Goal: Task Accomplishment & Management: Manage account settings

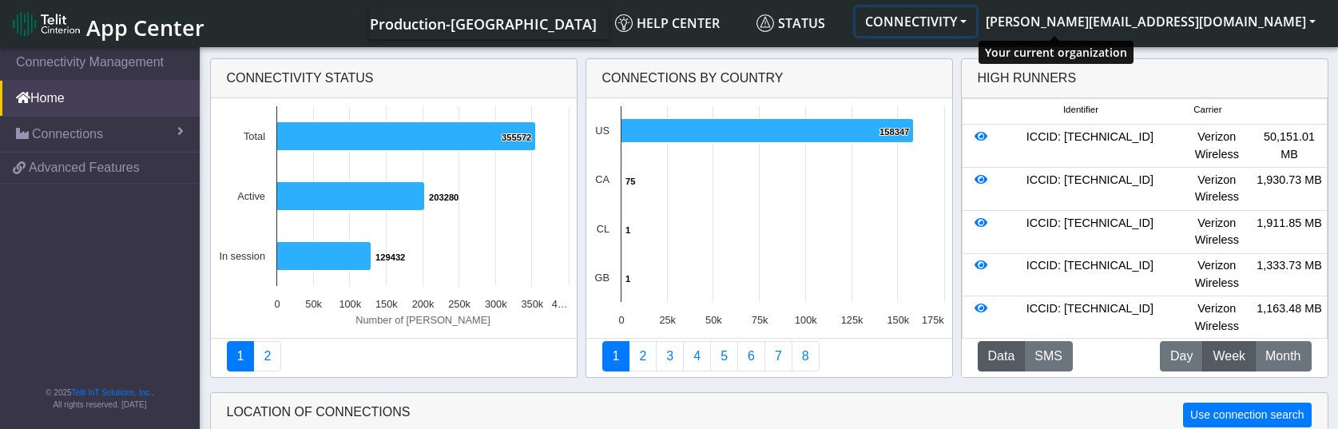
click at [976, 22] on button "CONNECTIVITY" at bounding box center [916, 21] width 121 height 29
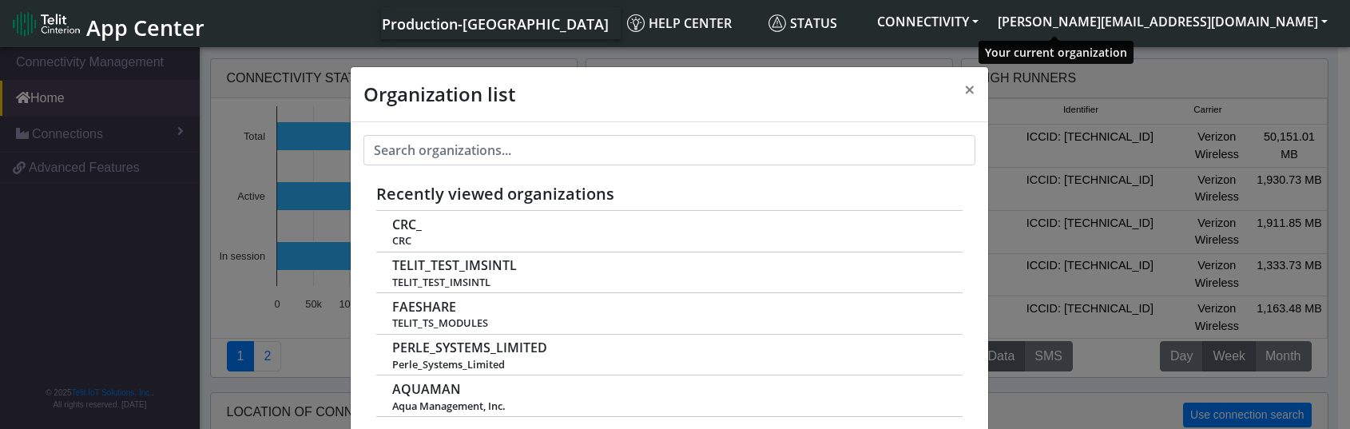
scroll to position [6, 0]
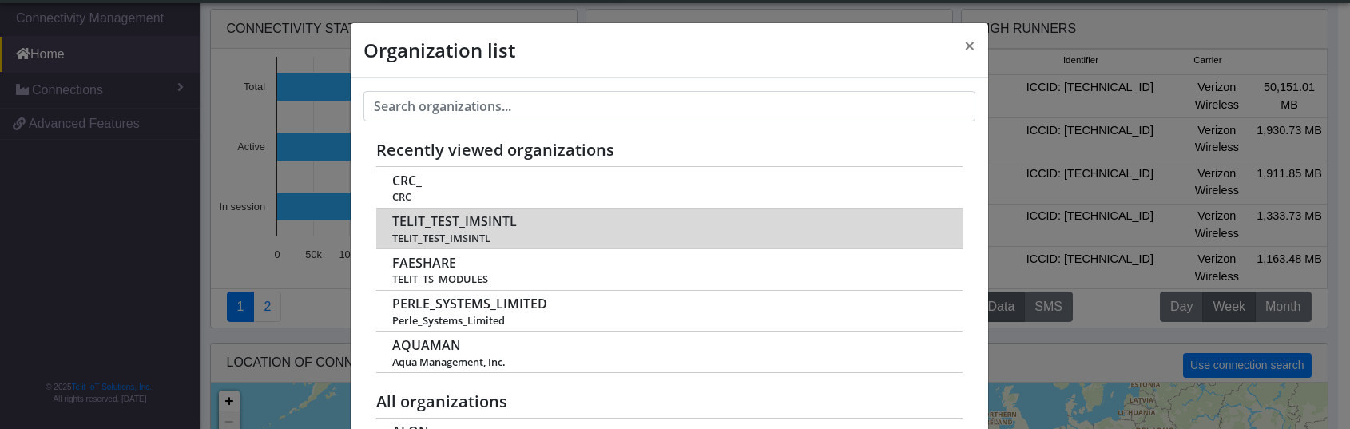
click at [504, 219] on span "TELIT_TEST_IMSINTL" at bounding box center [454, 221] width 125 height 15
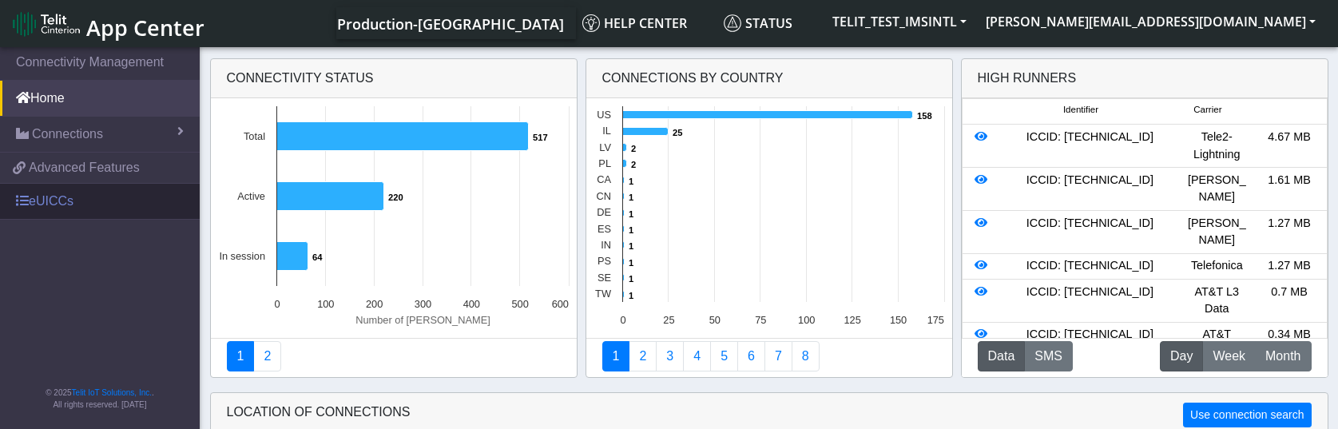
click at [70, 196] on link "eUICCs" at bounding box center [100, 201] width 200 height 35
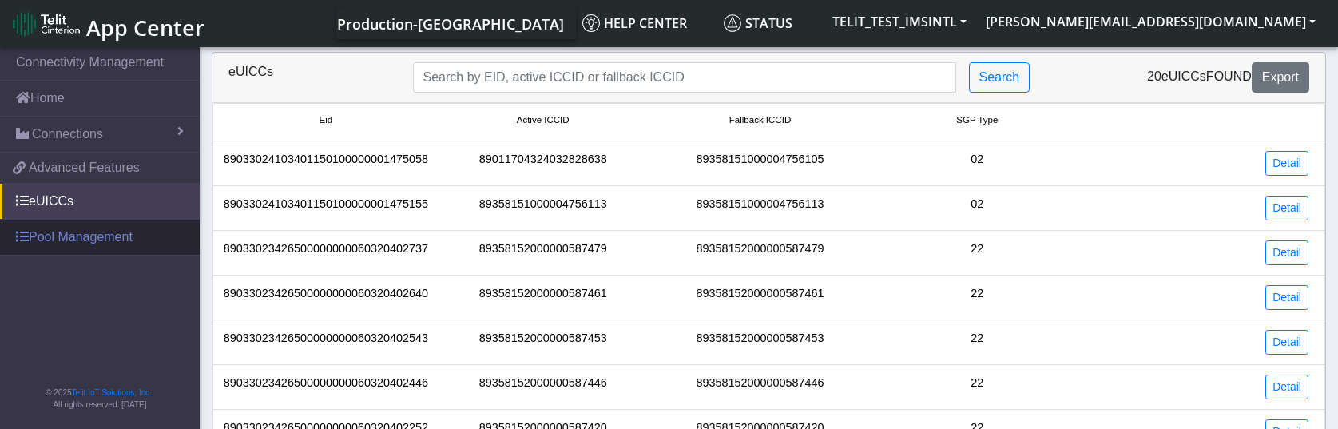
click at [95, 242] on link "Pool Management" at bounding box center [100, 237] width 200 height 35
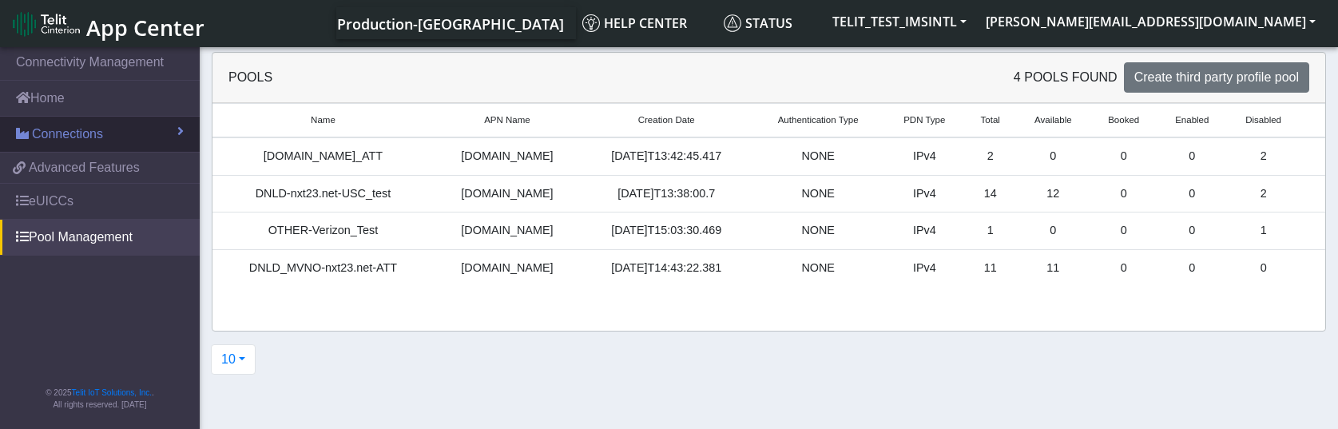
click at [70, 133] on span "Connections" at bounding box center [67, 134] width 71 height 19
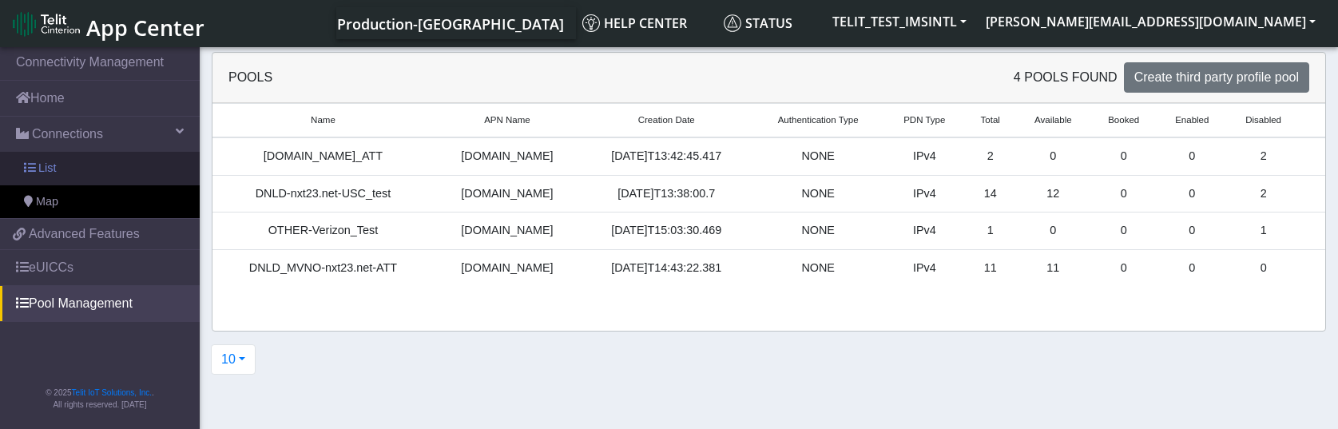
click at [55, 163] on span "List" at bounding box center [47, 169] width 18 height 18
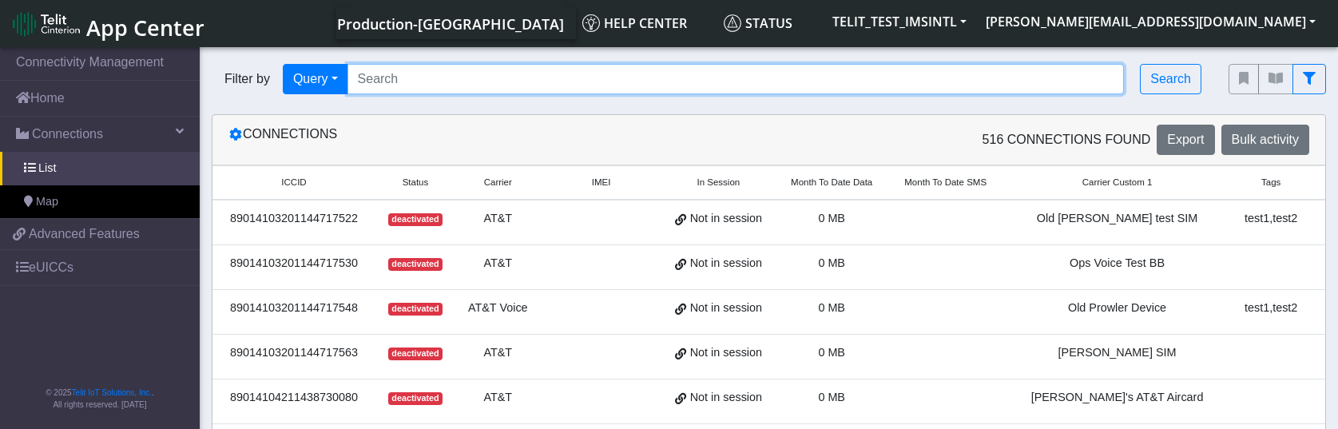
click at [440, 78] on input "Search..." at bounding box center [736, 79] width 777 height 30
paste input "89358152000000842981"
type input "89358152000000842981"
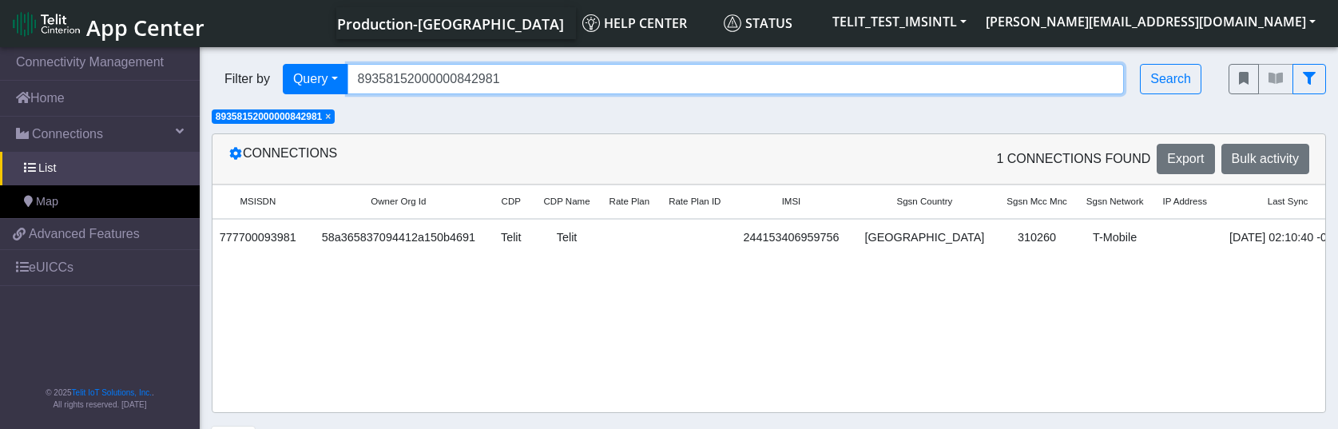
scroll to position [0, 1947]
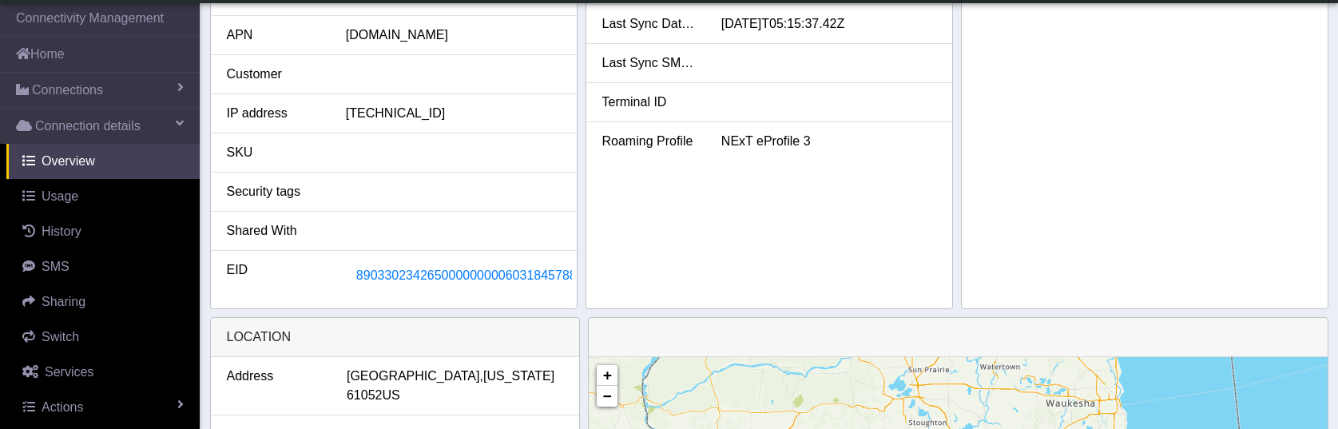
scroll to position [426, 0]
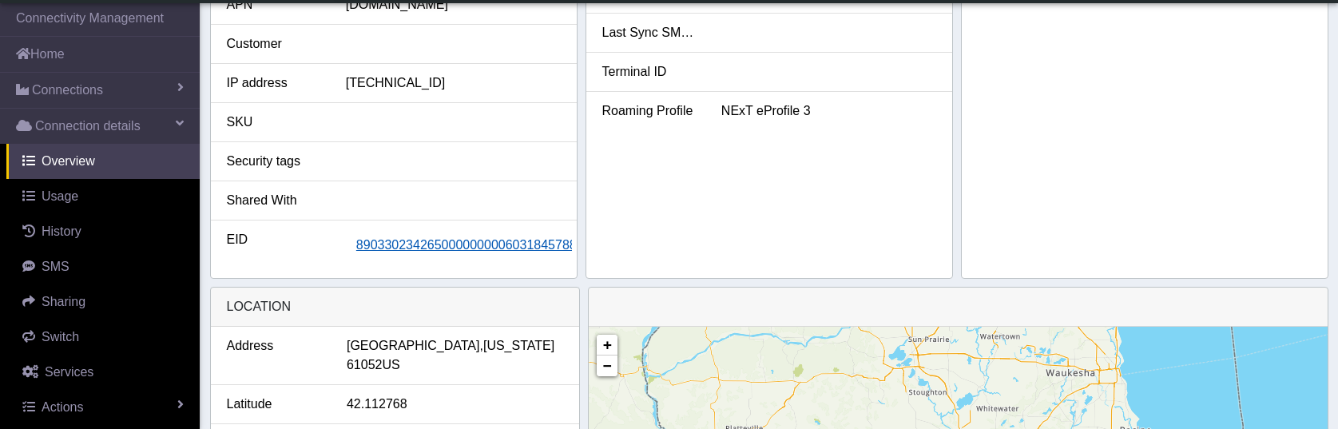
click at [428, 252] on span "89033023426500000000060318457887" at bounding box center [470, 245] width 228 height 14
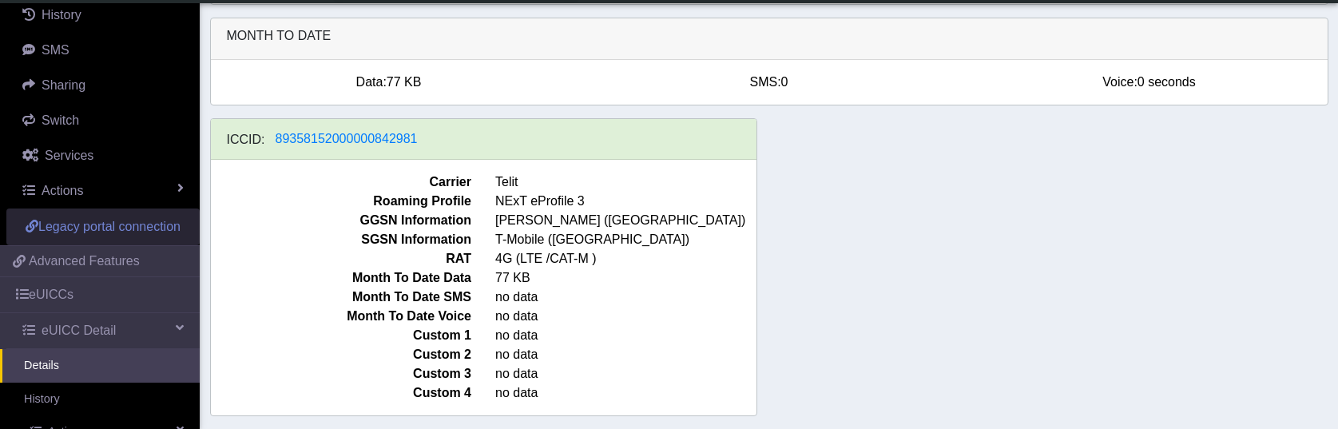
scroll to position [430, 0]
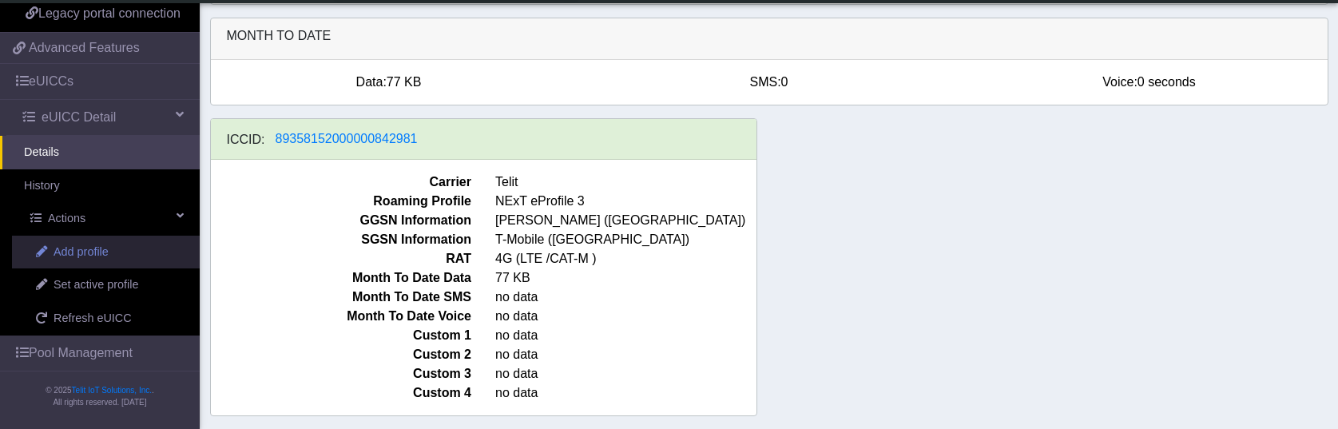
click at [129, 267] on link "Add profile" at bounding box center [106, 253] width 188 height 34
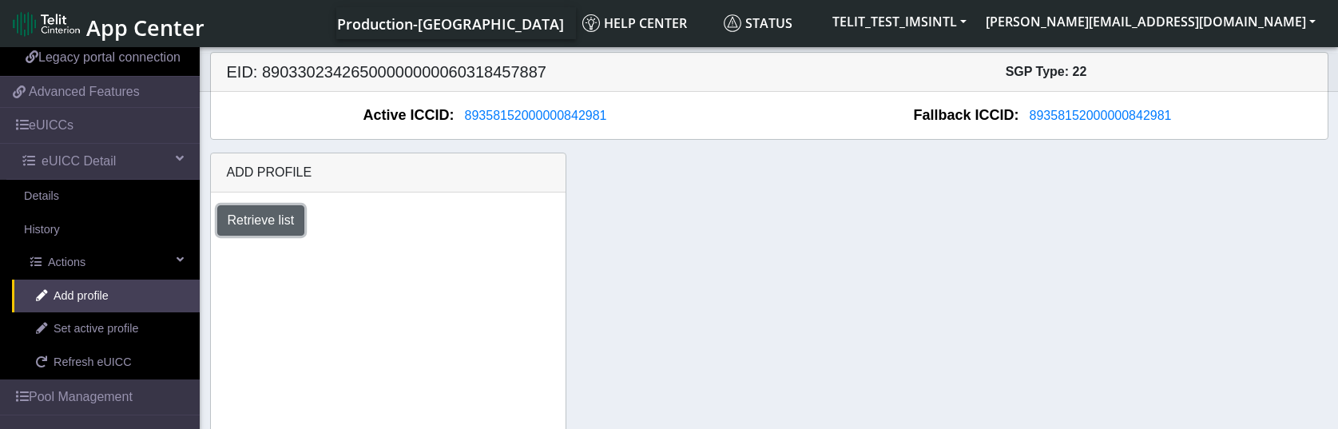
click at [268, 218] on button "Retrieve list" at bounding box center [261, 220] width 88 height 30
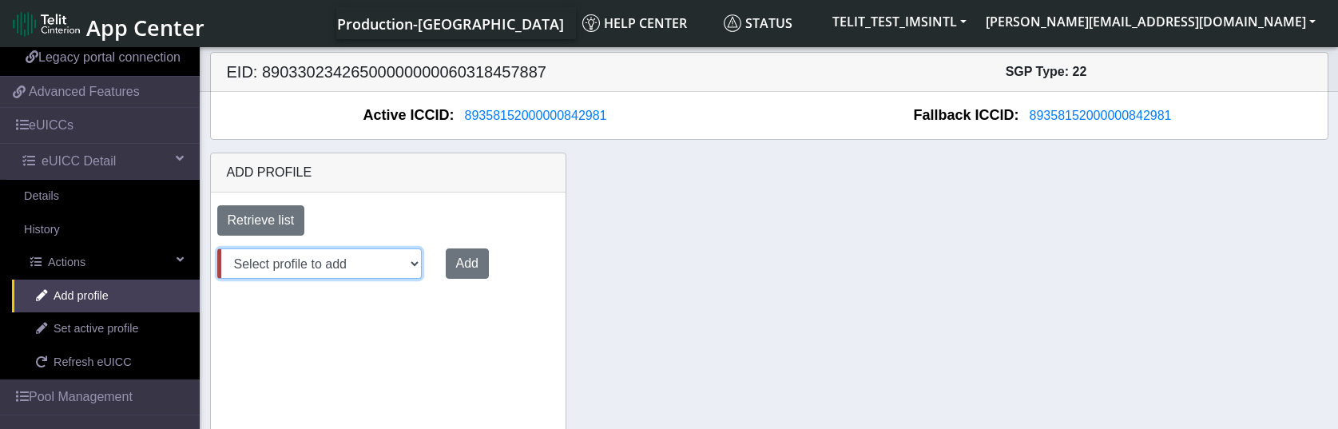
click at [411, 262] on select "Select profile to add OTHER-nxt23.net_ATT DNLD-nxt23.net-USC_test OTHER-Verizon…" at bounding box center [319, 263] width 205 height 30
click at [663, 225] on div "Add profile Retrieve list Select profile to add OTHER-nxt23.net_ATT DNLD-nxt23.…" at bounding box center [769, 293] width 1143 height 280
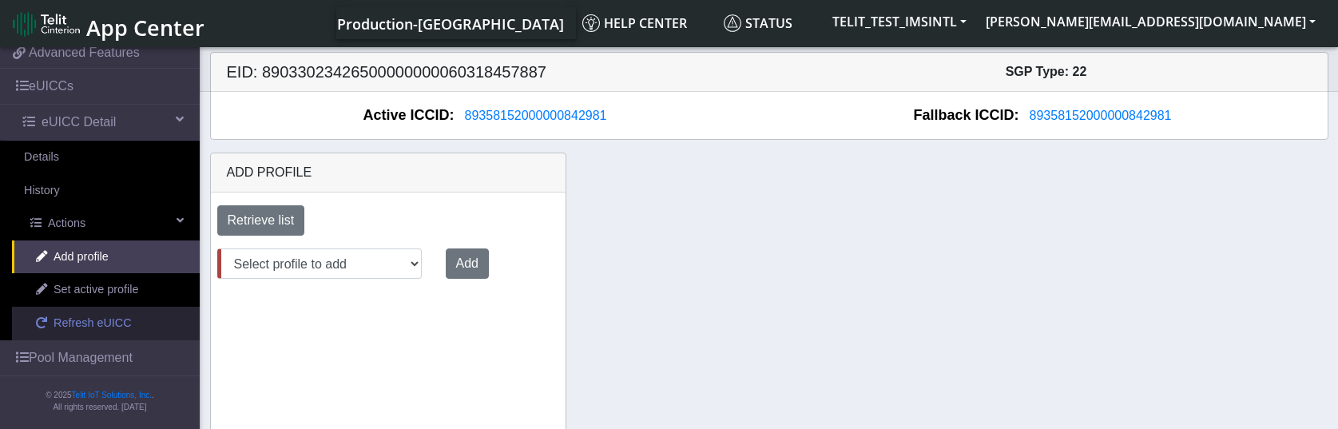
scroll to position [491, 0]
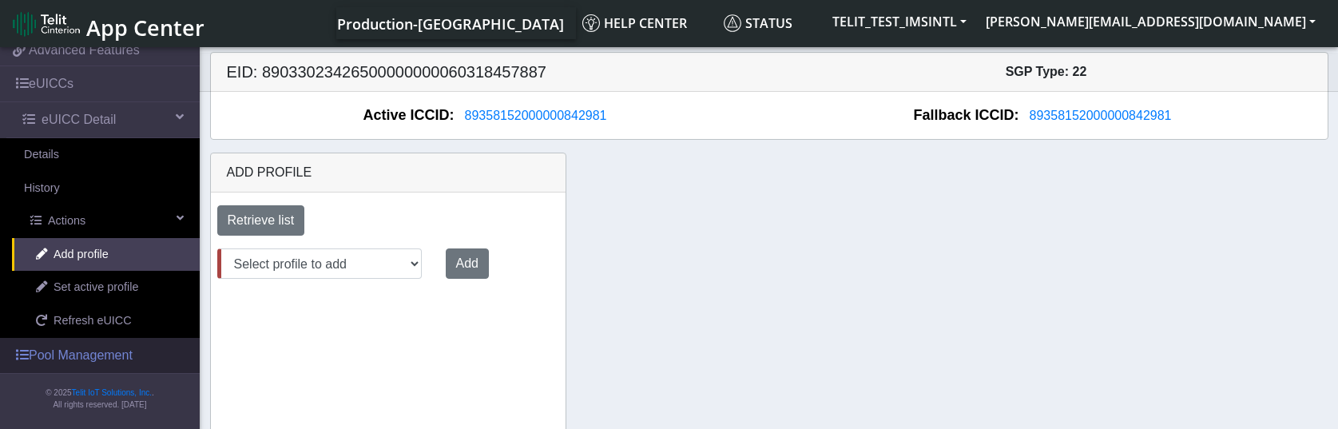
click at [105, 355] on link "Pool Management" at bounding box center [100, 355] width 200 height 35
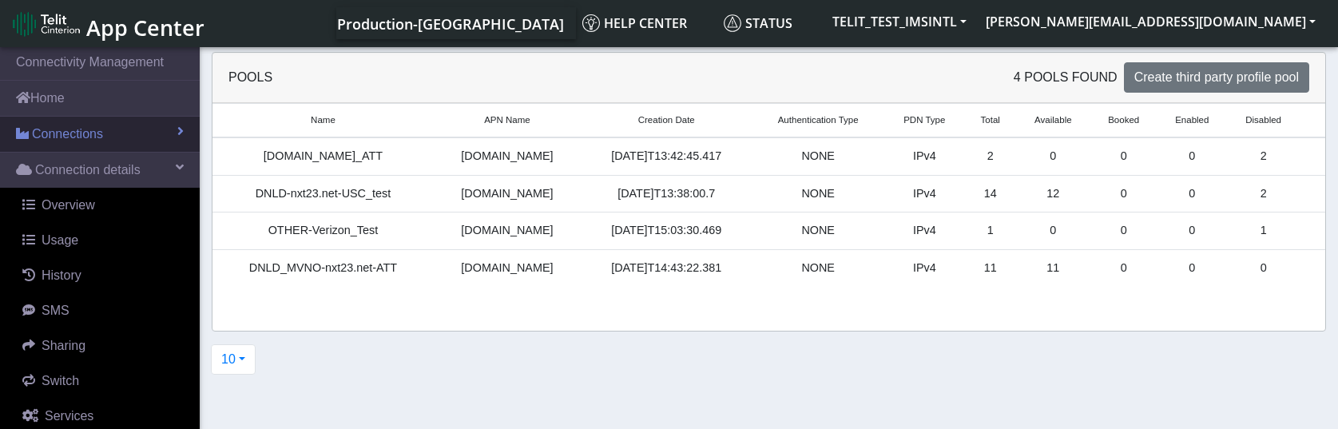
click at [110, 128] on link "Connections" at bounding box center [100, 134] width 200 height 35
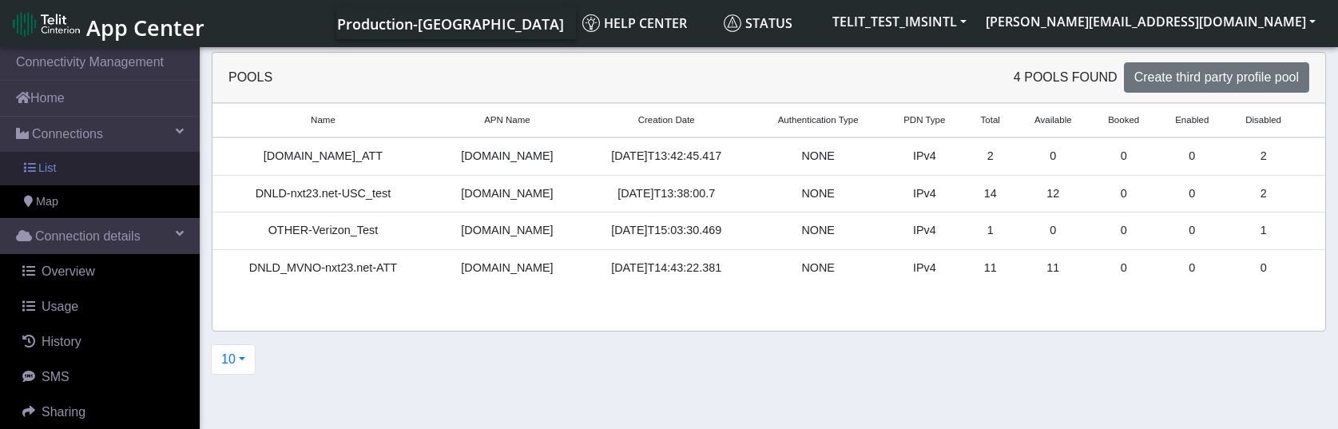
click at [96, 173] on link "List" at bounding box center [100, 169] width 200 height 34
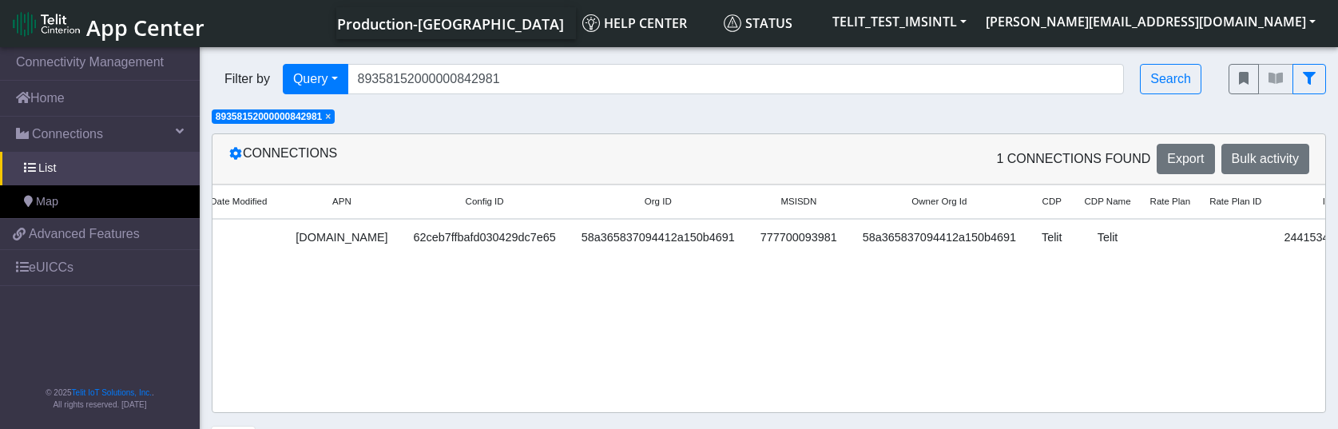
scroll to position [0, 1947]
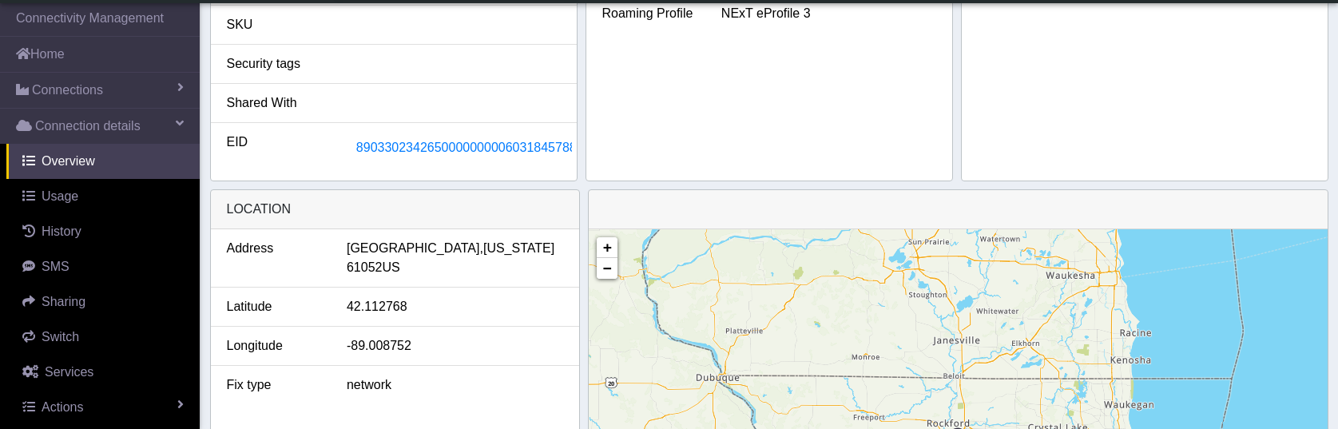
scroll to position [426, 0]
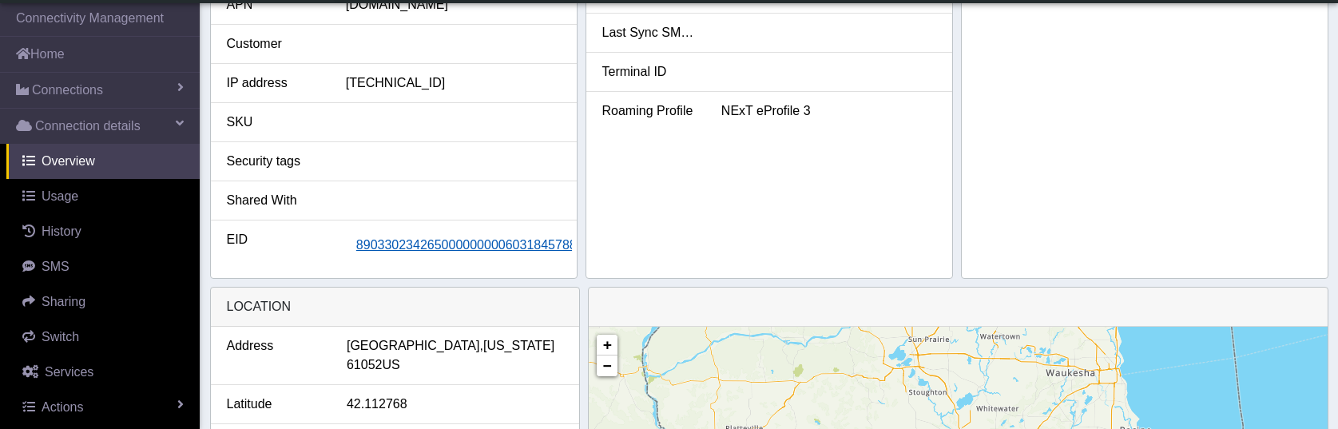
click at [408, 245] on span "89033023426500000000060318457887" at bounding box center [470, 245] width 228 height 14
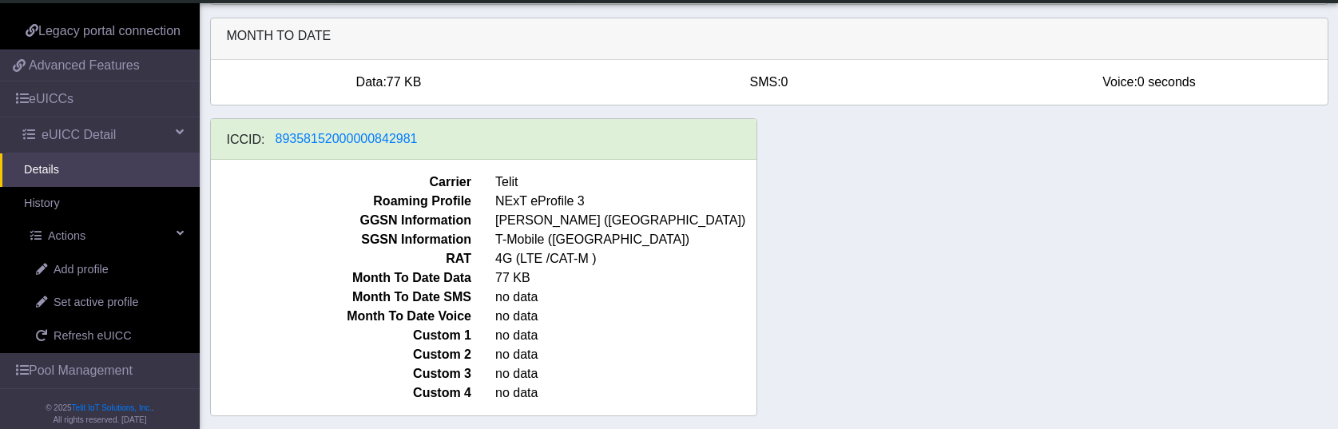
scroll to position [452, 0]
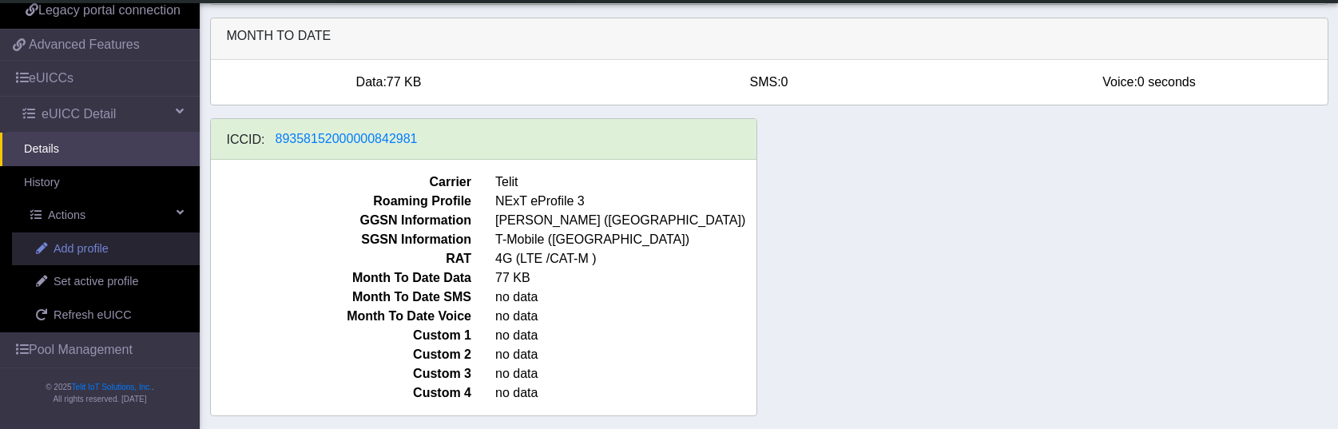
click at [101, 250] on span "Add profile" at bounding box center [81, 250] width 55 height 18
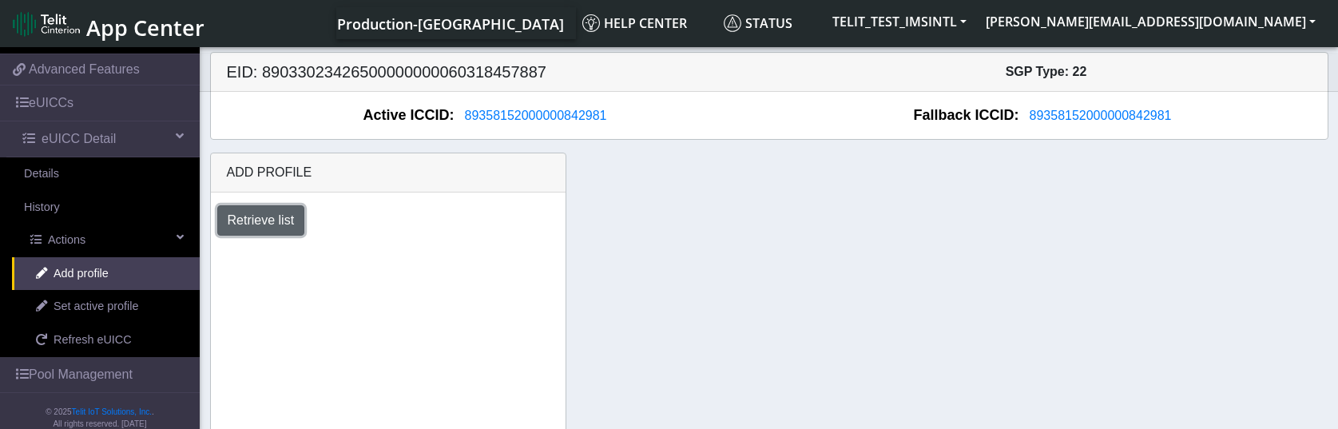
click at [282, 224] on button "Retrieve list" at bounding box center [261, 220] width 88 height 30
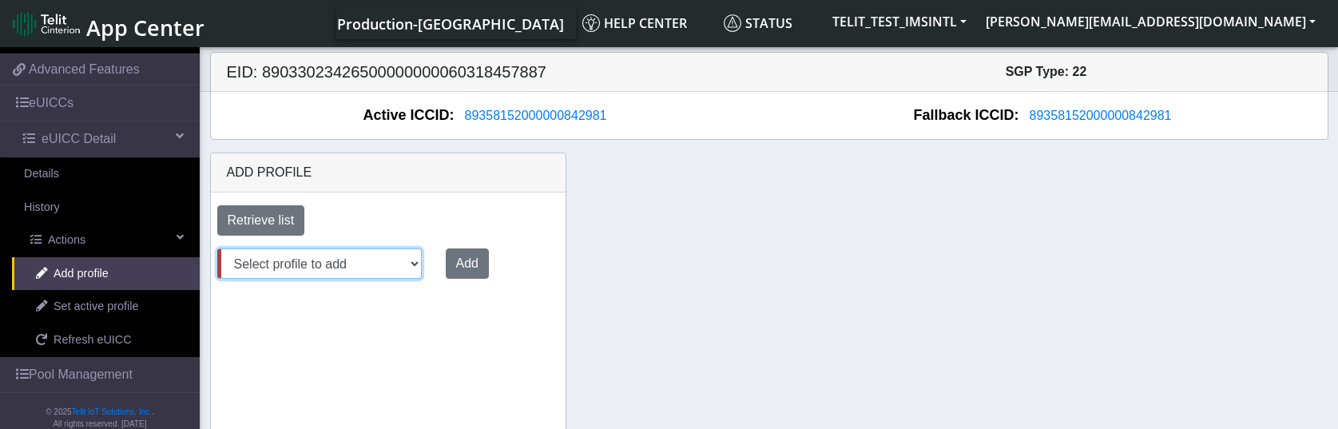
click at [408, 264] on select "Select profile to add OTHER-nxt23.net_ATT DNLD-nxt23.net-USC_test OTHER-Verizon…" at bounding box center [319, 263] width 205 height 30
select select "b45db35c-d63d-4434-a746-874259ad27d0"
click at [217, 248] on select "Select profile to add OTHER-nxt23.net_ATT DNLD-nxt23.net-USC_test OTHER-Verizon…" at bounding box center [319, 263] width 205 height 30
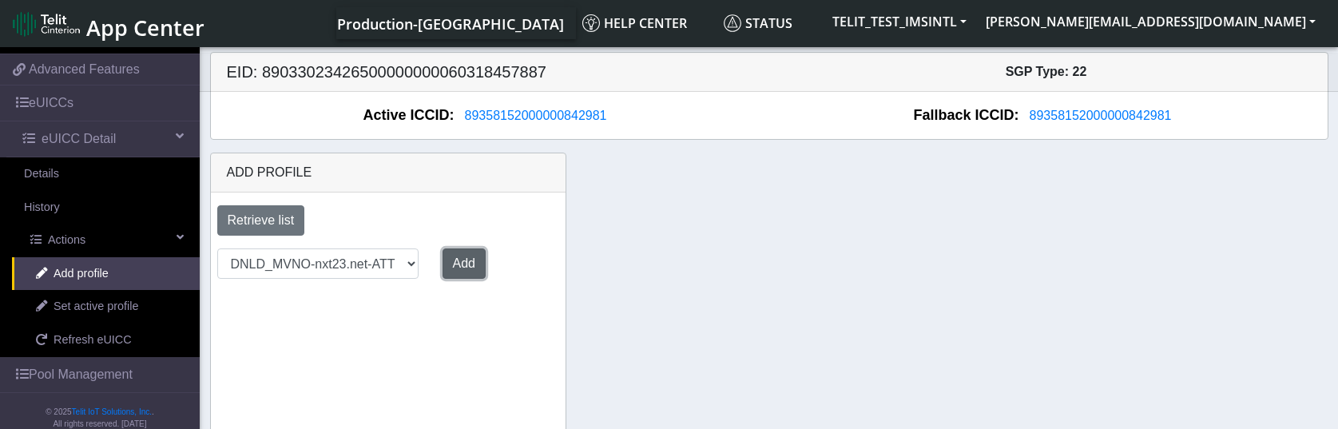
click at [460, 260] on button "Add" at bounding box center [464, 263] width 43 height 30
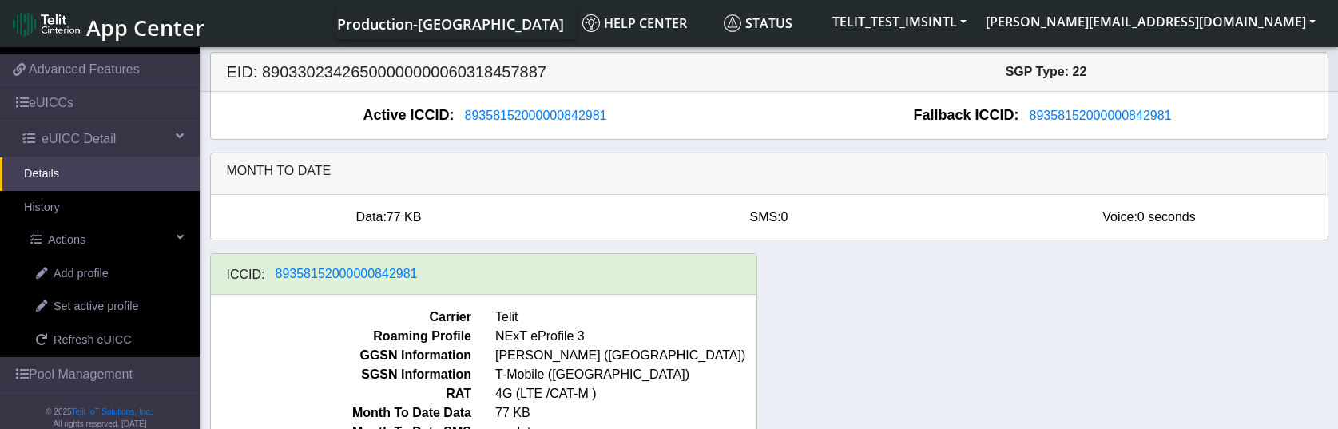
click at [853, 296] on div "ICCID: 89358152000000842981 Carrier Telit Roaming Profile NExT eProfile 3 GGSN …" at bounding box center [769, 408] width 1143 height 311
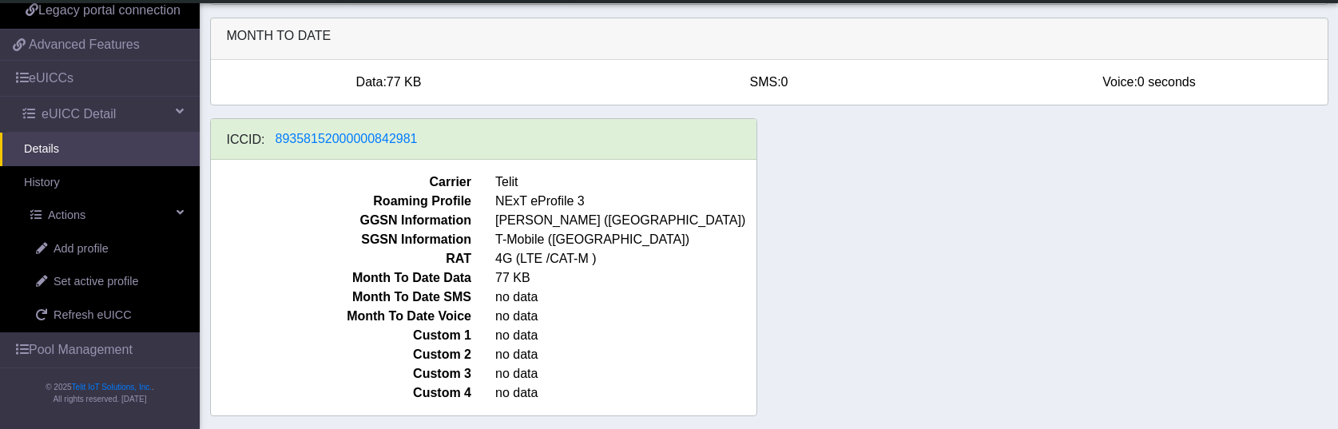
click at [970, 261] on div "ICCID: 89358152000000842981 Carrier Telit Roaming Profile NExT eProfile 3 GGSN …" at bounding box center [769, 273] width 1143 height 311
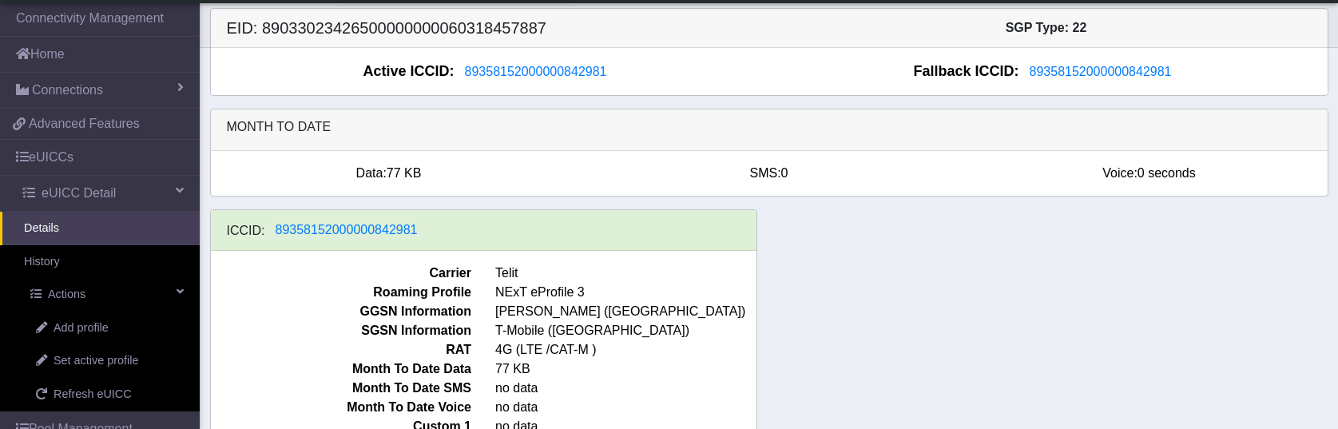
scroll to position [92, 0]
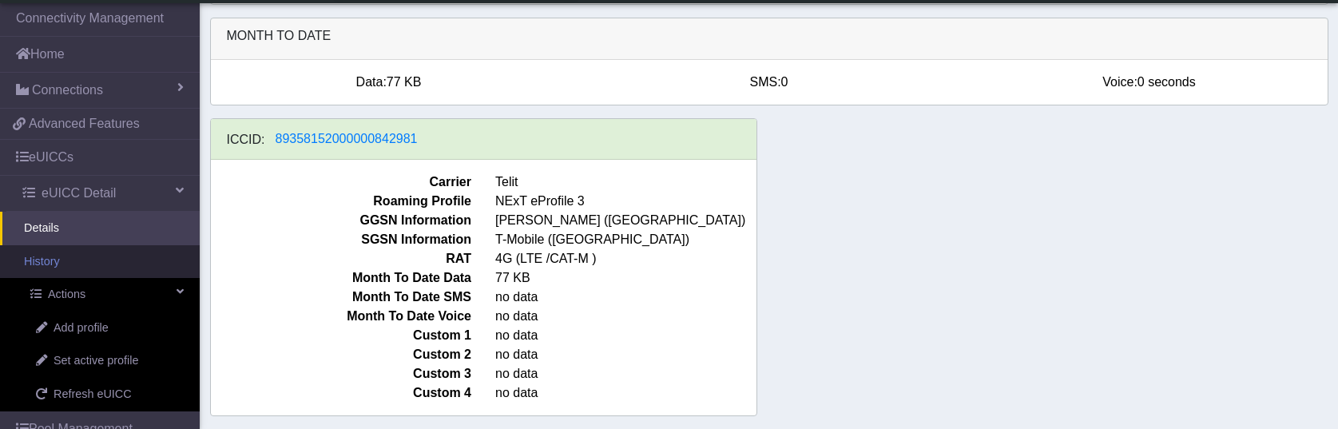
click at [79, 266] on link "History" at bounding box center [100, 262] width 200 height 34
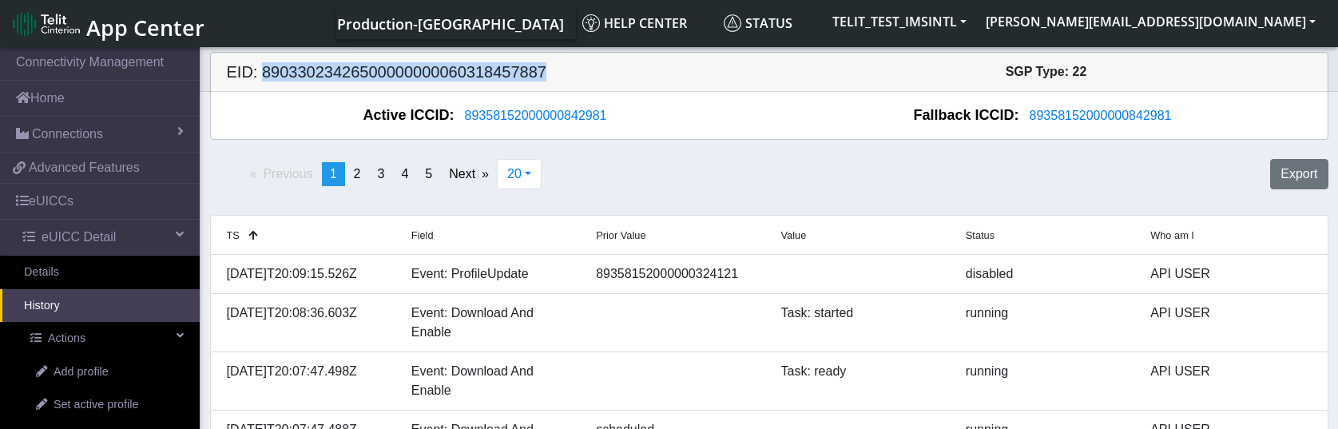
drag, startPoint x: 560, startPoint y: 70, endPoint x: 260, endPoint y: 74, distance: 299.7
click at [260, 74] on h5 "EID: 89033023426500000000060318457887" at bounding box center [492, 71] width 555 height 19
copy h5 "89033023426500000000060318457887"
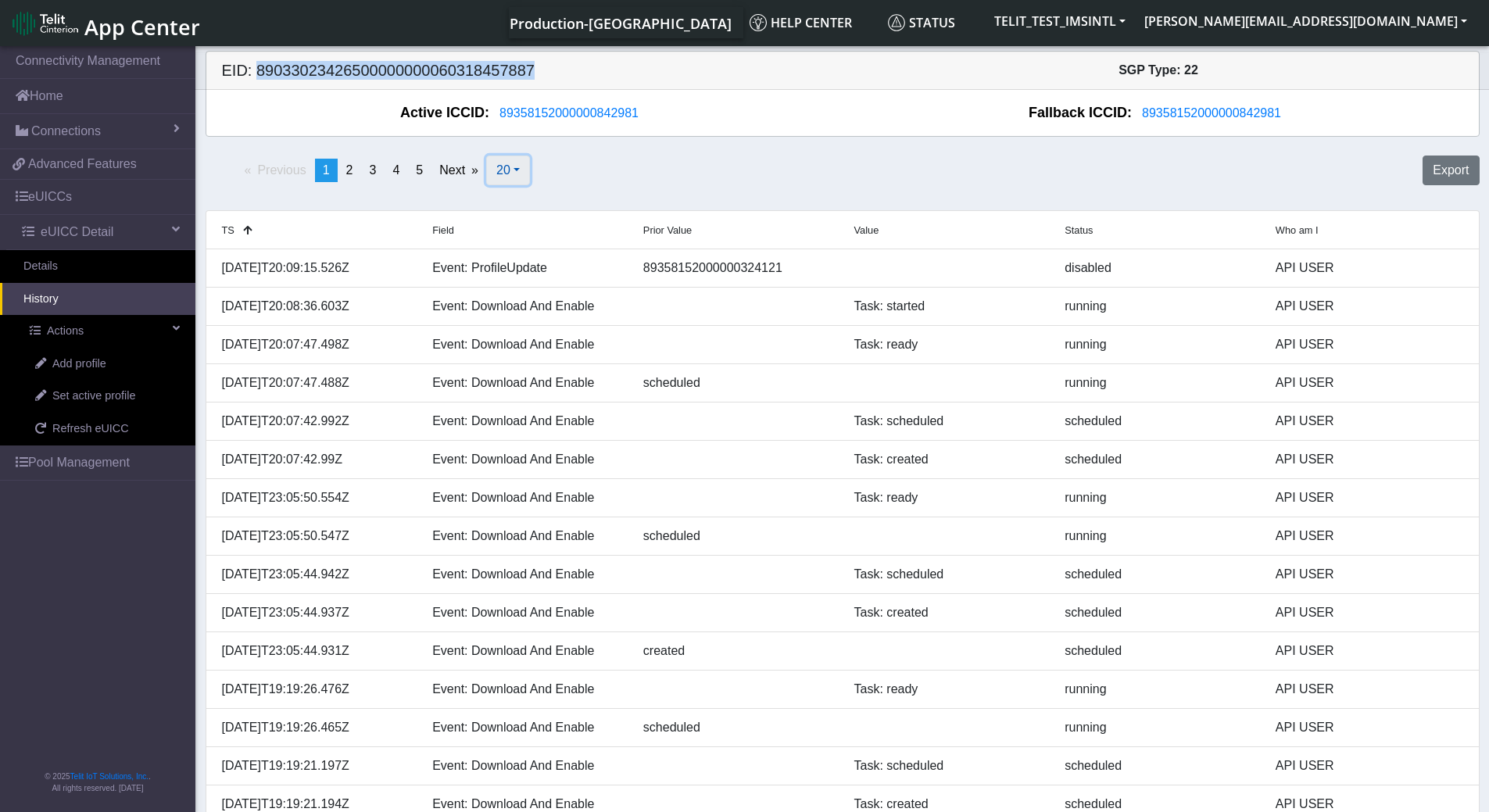
click at [519, 175] on button "20" at bounding box center [508, 170] width 44 height 29
click at [519, 282] on button "500" at bounding box center [549, 282] width 123 height 25
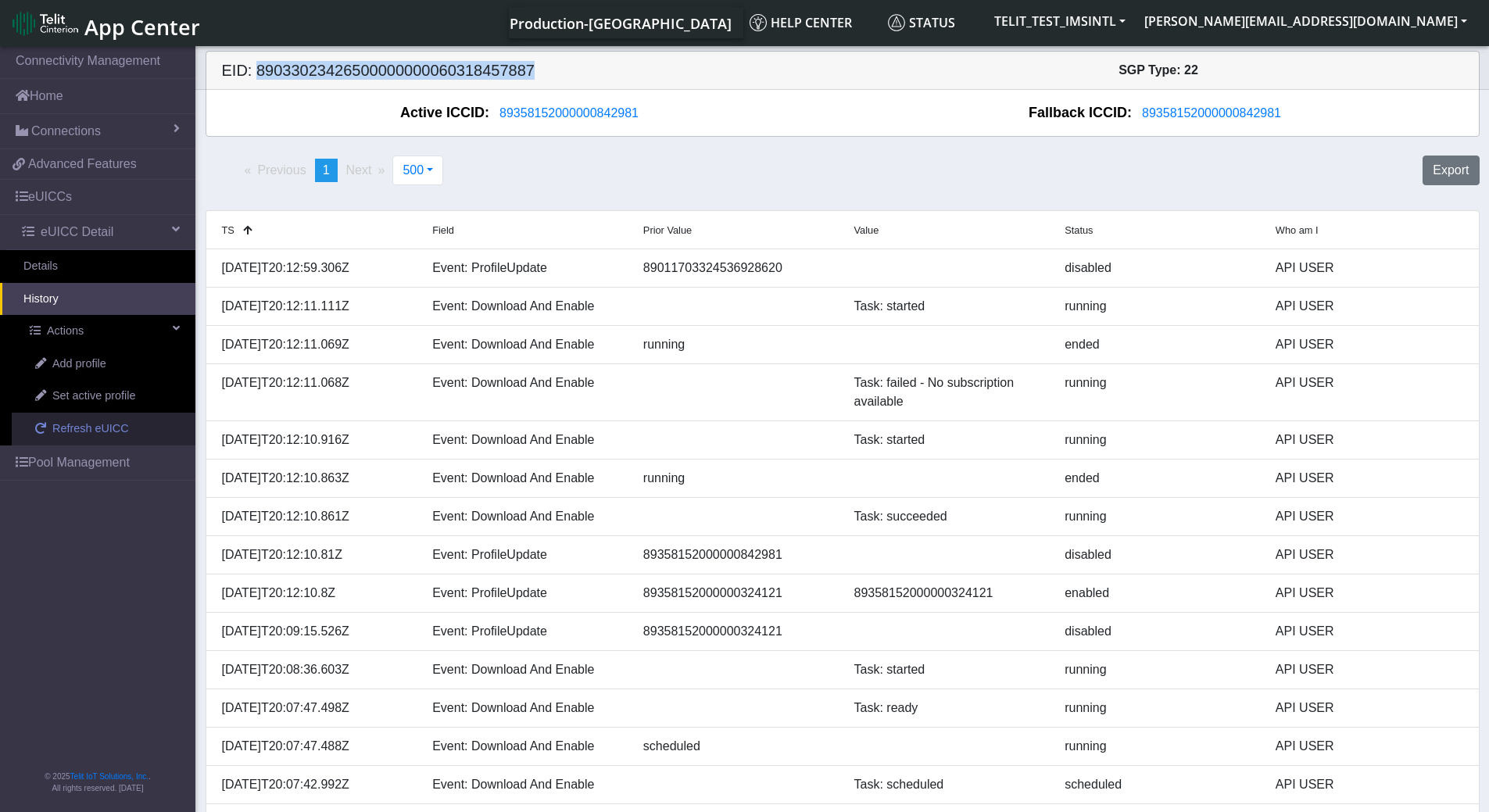
click at [115, 419] on span "Refresh eUICC" at bounding box center [91, 429] width 76 height 18
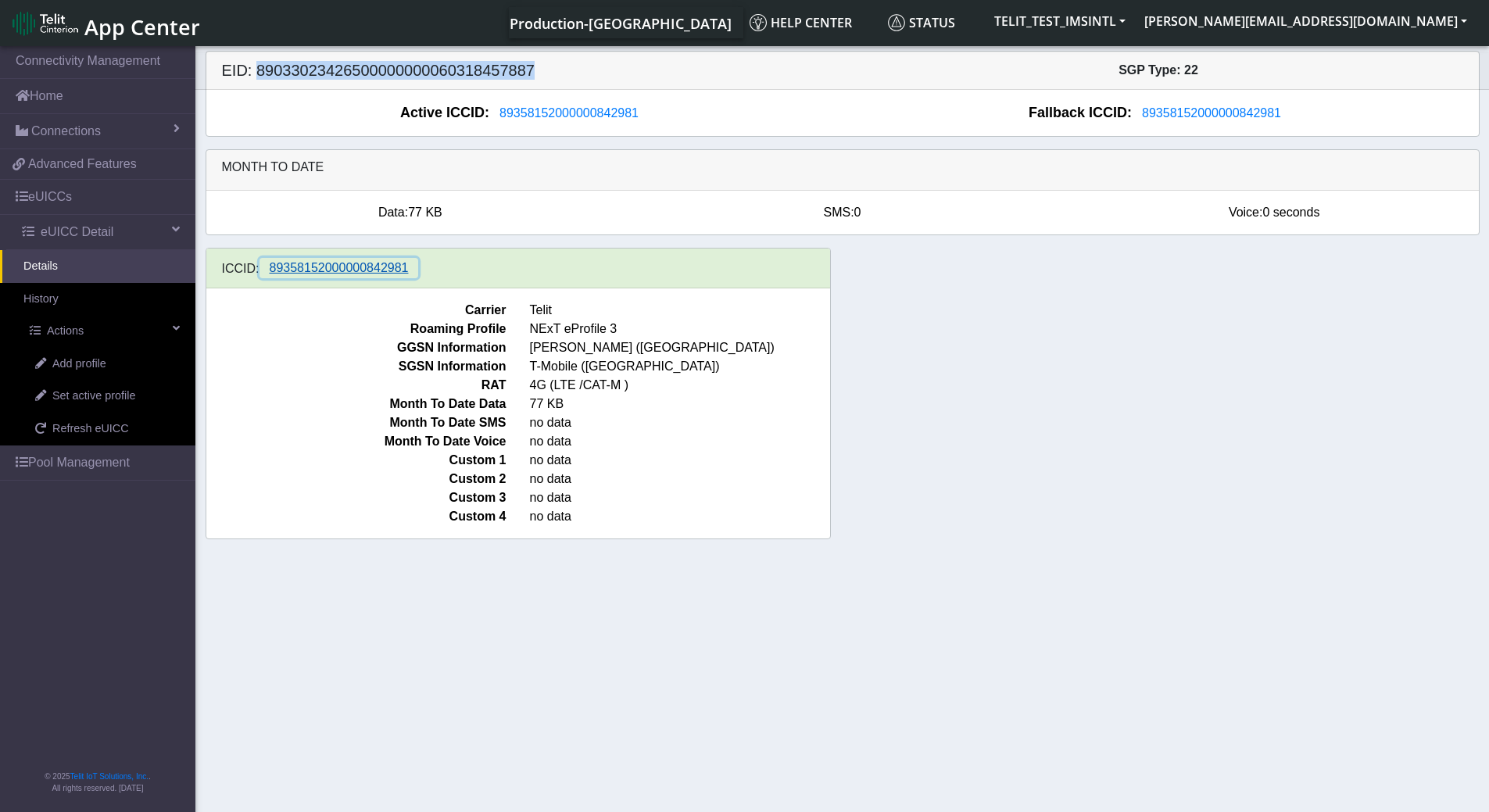
click at [364, 270] on span "89358152000000842981" at bounding box center [339, 268] width 139 height 14
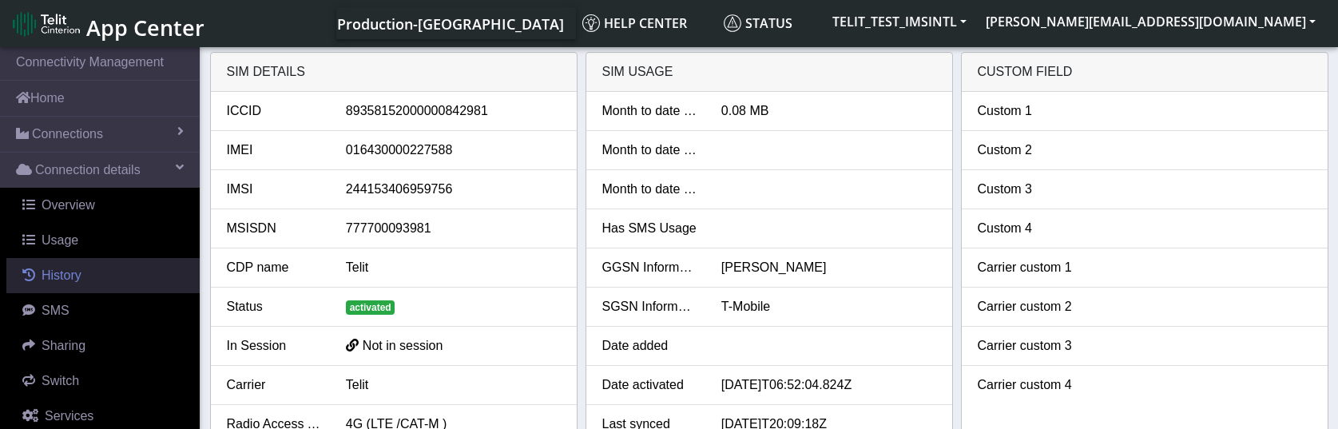
click at [114, 276] on link "History" at bounding box center [102, 275] width 193 height 35
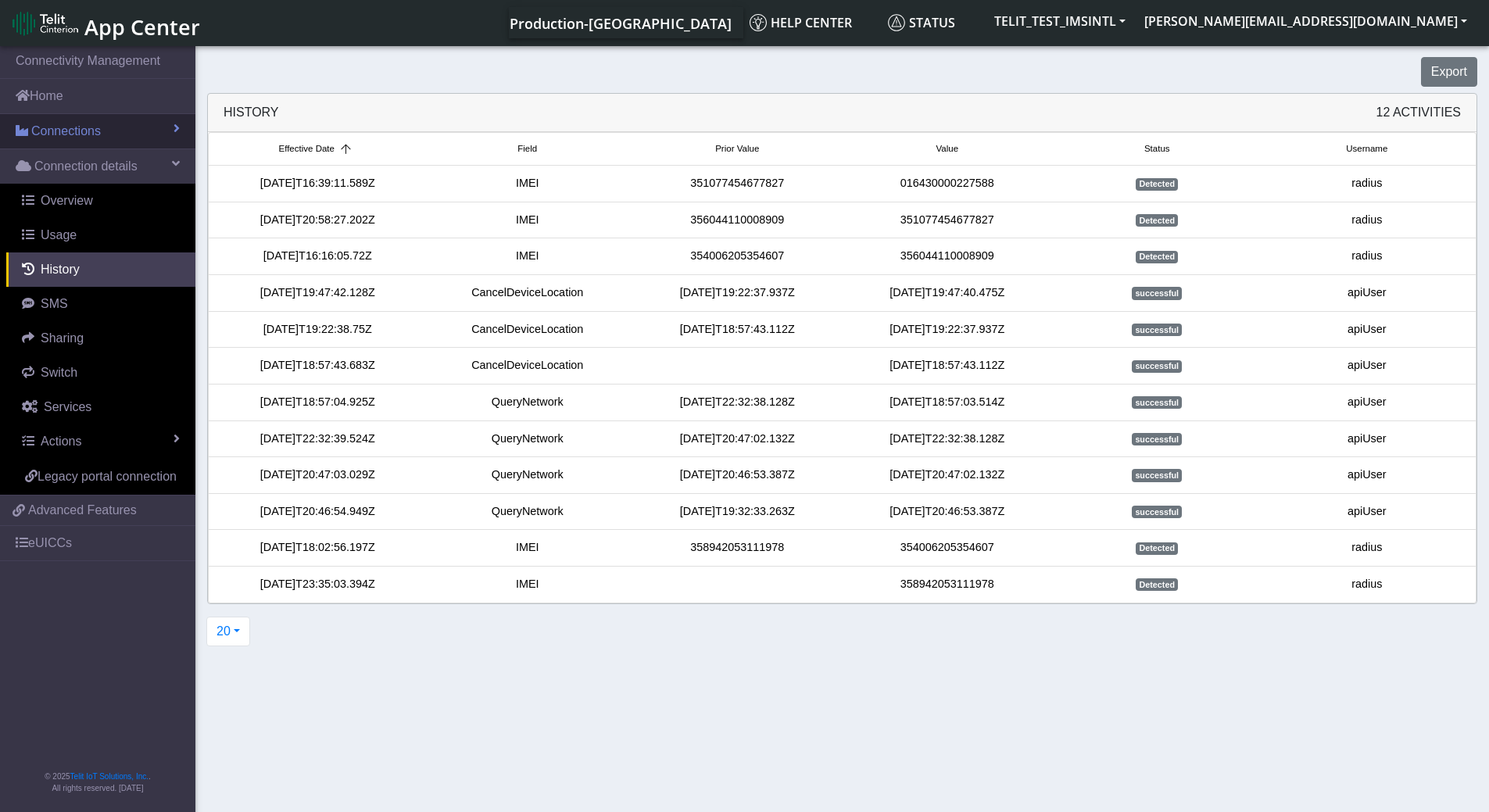
click at [105, 123] on link "Connections" at bounding box center [98, 131] width 196 height 34
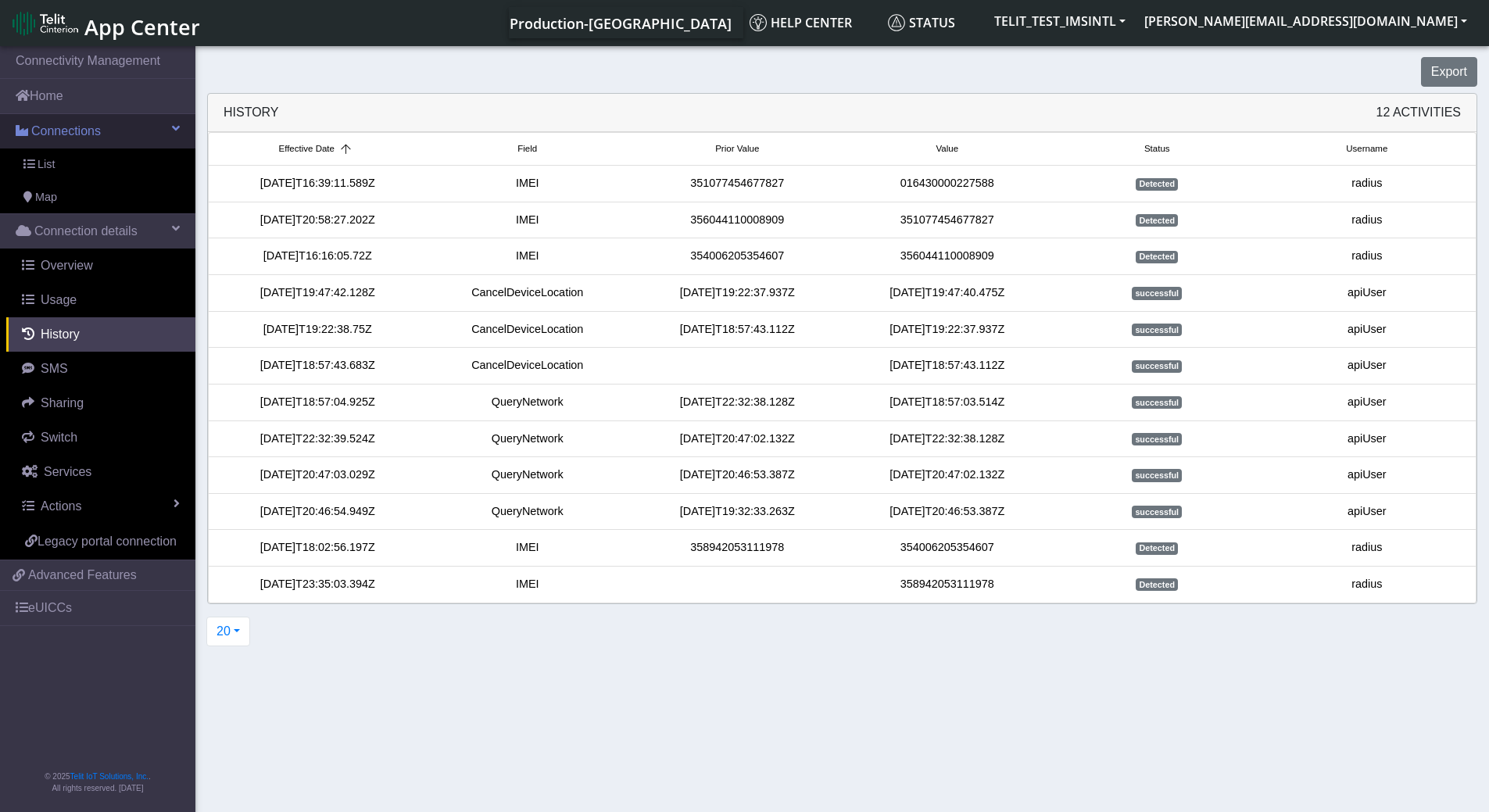
click at [105, 129] on link "Connections" at bounding box center [98, 131] width 196 height 34
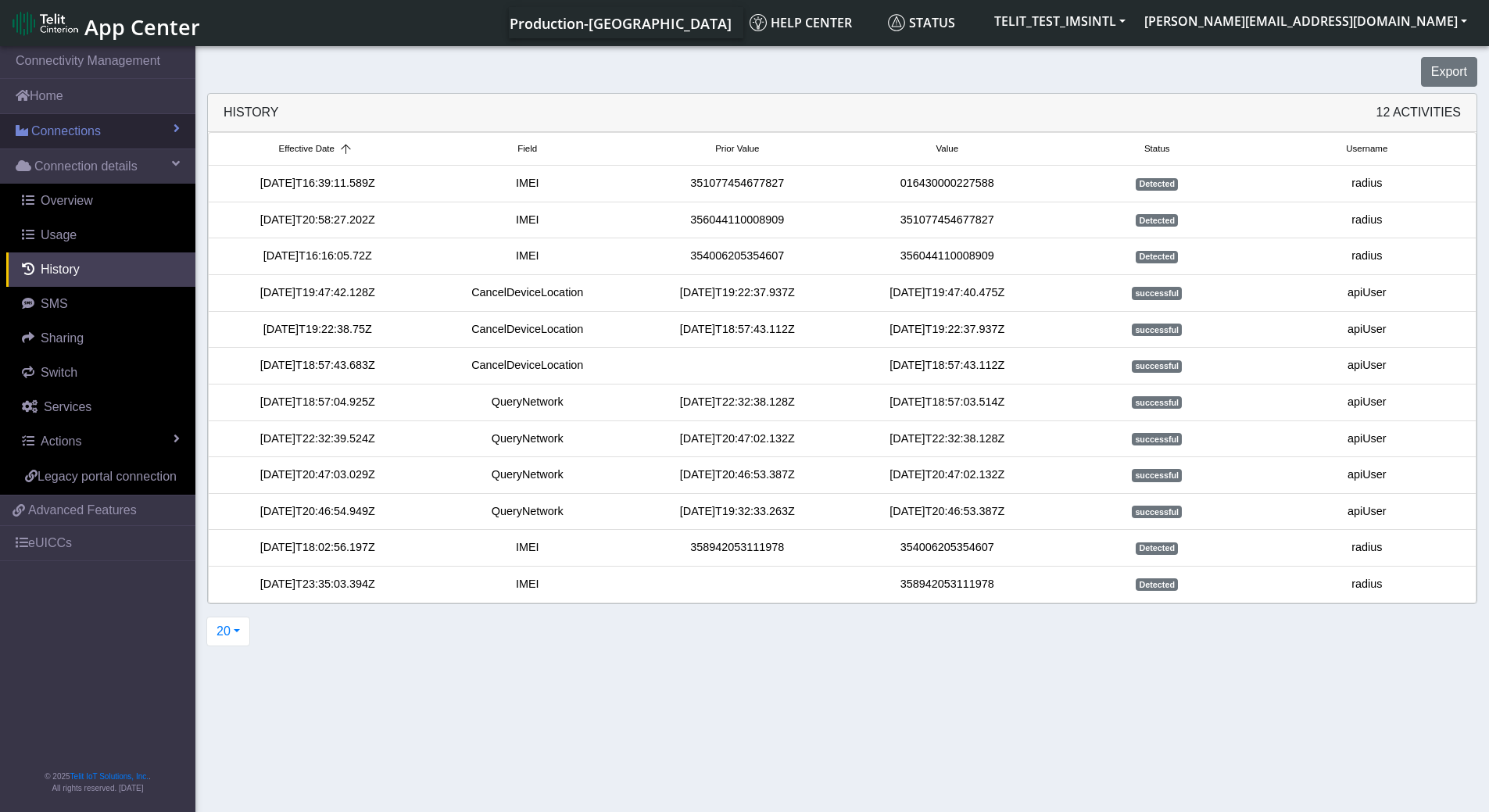
click at [105, 129] on link "Connections" at bounding box center [98, 131] width 196 height 34
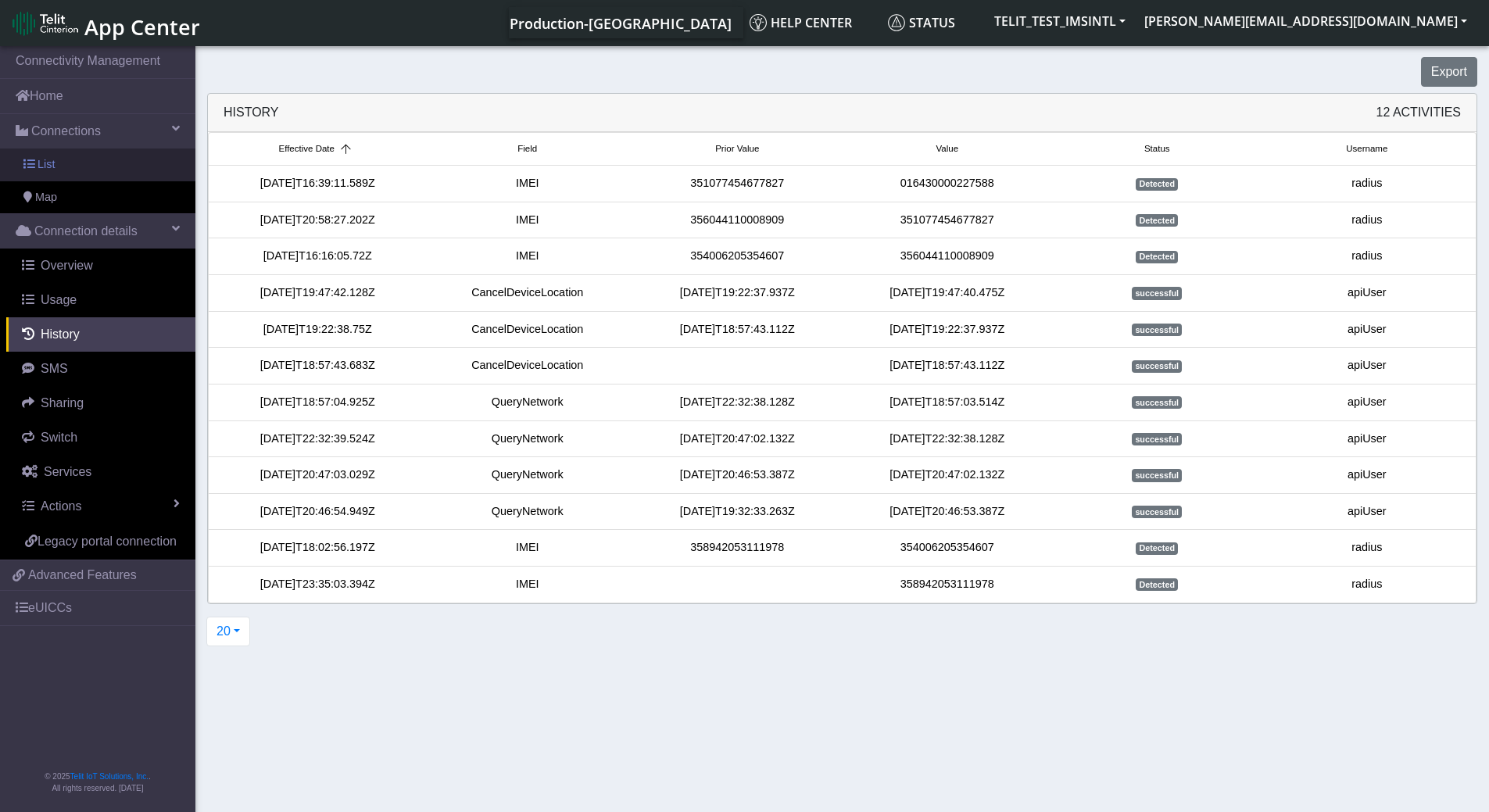
click at [53, 165] on span "List" at bounding box center [46, 165] width 18 height 18
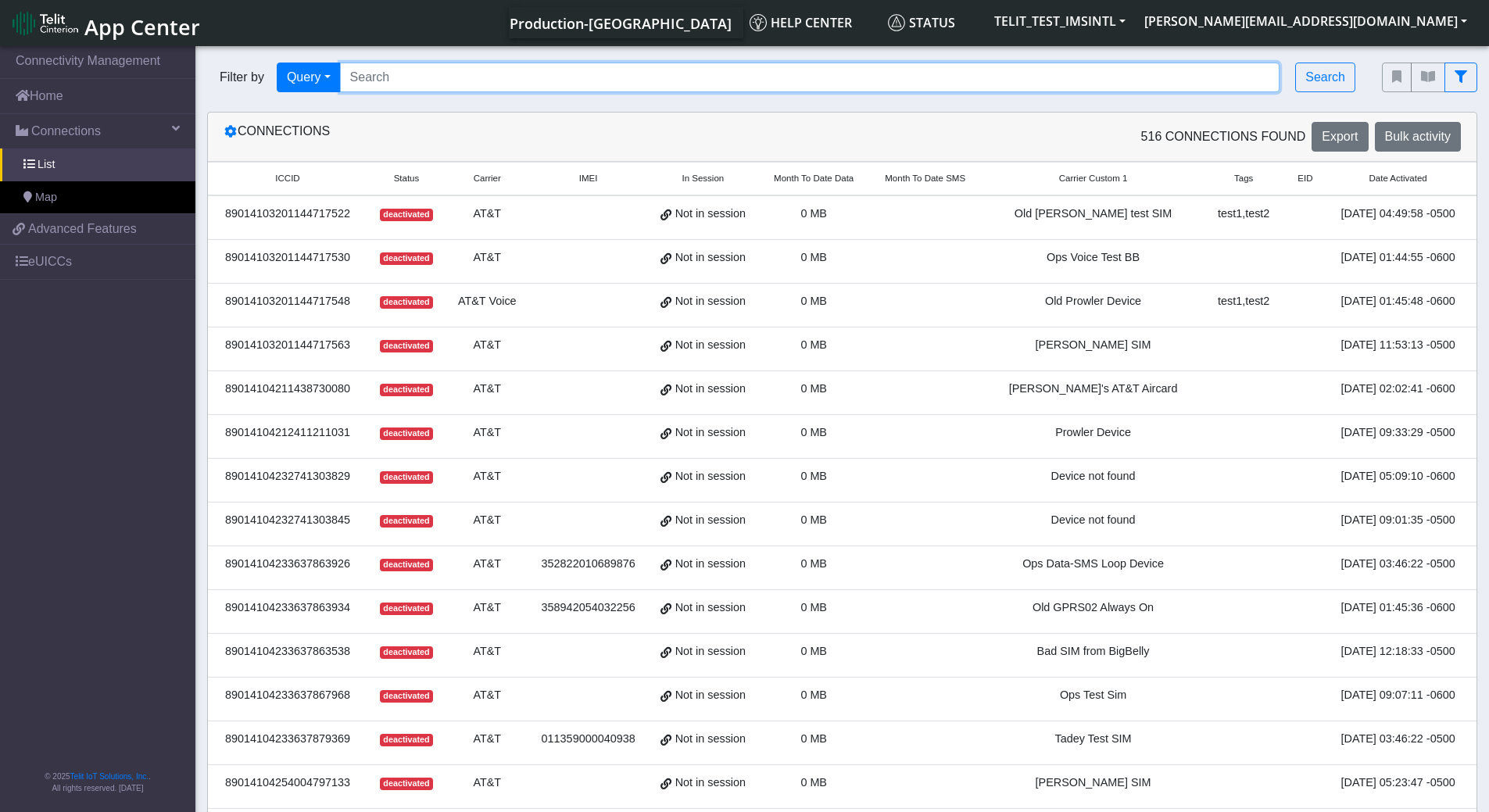
click at [455, 80] on input "Search..." at bounding box center [810, 77] width 940 height 29
paste input "89358152000000324121"
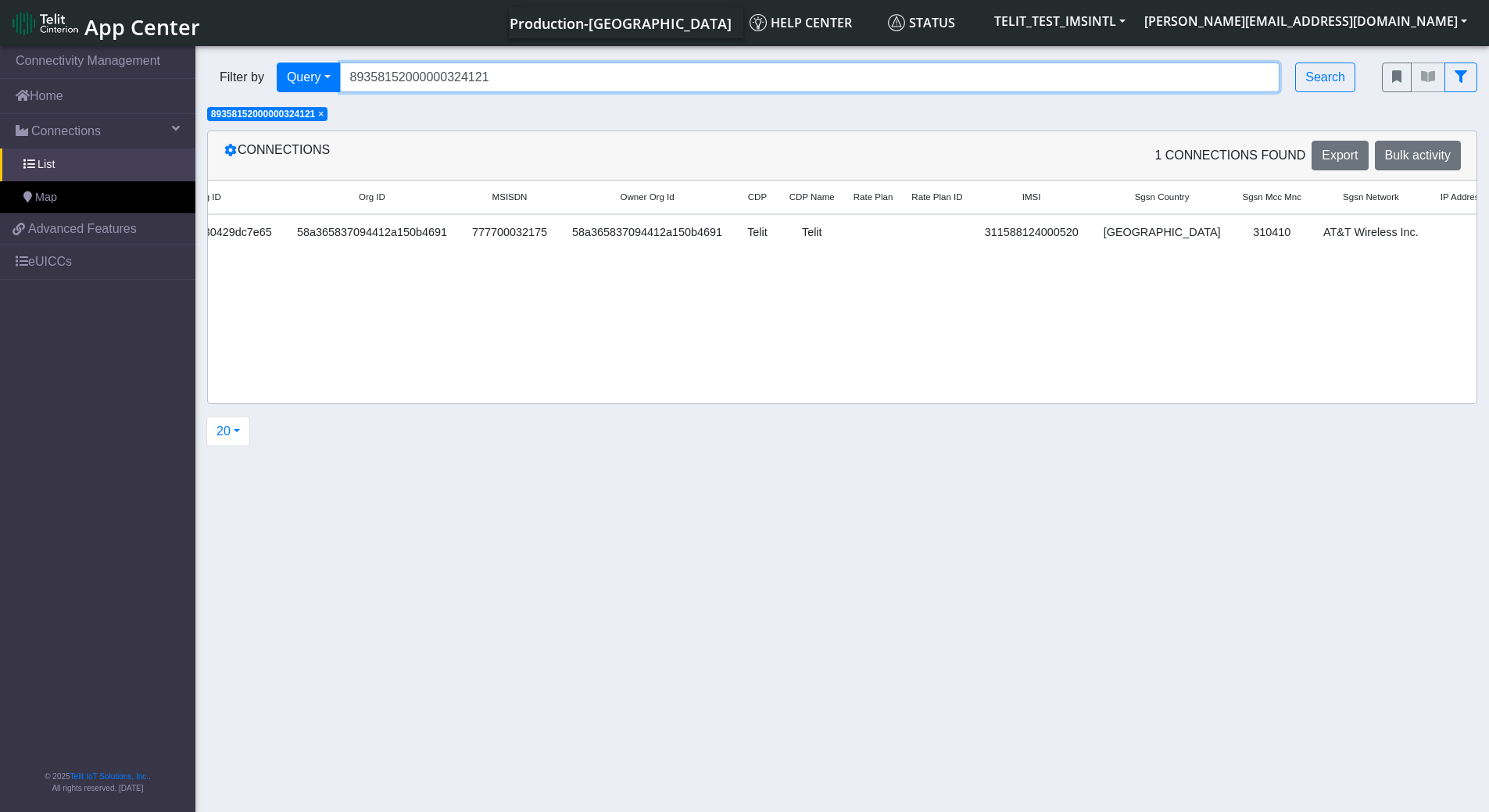
scroll to position [0, 1807]
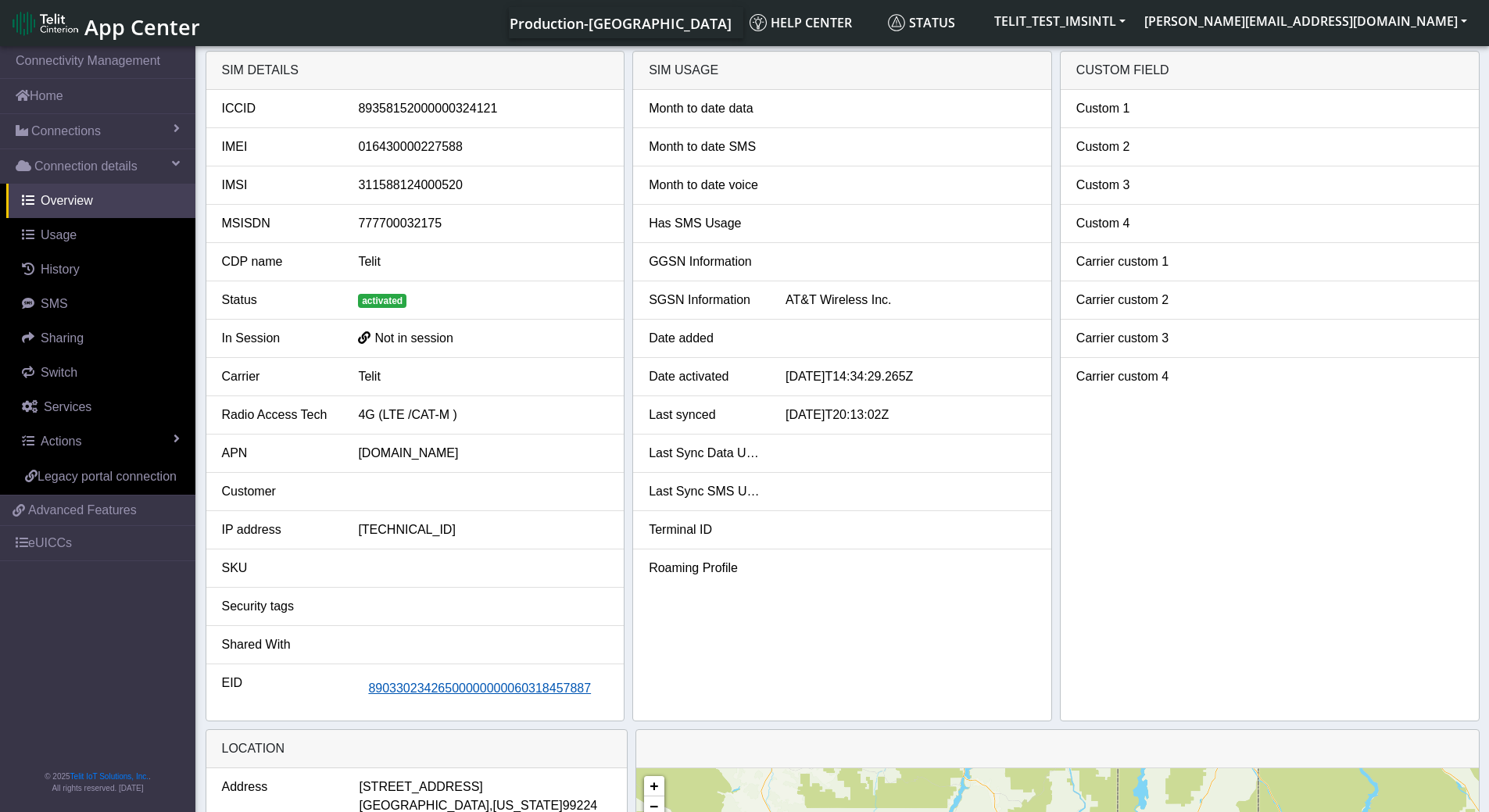
click at [491, 419] on span "89033023426500000000060318457887" at bounding box center [479, 689] width 223 height 14
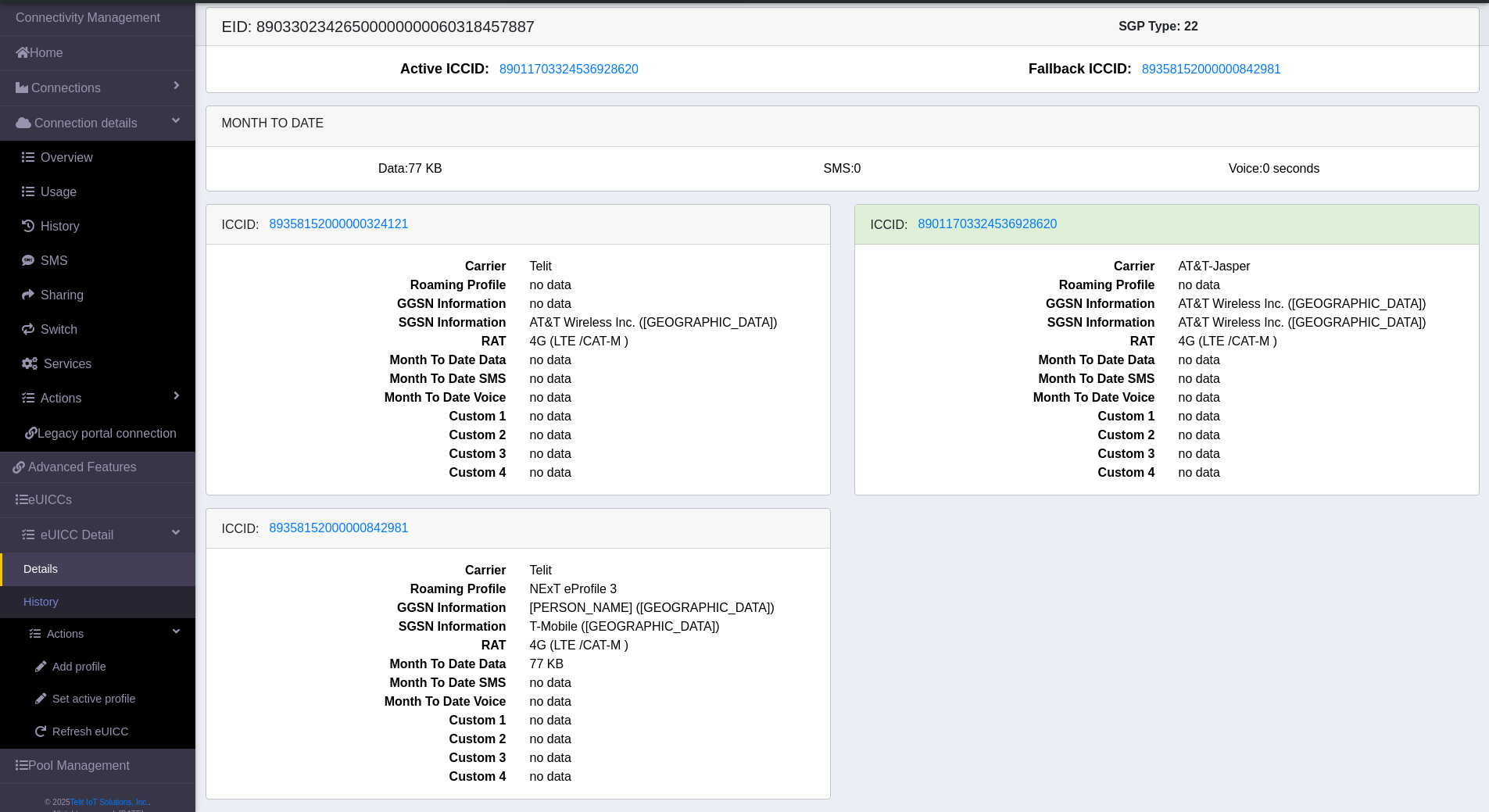
scroll to position [50, 0]
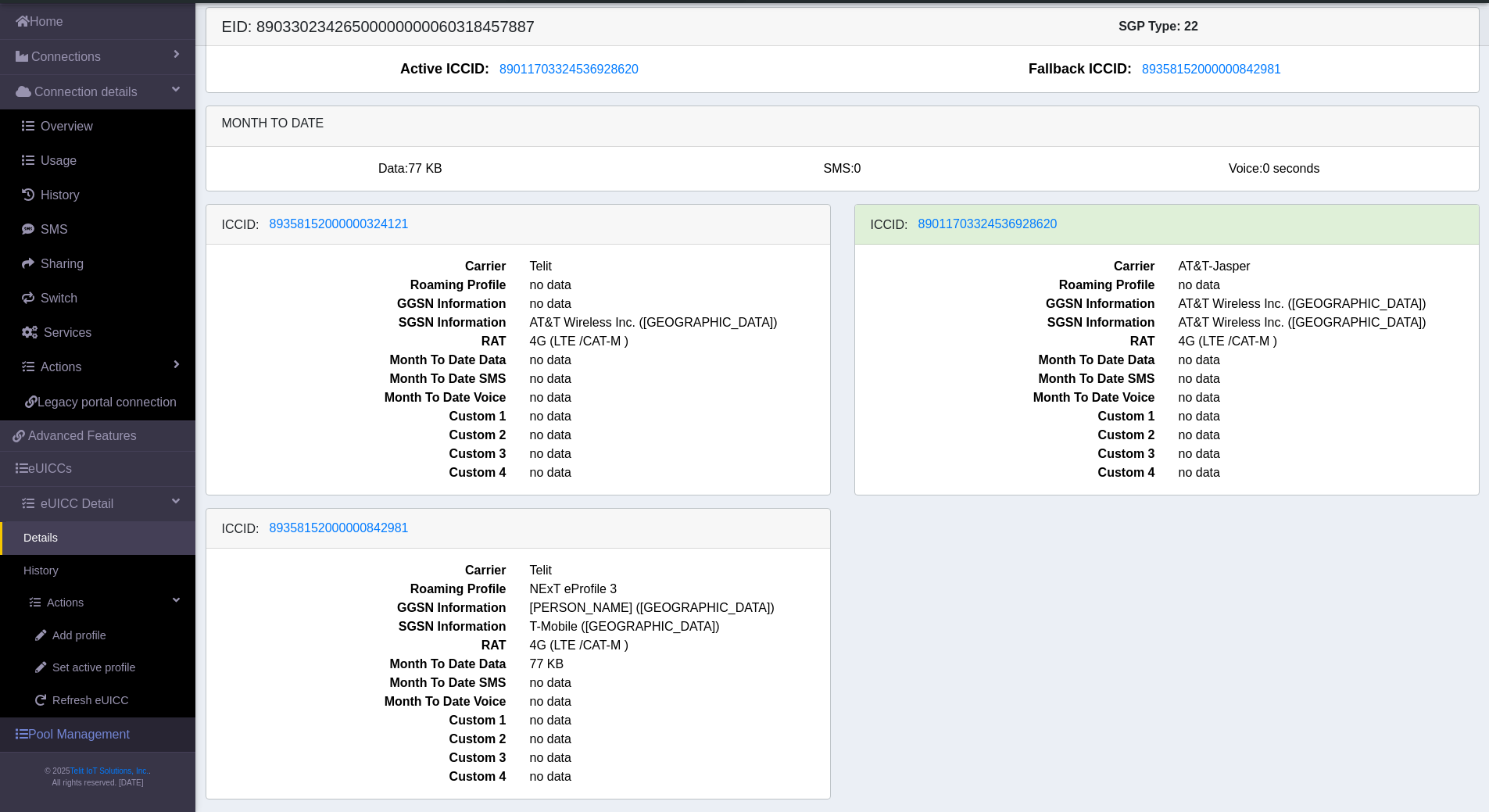
click at [92, 419] on link "Pool Management" at bounding box center [98, 735] width 196 height 34
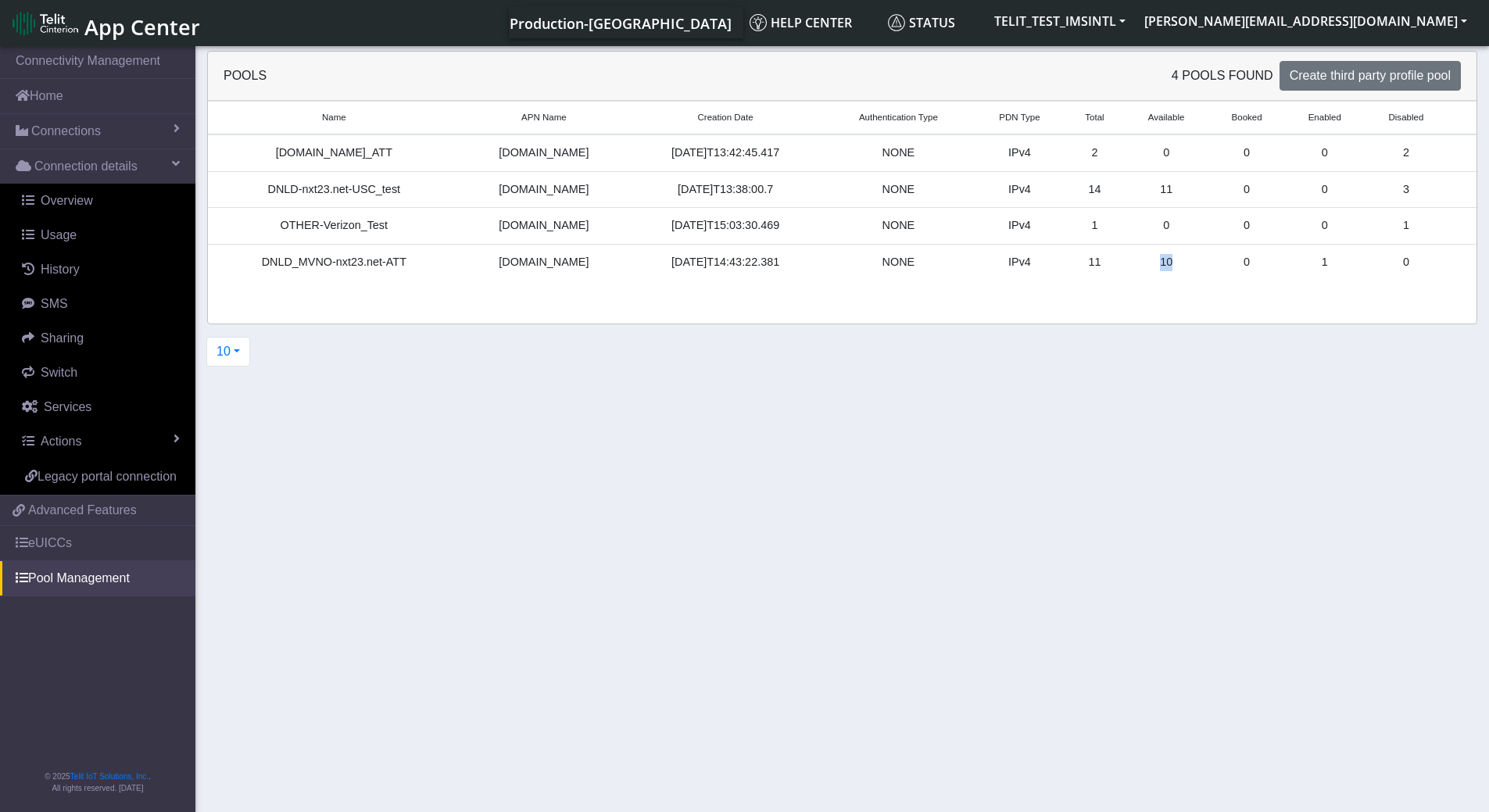
drag, startPoint x: 1174, startPoint y: 267, endPoint x: 1142, endPoint y: 267, distance: 32.0
click at [1142, 267] on td "10" at bounding box center [1166, 262] width 85 height 36
drag, startPoint x: 1177, startPoint y: 183, endPoint x: 1142, endPoint y: 189, distance: 35.5
click at [1142, 189] on td "11" at bounding box center [1166, 190] width 85 height 37
drag, startPoint x: 389, startPoint y: 150, endPoint x: 285, endPoint y: 146, distance: 104.1
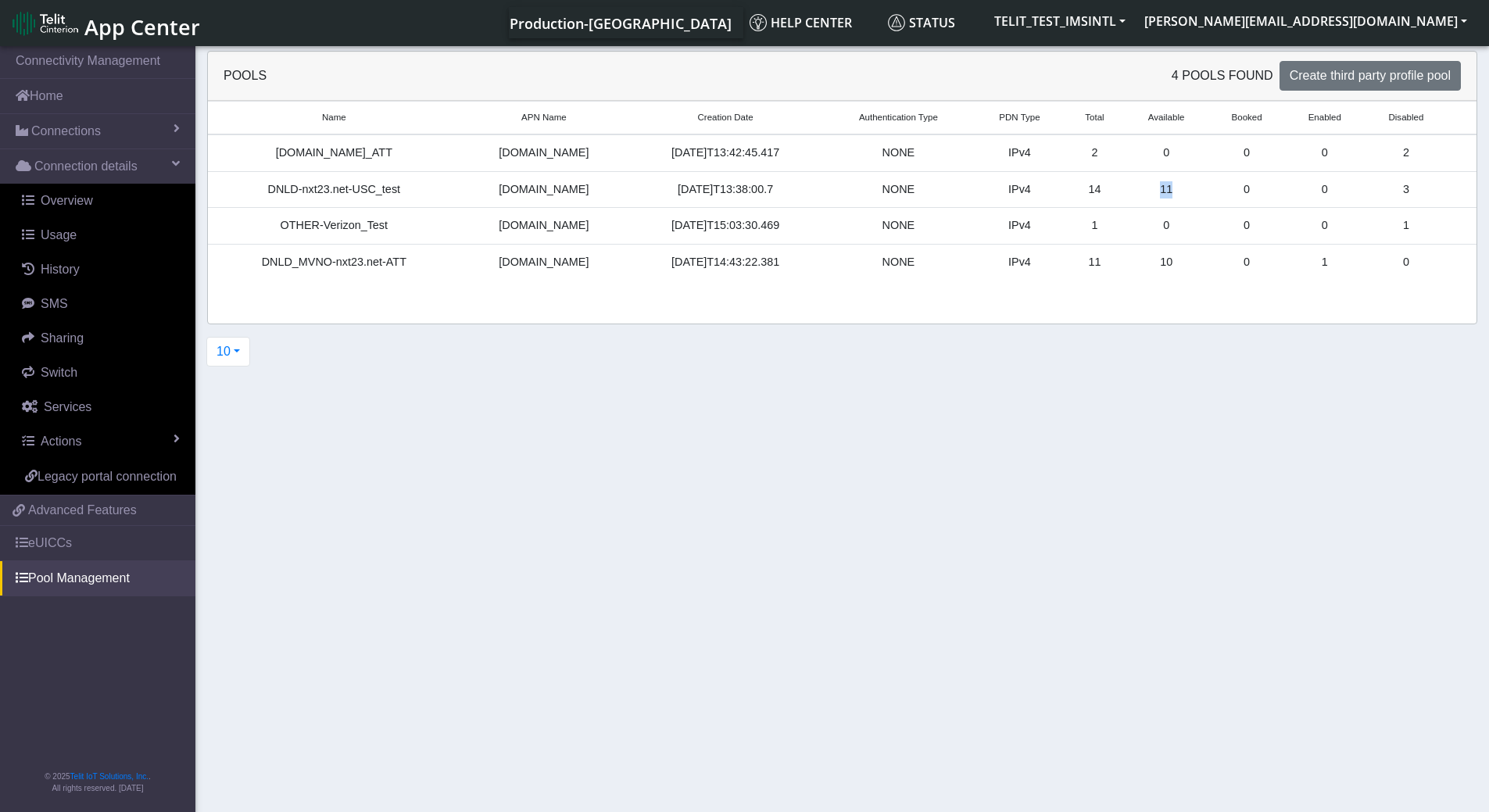
click at [285, 146] on div "OTHER-nxt23.net_ATT" at bounding box center [334, 154] width 234 height 18
drag, startPoint x: 411, startPoint y: 264, endPoint x: 265, endPoint y: 266, distance: 146.0
click at [265, 266] on div "DNLD_MVNO-nxt23.net-ATT" at bounding box center [334, 263] width 234 height 18
click at [67, 134] on span "Connections" at bounding box center [66, 131] width 69 height 19
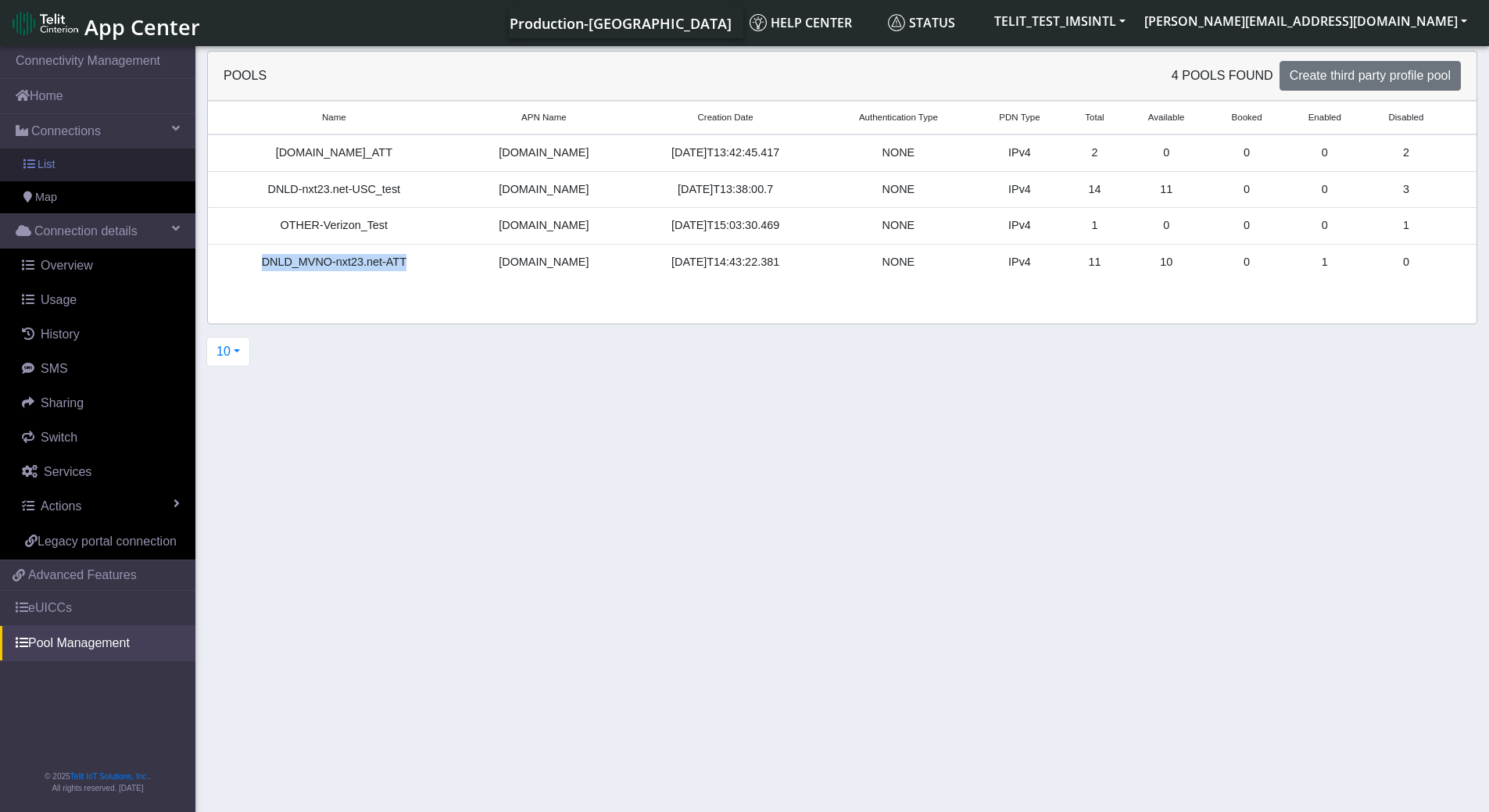
click at [46, 165] on span "List" at bounding box center [46, 165] width 18 height 18
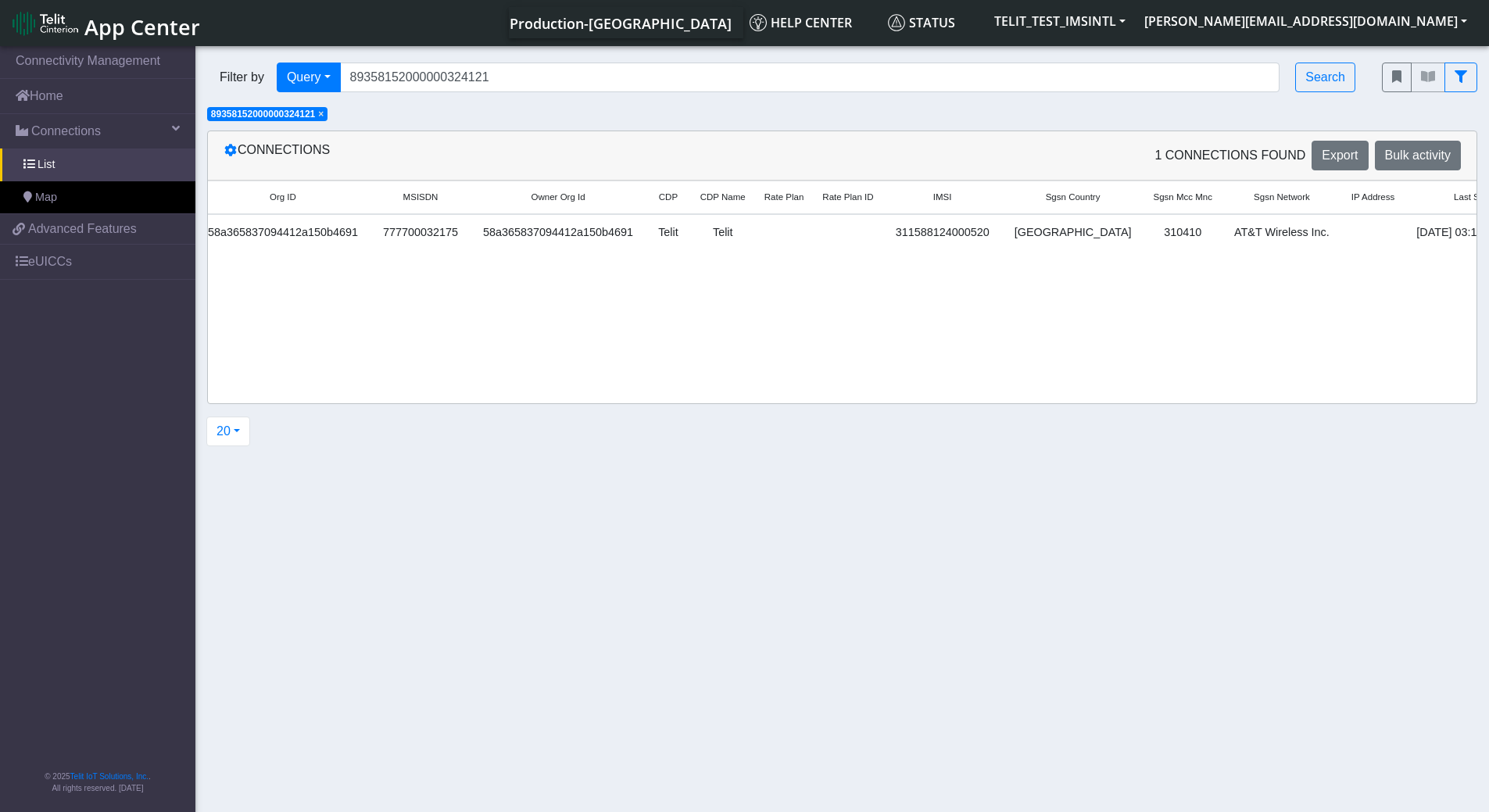
scroll to position [0, 1807]
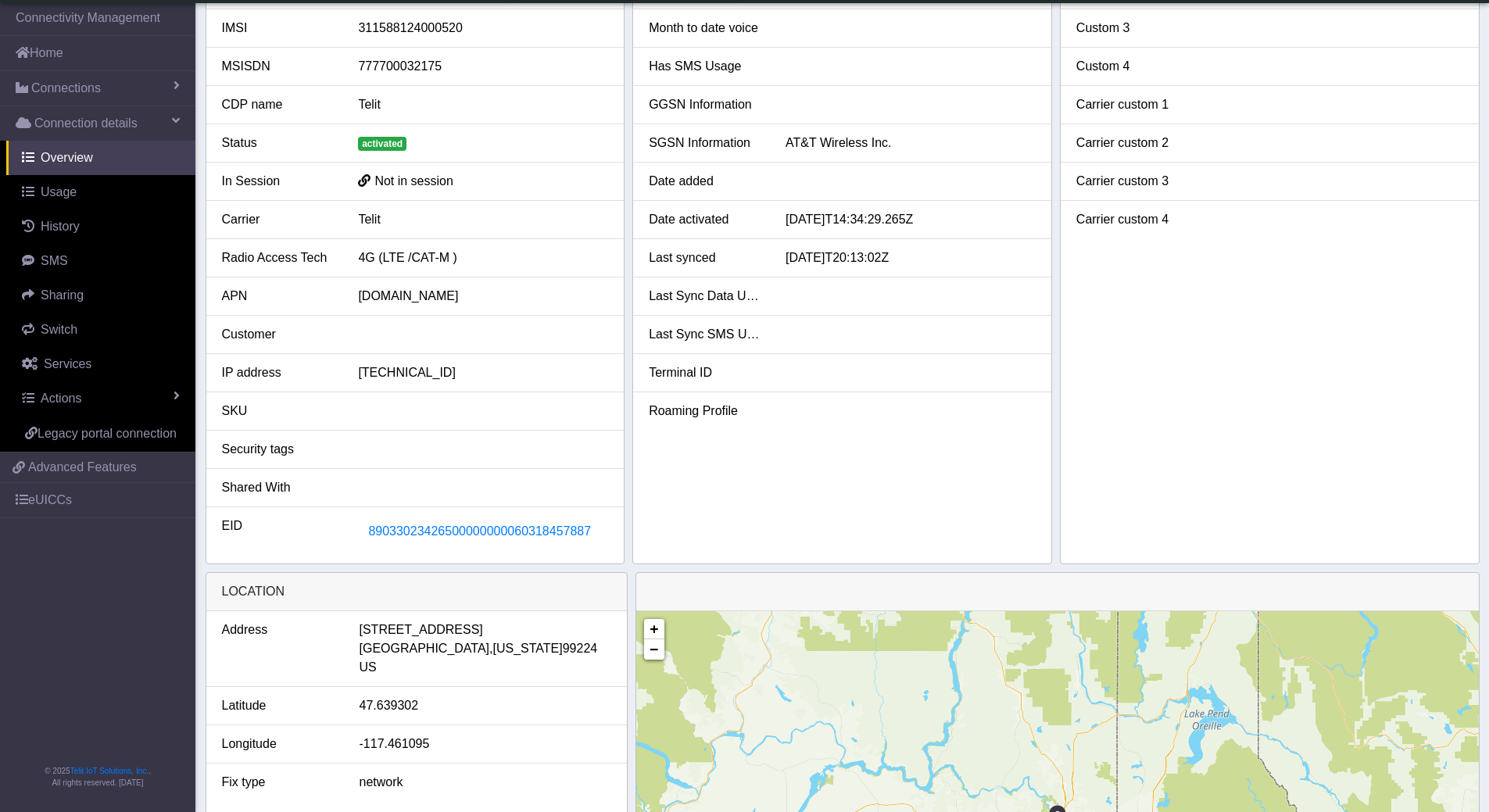
scroll to position [208, 0]
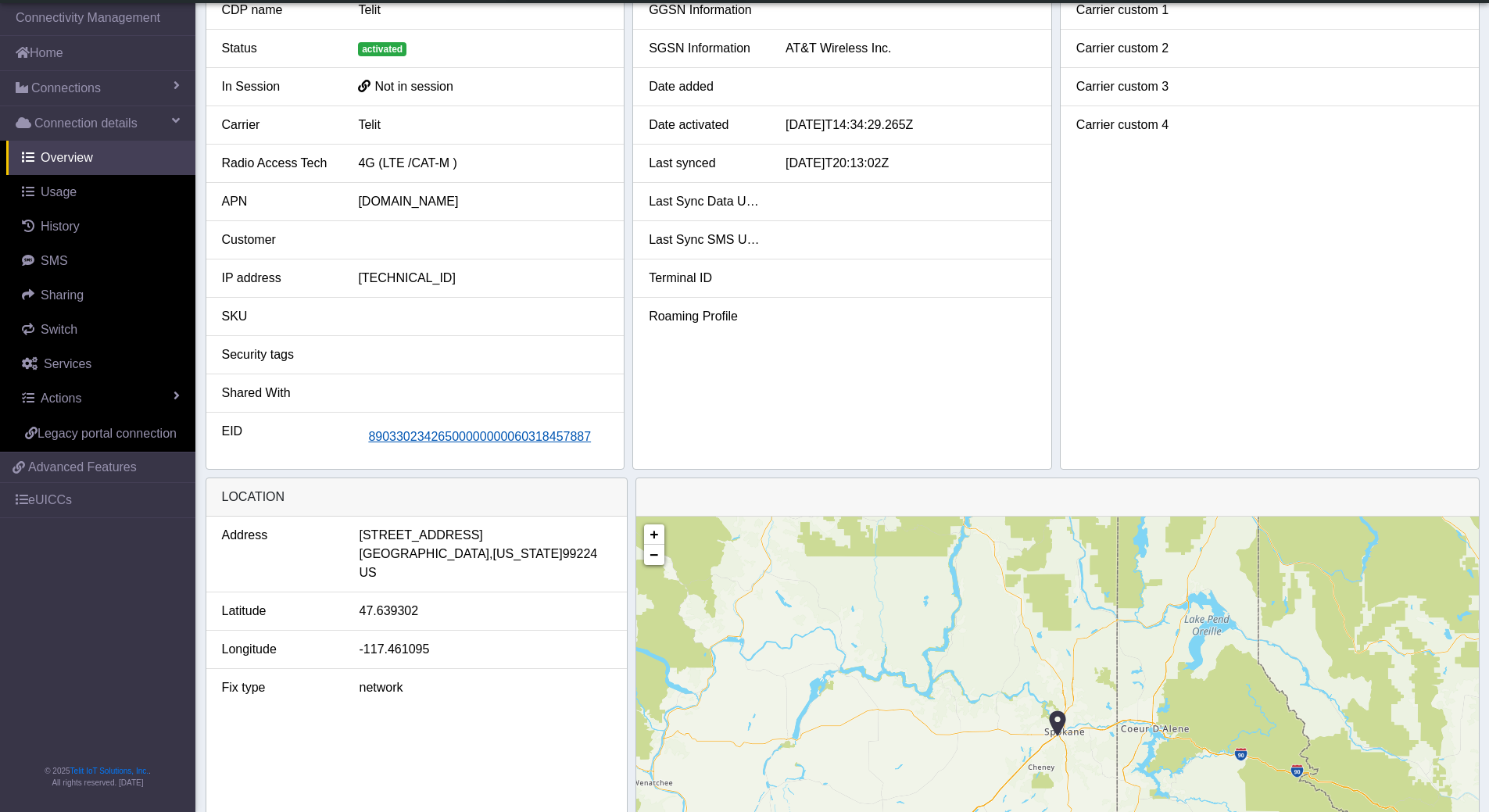
click at [493, 419] on span "89033023426500000000060318457887" at bounding box center [479, 436] width 223 height 14
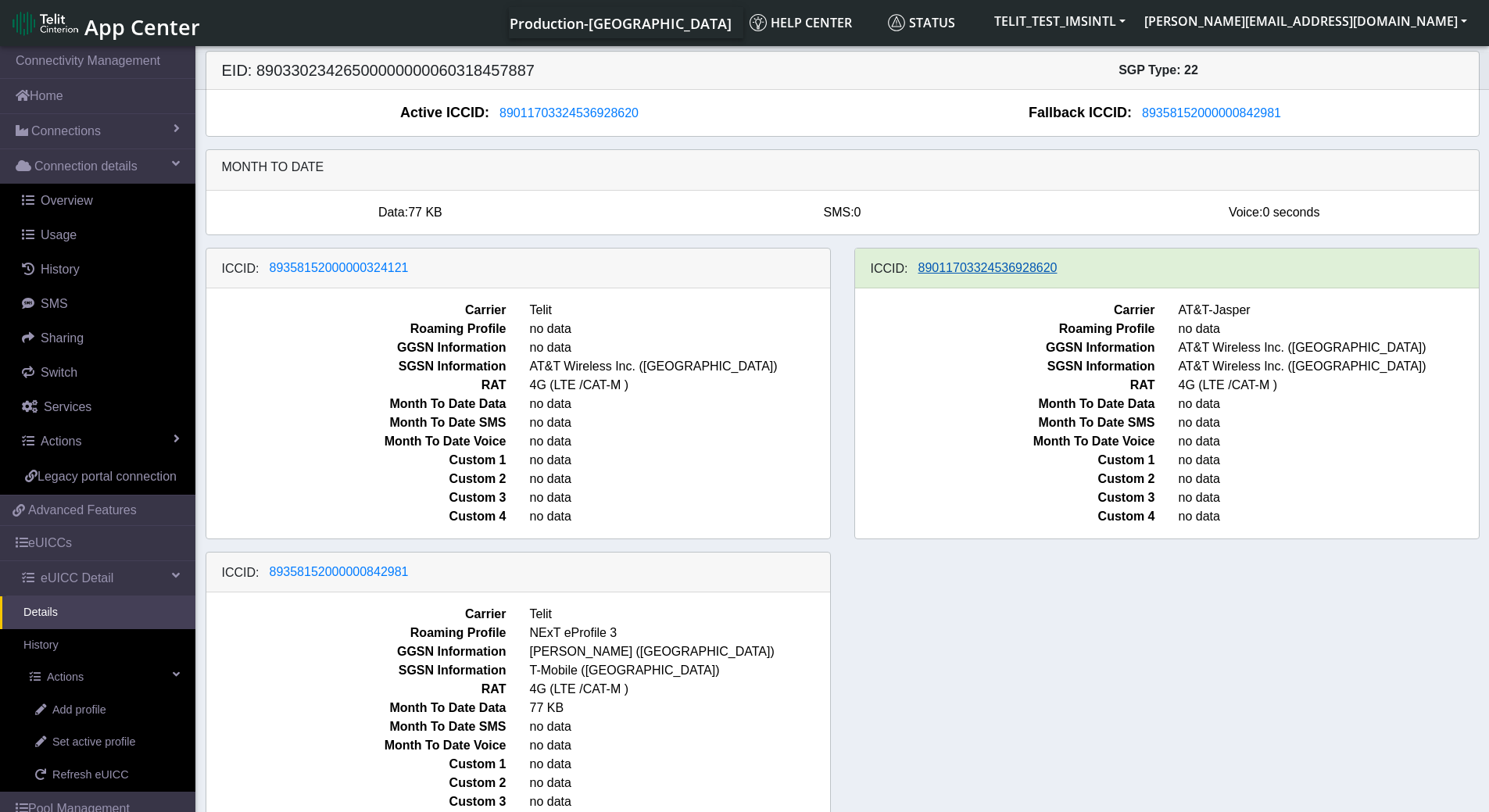
drag, startPoint x: 1100, startPoint y: 264, endPoint x: 1015, endPoint y: 267, distance: 85.1
click at [979, 273] on div "ICCID: 89011703324536928620" at bounding box center [1167, 268] width 624 height 40
drag, startPoint x: 1120, startPoint y: 278, endPoint x: 959, endPoint y: 264, distance: 161.6
click at [955, 266] on div "ICCID: 89011703324536928620" at bounding box center [1167, 268] width 624 height 40
click at [959, 264] on span "89011703324536928620" at bounding box center [988, 268] width 139 height 14
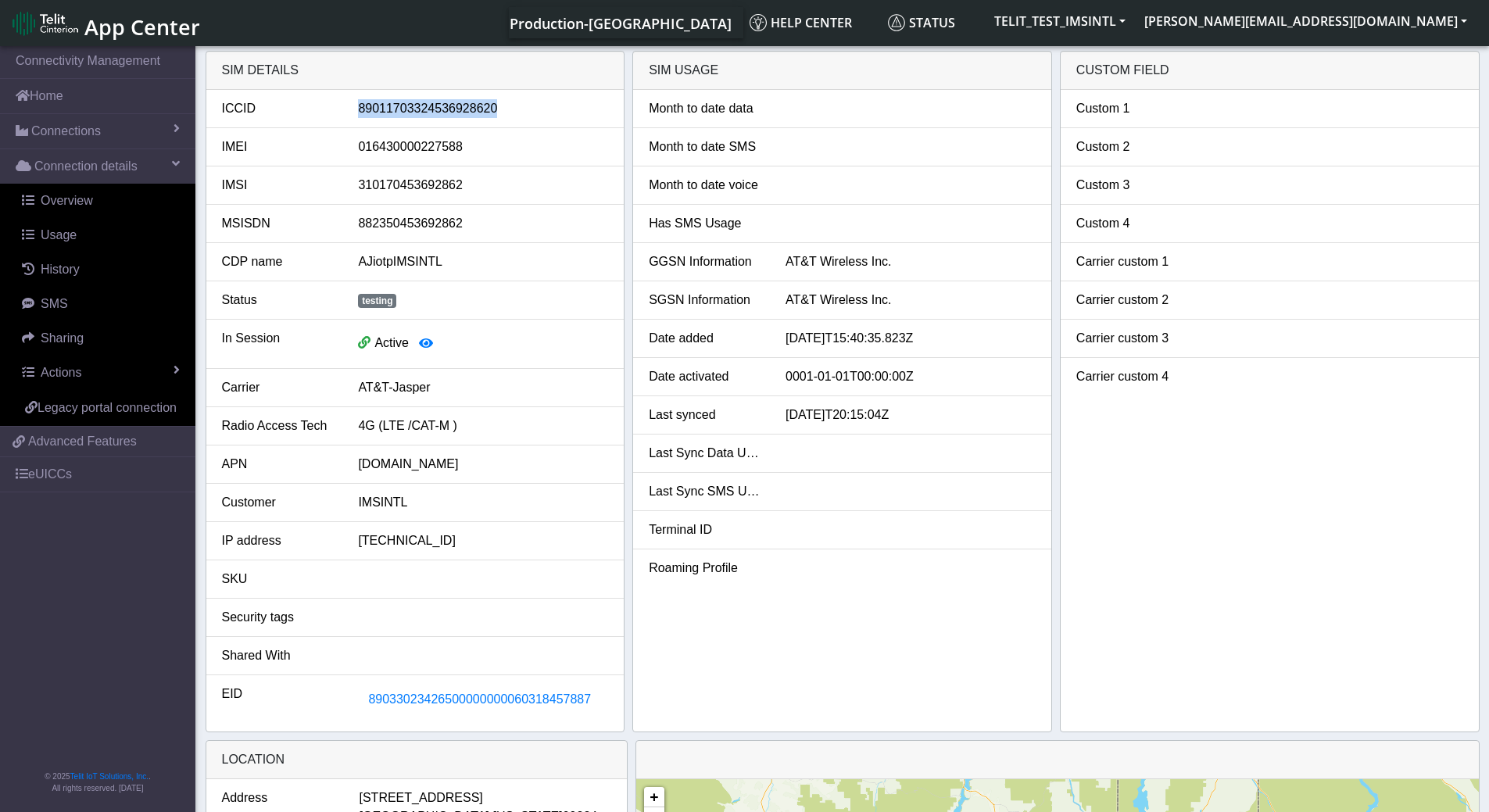
drag, startPoint x: 499, startPoint y: 113, endPoint x: 347, endPoint y: 119, distance: 152.1
click at [347, 119] on li "ICCID 89011703324536928620" at bounding box center [415, 109] width 418 height 38
copy div "89011703324536928620"
click at [476, 419] on span "89033023426500000000060318457887" at bounding box center [479, 699] width 223 height 14
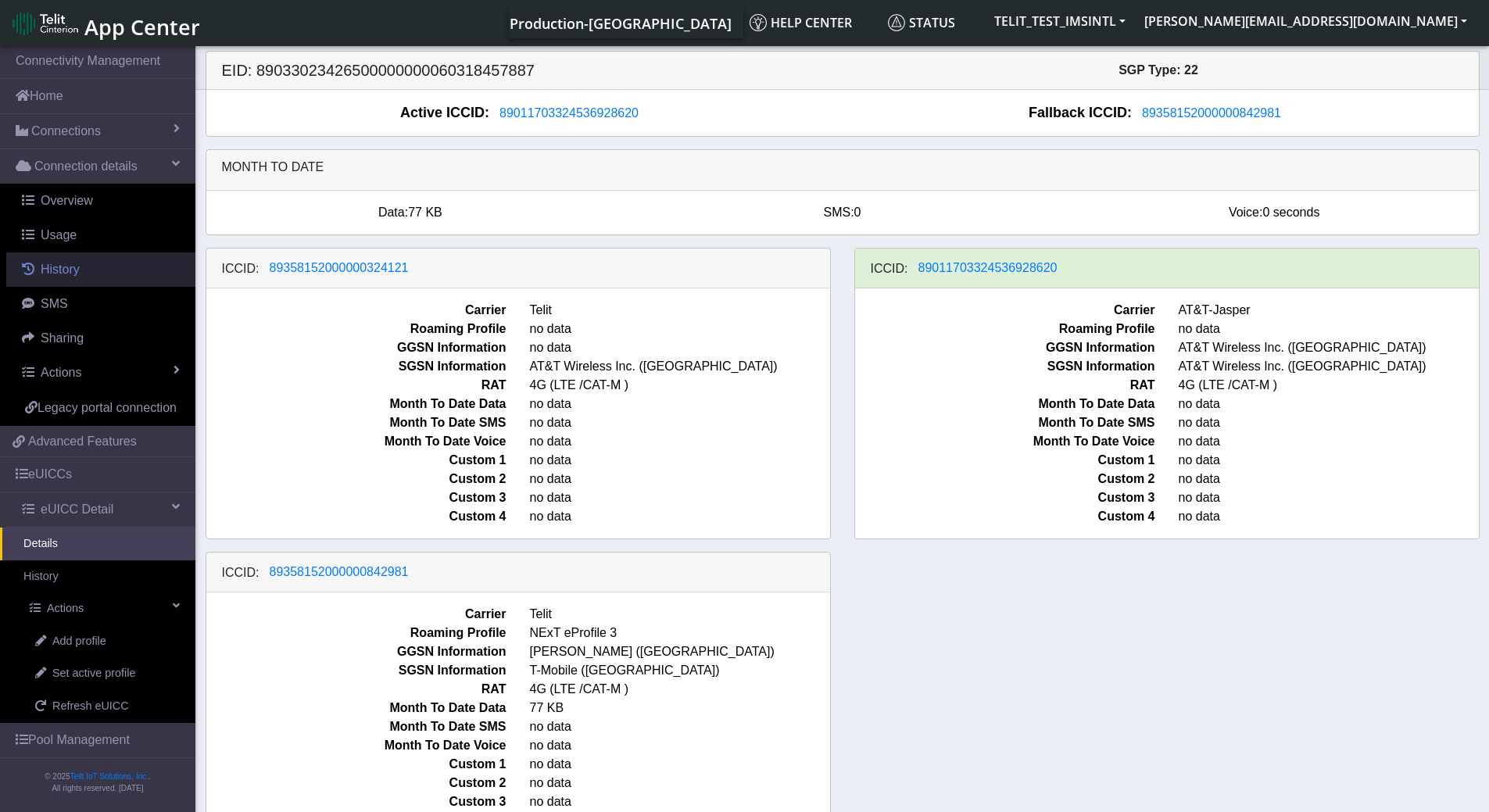
click at [73, 267] on span "History" at bounding box center [61, 269] width 39 height 14
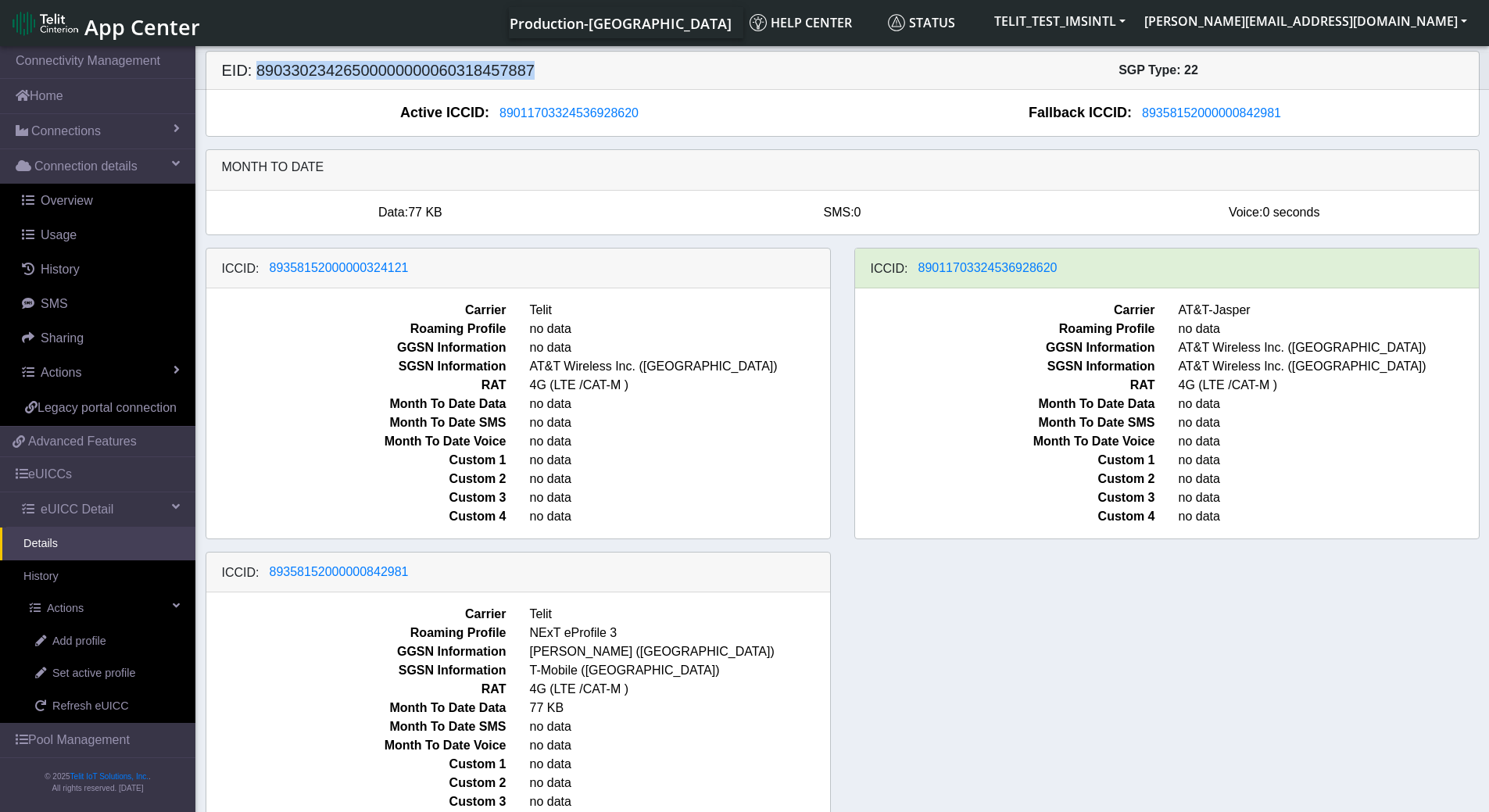
drag, startPoint x: 546, startPoint y: 68, endPoint x: 260, endPoint y: 83, distance: 286.4
click at [254, 80] on h5 "EID: 89033023426500000000060318457887" at bounding box center [526, 69] width 632 height 19
copy h5 "89033023426500000000060318457887"
click at [110, 129] on link "Connections" at bounding box center [98, 131] width 196 height 34
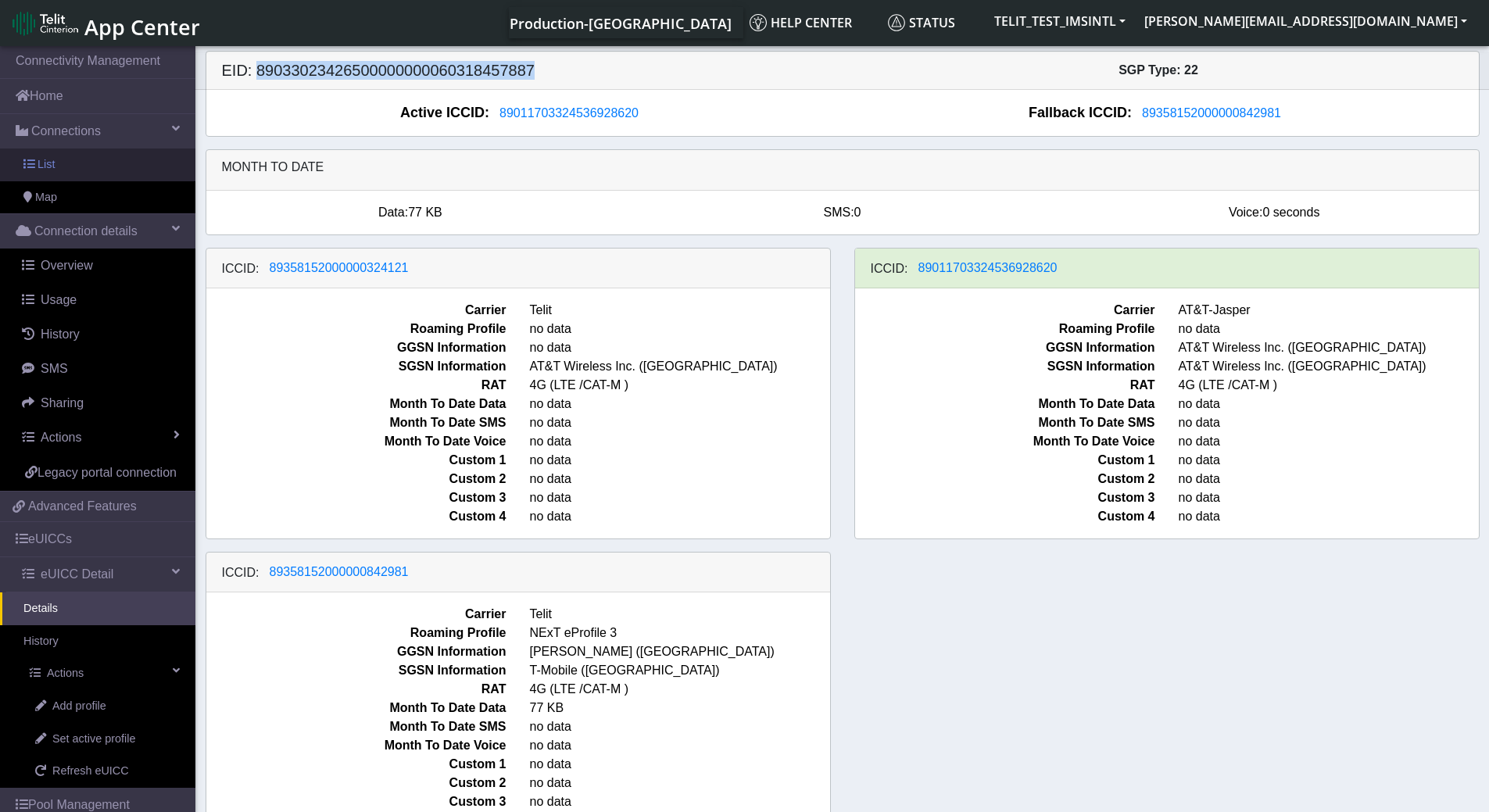
click at [53, 164] on span "List" at bounding box center [46, 165] width 18 height 18
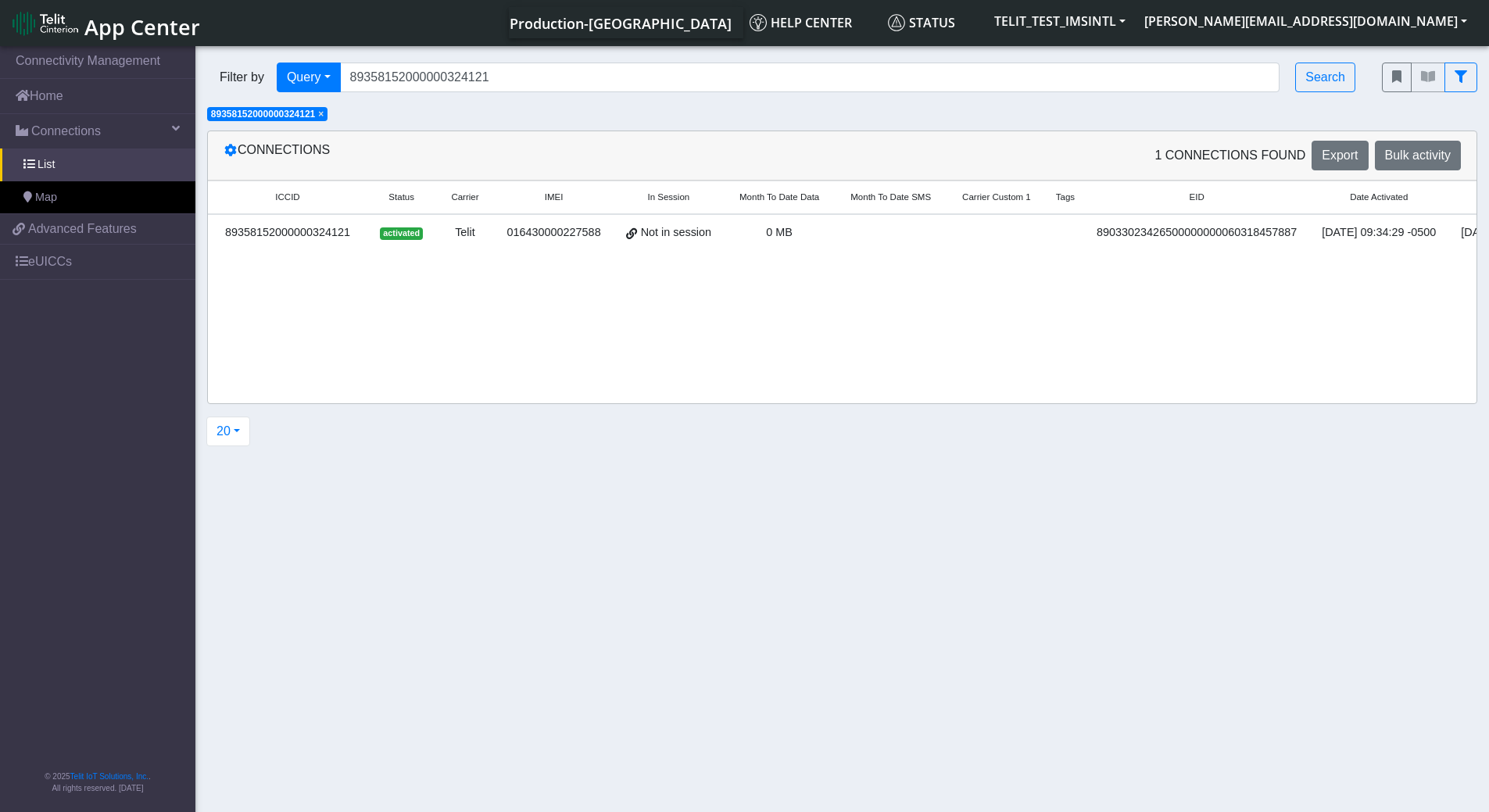
click at [324, 114] on span "×" at bounding box center [321, 113] width 6 height 11
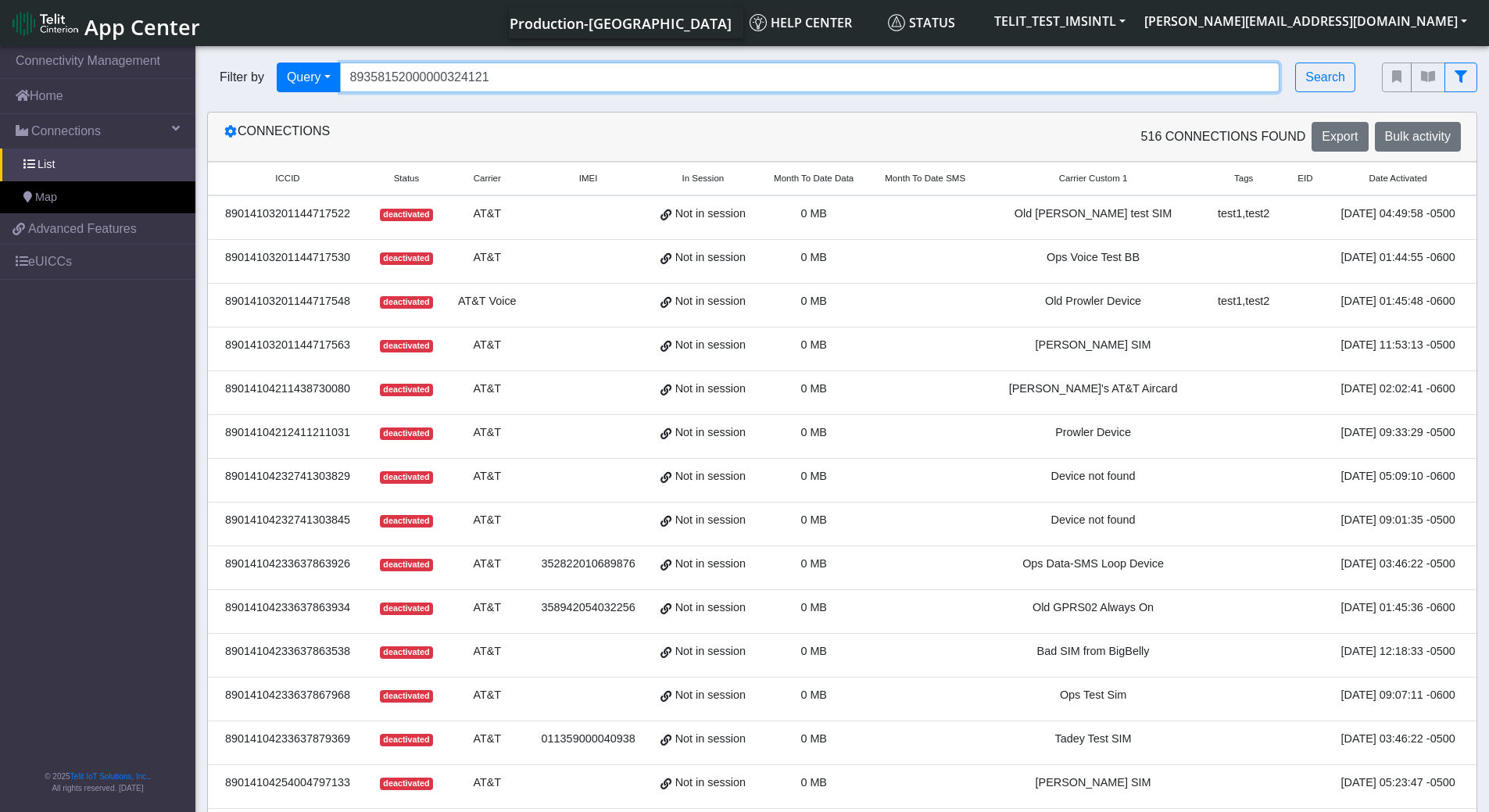
click at [523, 74] on input "89358152000000324121" at bounding box center [810, 77] width 940 height 29
paste input "033023426500000000060318457887"
type input "89033023426500000000060318457887"
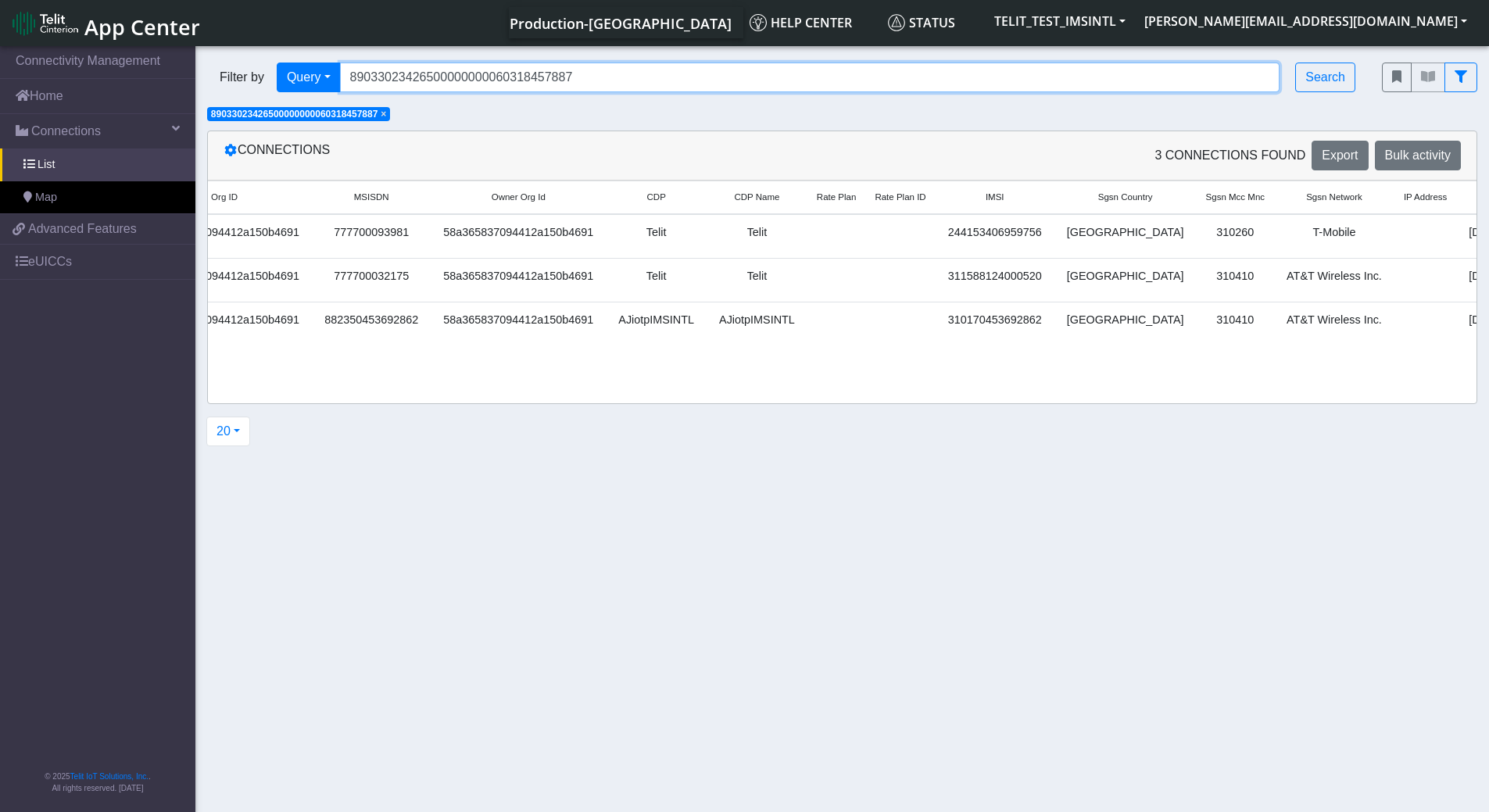
scroll to position [0, 2018]
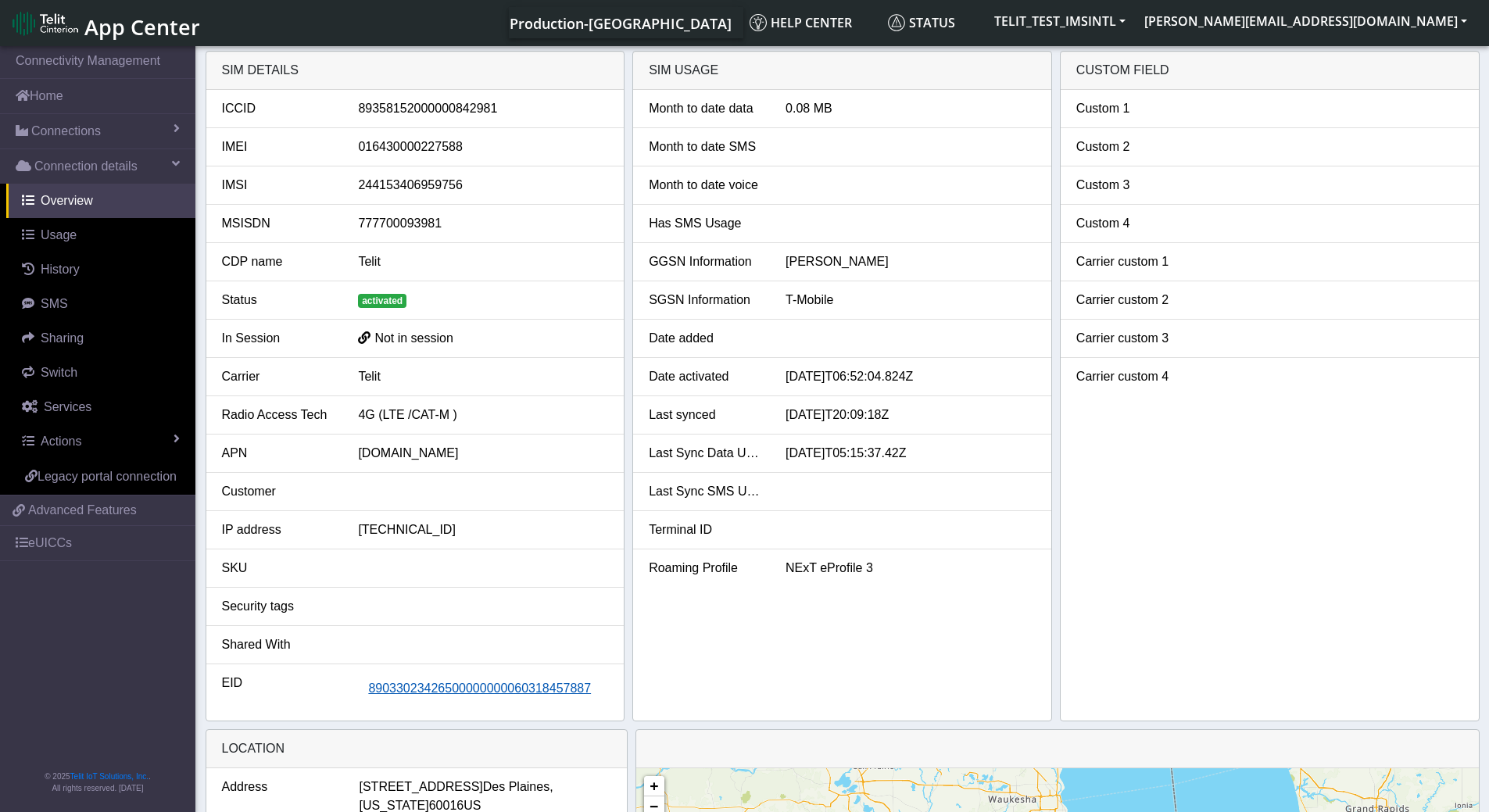
click at [514, 419] on span "89033023426500000000060318457887" at bounding box center [479, 689] width 223 height 14
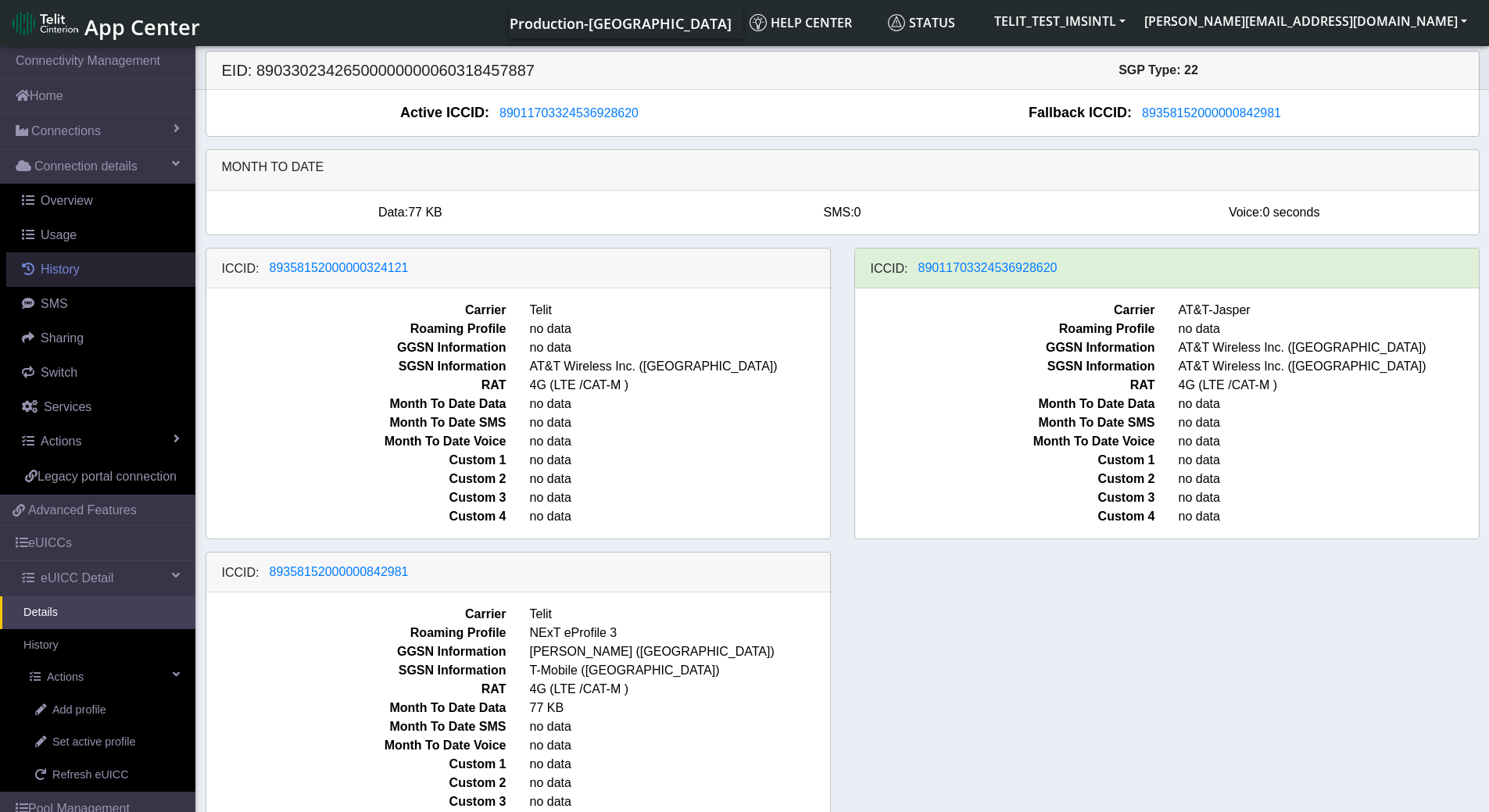
click at [80, 274] on link "History" at bounding box center [100, 269] width 189 height 34
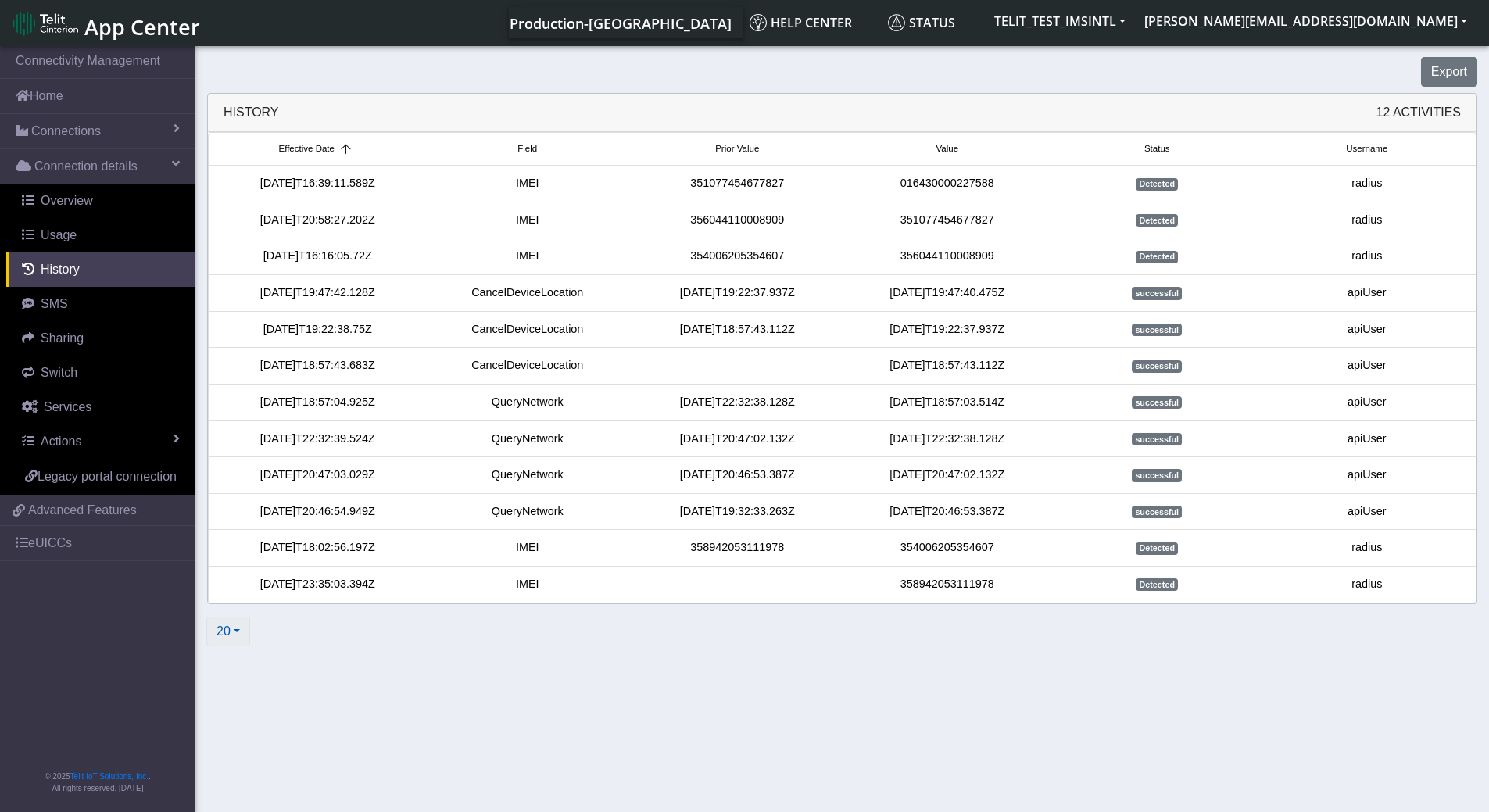
click at [240, 419] on button "20" at bounding box center [228, 631] width 44 height 29
click at [260, 419] on button "100" at bounding box center [269, 496] width 123 height 25
click at [239, 419] on button "100" at bounding box center [232, 631] width 51 height 29
click at [241, 419] on button "1000" at bounding box center [269, 571] width 123 height 25
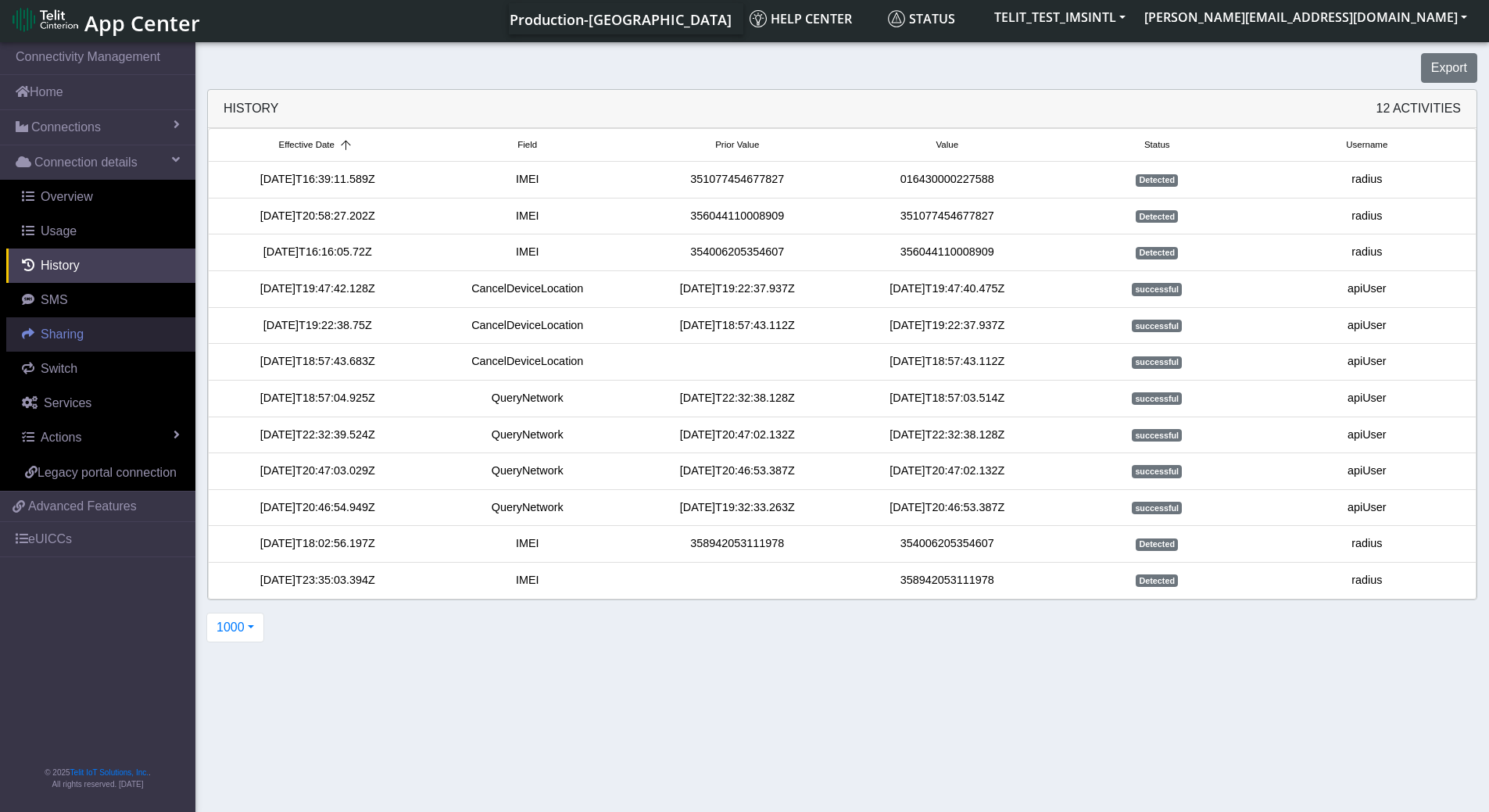
scroll to position [6, 0]
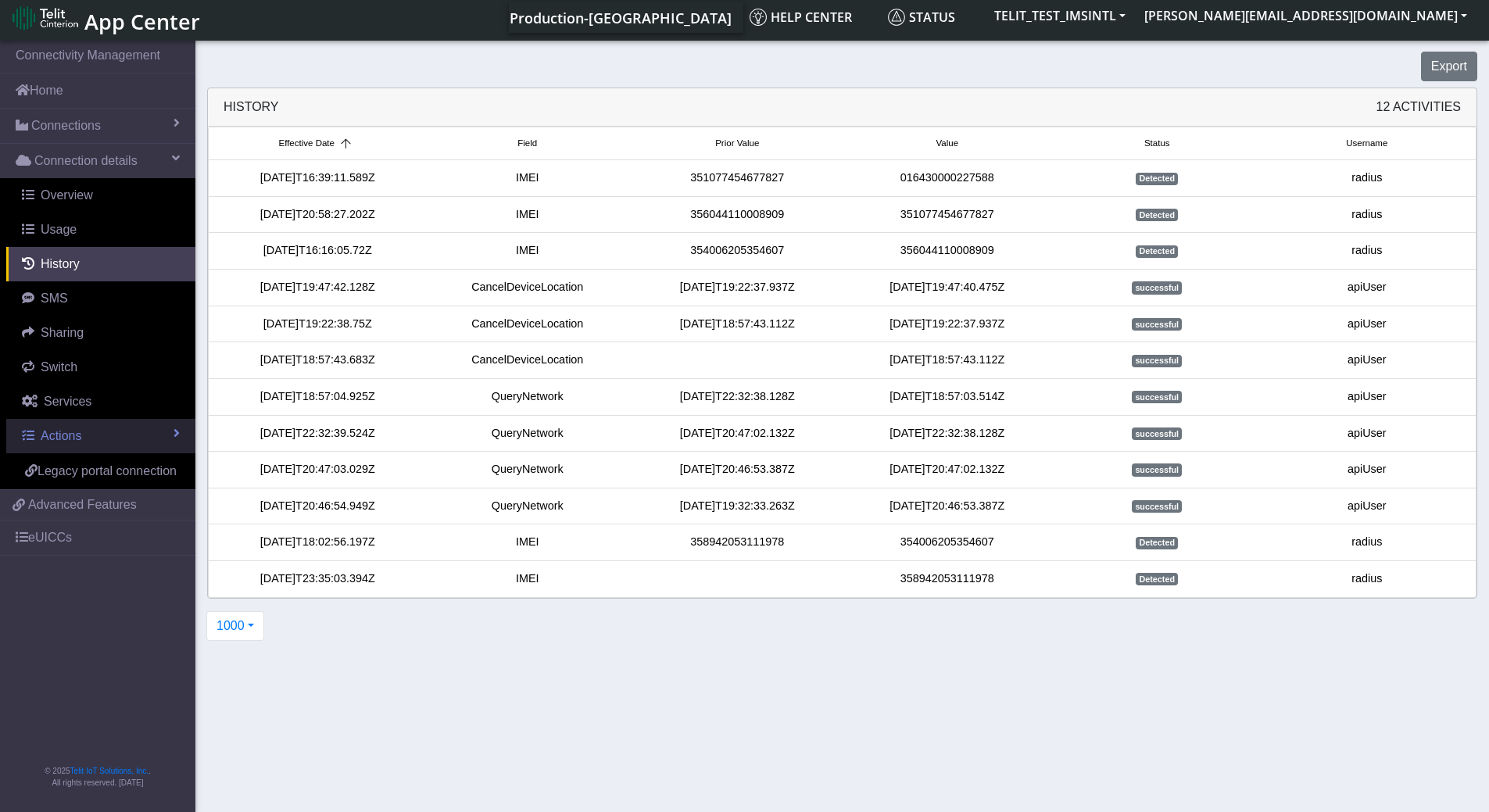
click at [174, 419] on span at bounding box center [176, 432] width 6 height 13
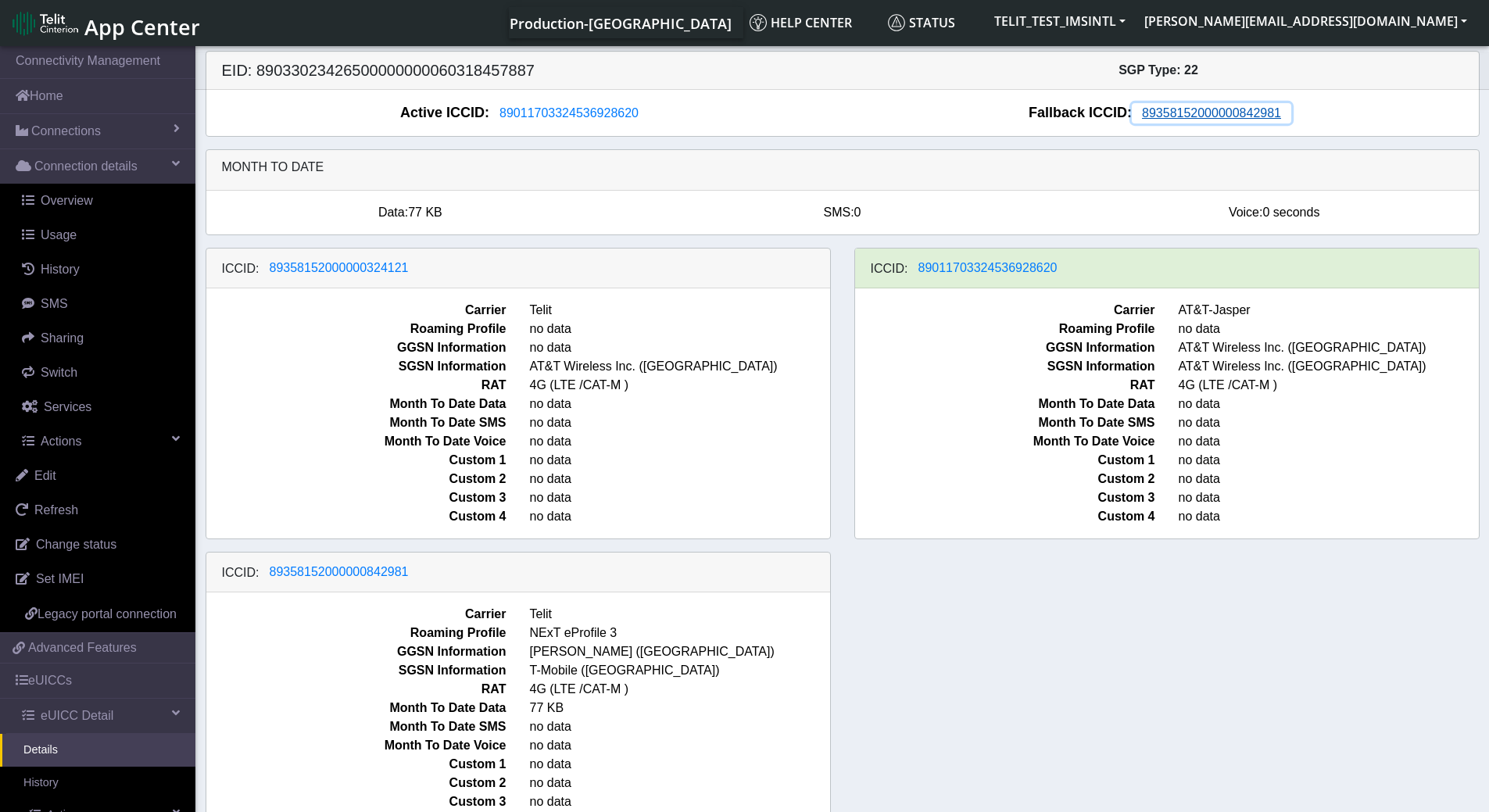
click at [1246, 113] on span "89358152000000842981" at bounding box center [1211, 113] width 139 height 14
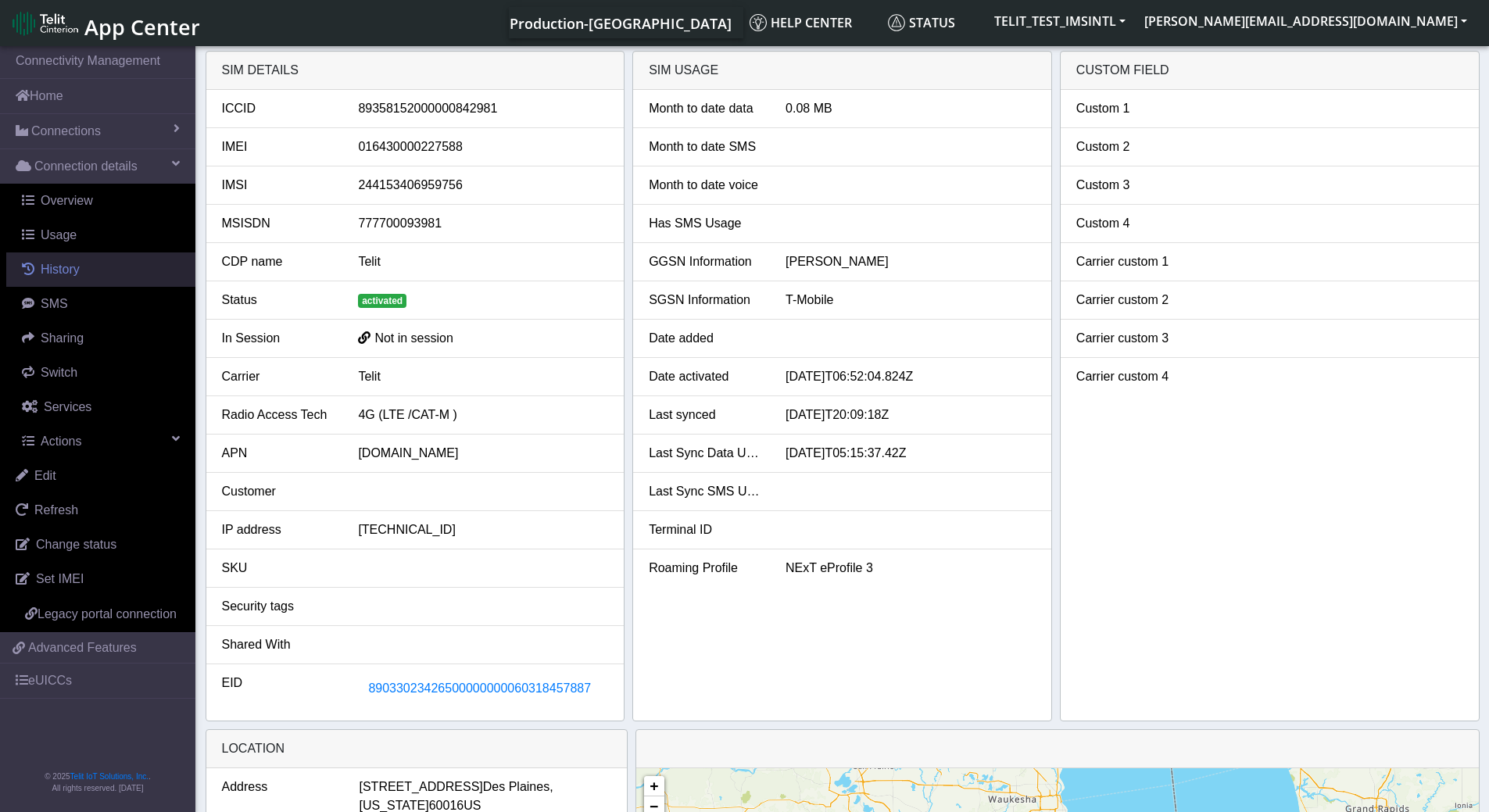
click at [72, 270] on span "History" at bounding box center [61, 269] width 39 height 14
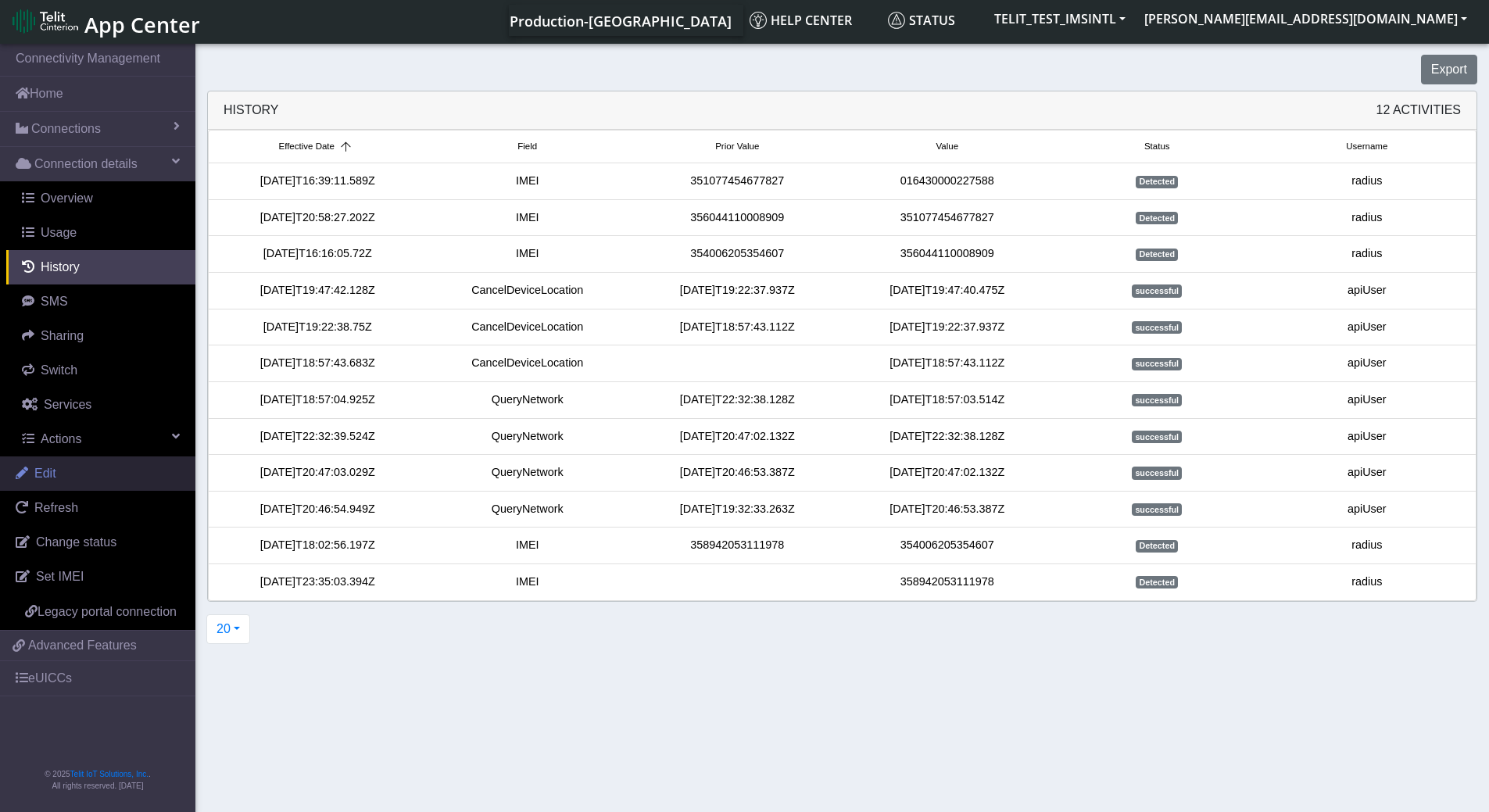
scroll to position [6, 0]
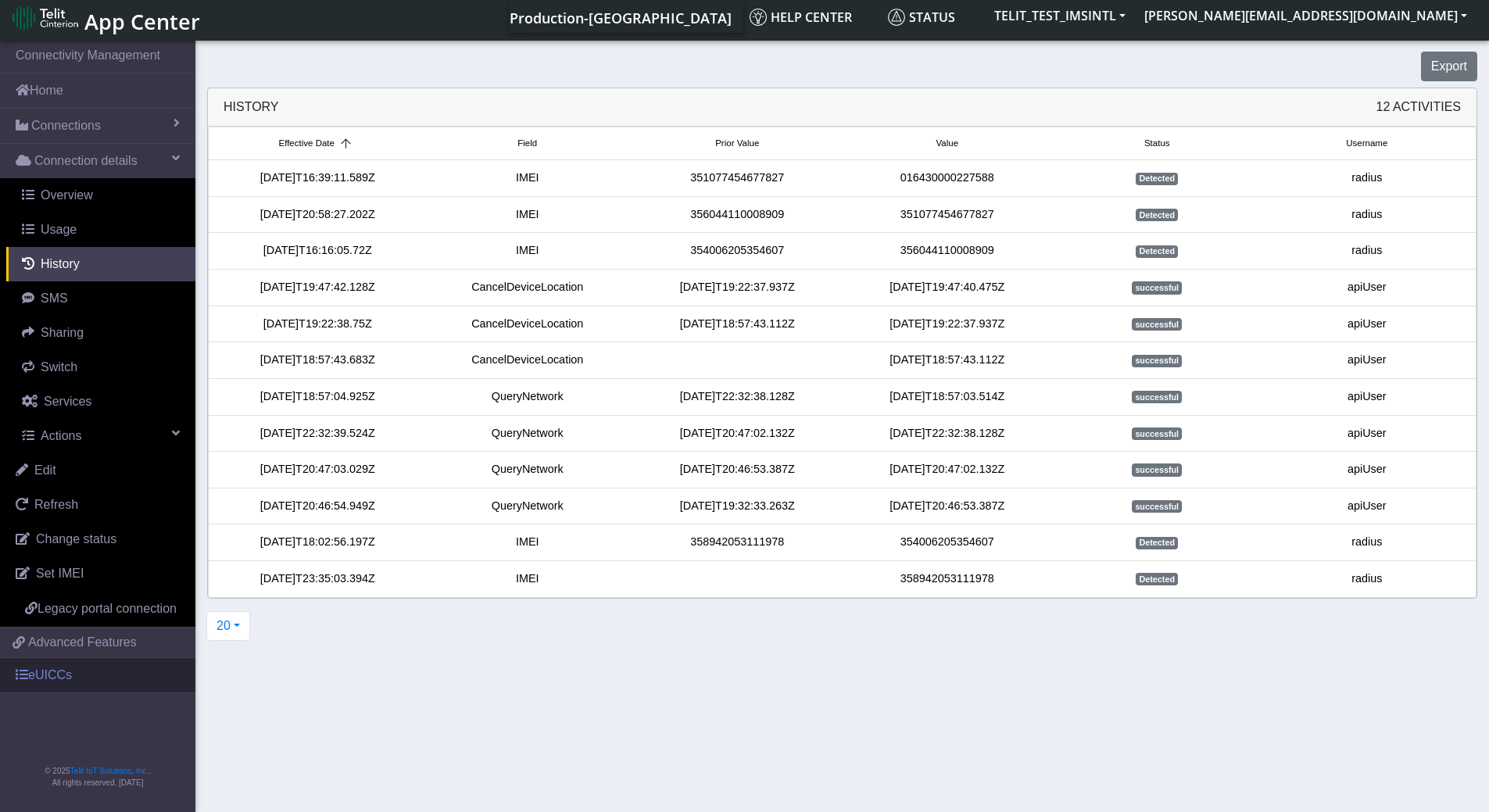
click at [69, 419] on link "eUICCs" at bounding box center [98, 675] width 196 height 34
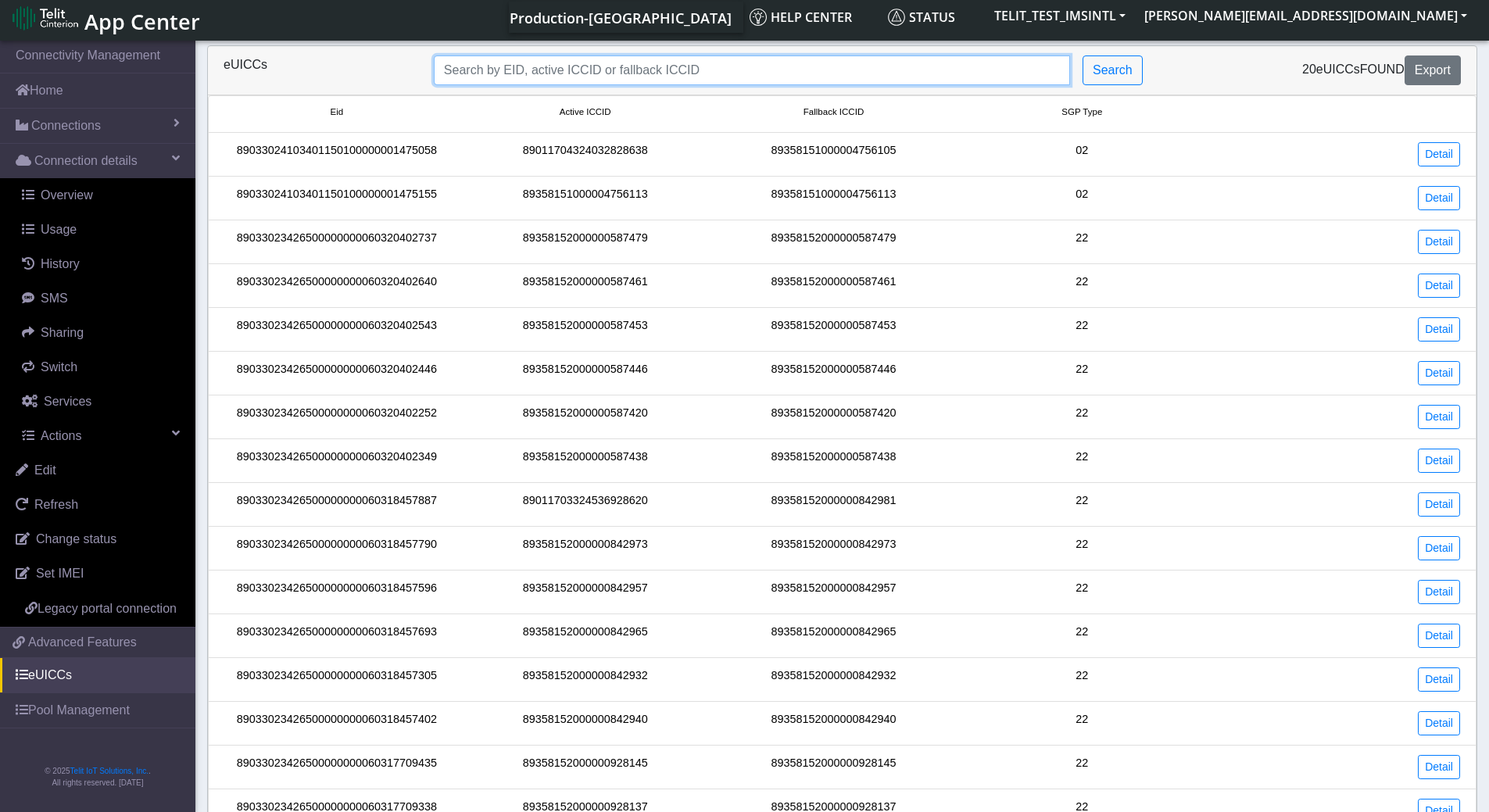
click at [594, 76] on input "Search..." at bounding box center [751, 70] width 636 height 29
click at [596, 70] on input "Search..." at bounding box center [751, 70] width 636 height 29
paste input "89033023426500000000060318457887"
type input "89033023426500000000060318457887"
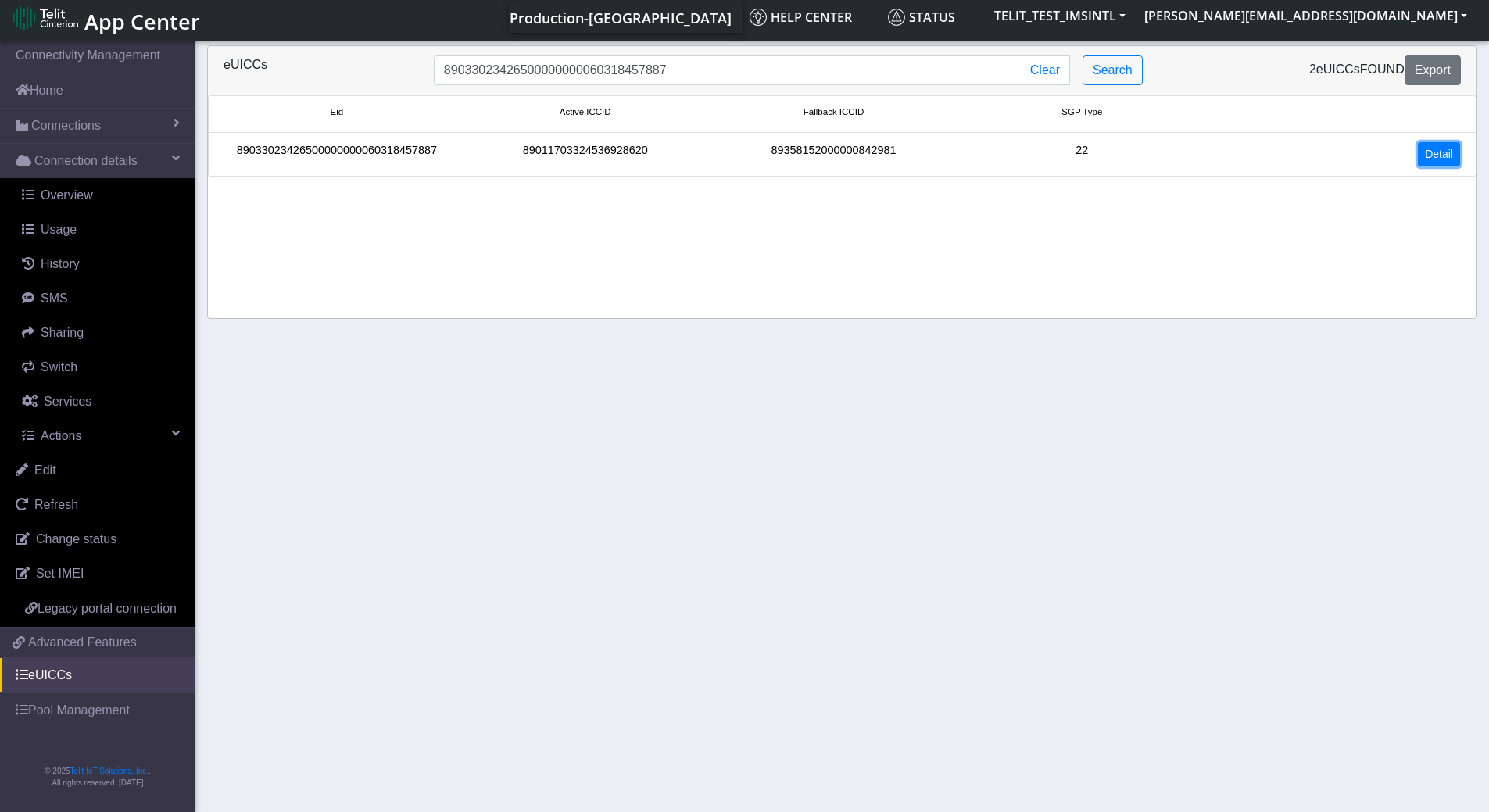
click at [1309, 154] on link "Detail" at bounding box center [1438, 154] width 42 height 24
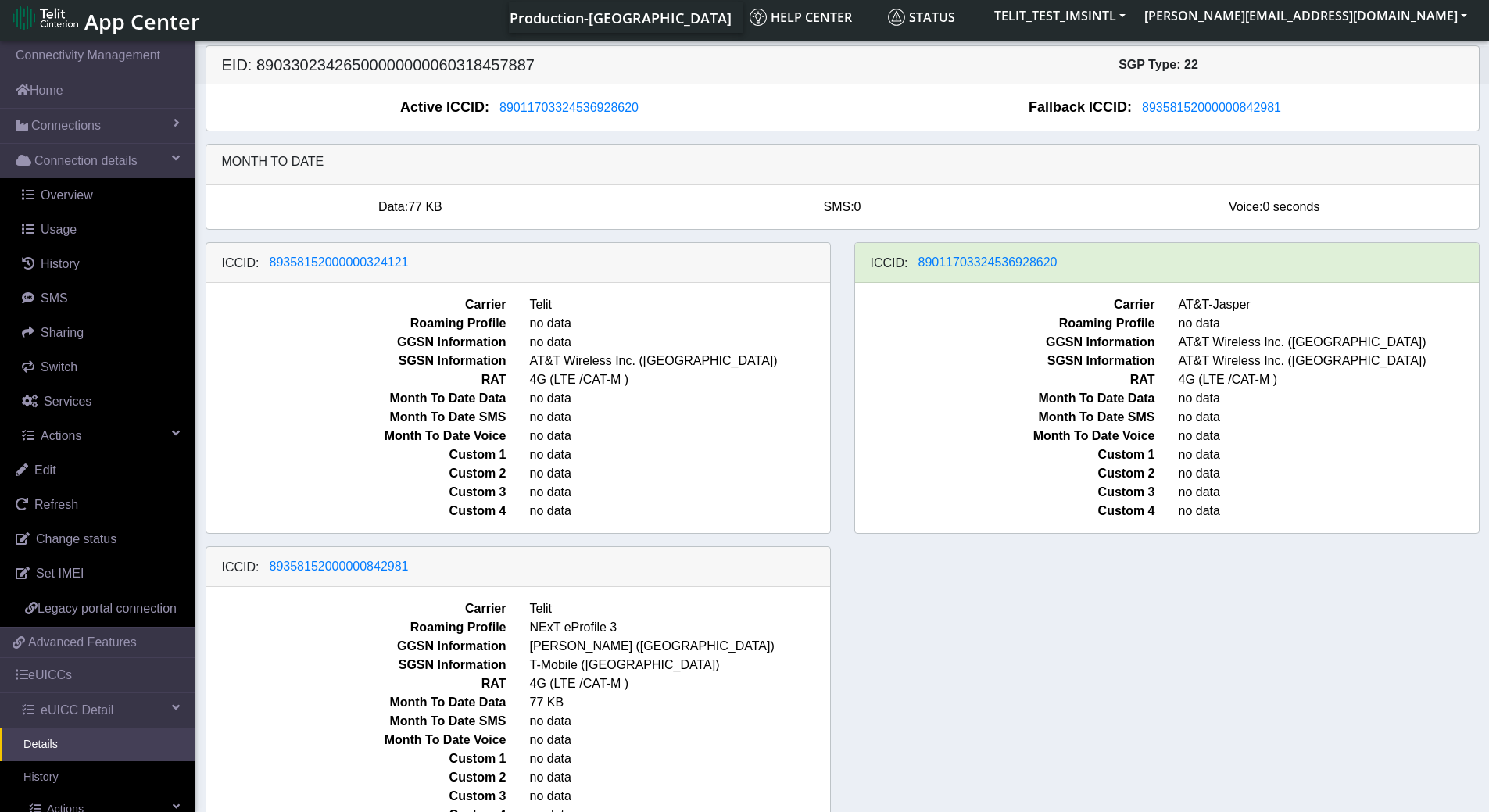
scroll to position [2, 0]
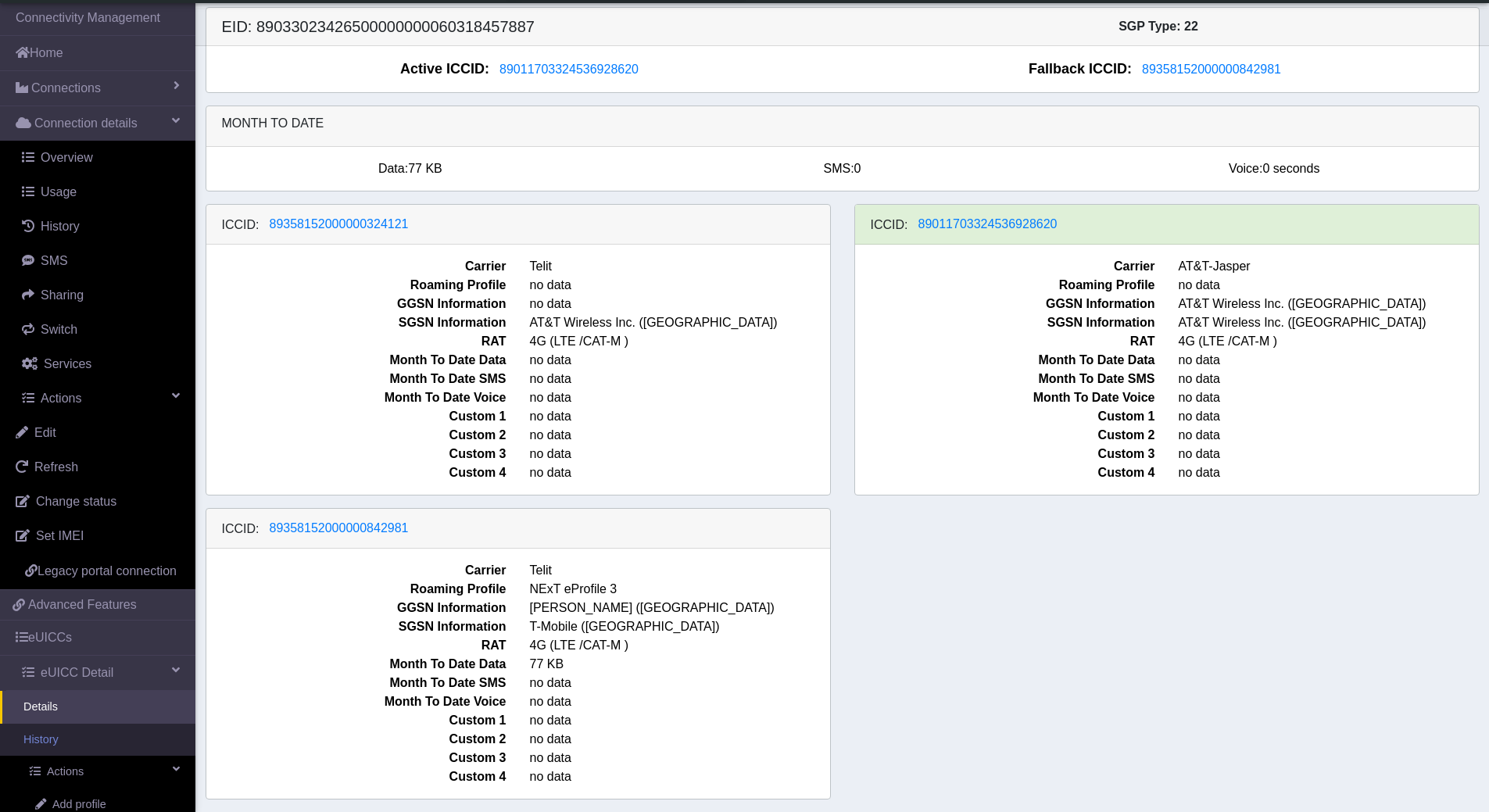
click at [65, 419] on link "History" at bounding box center [98, 741] width 196 height 33
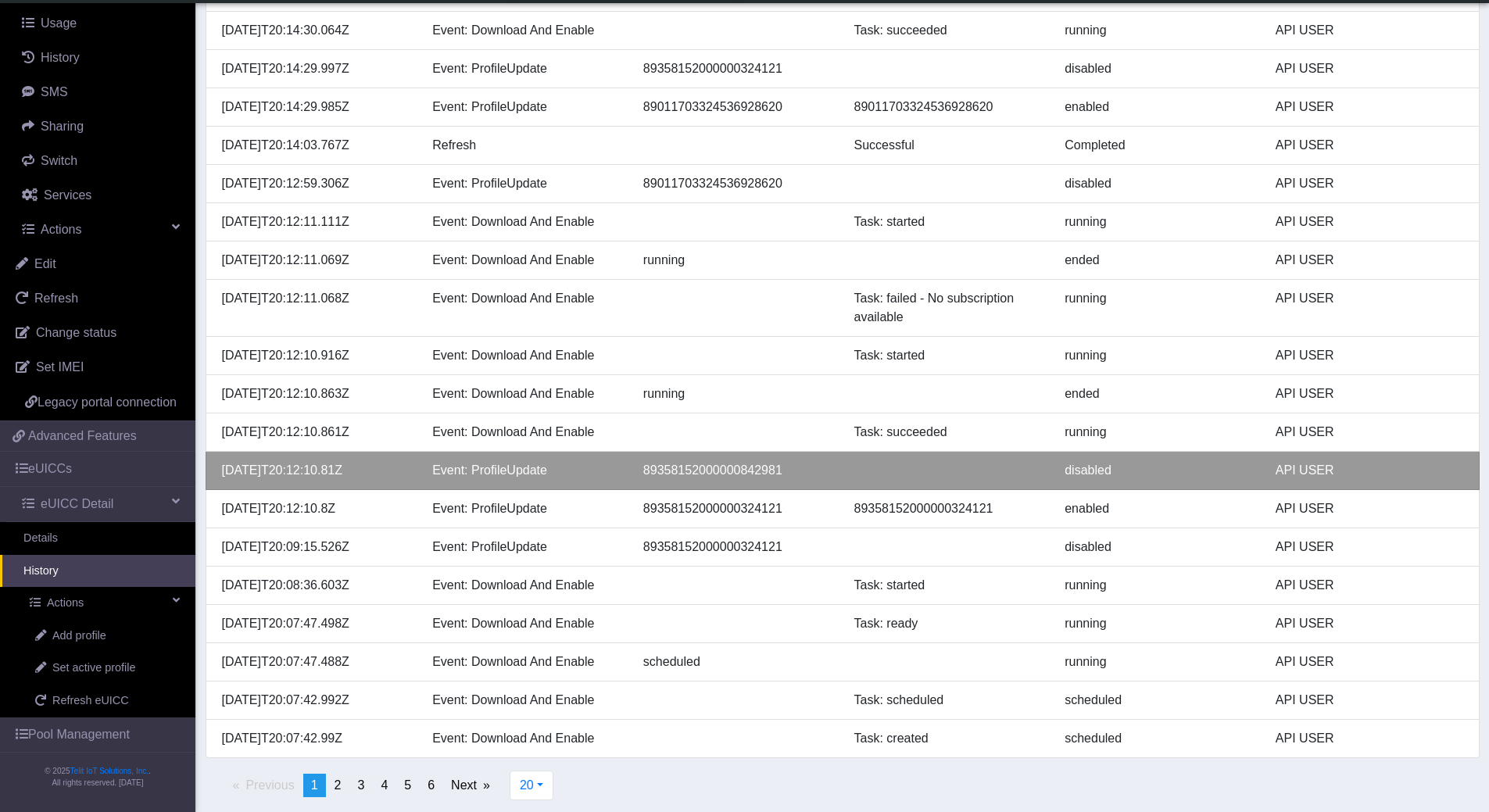
scroll to position [240, 0]
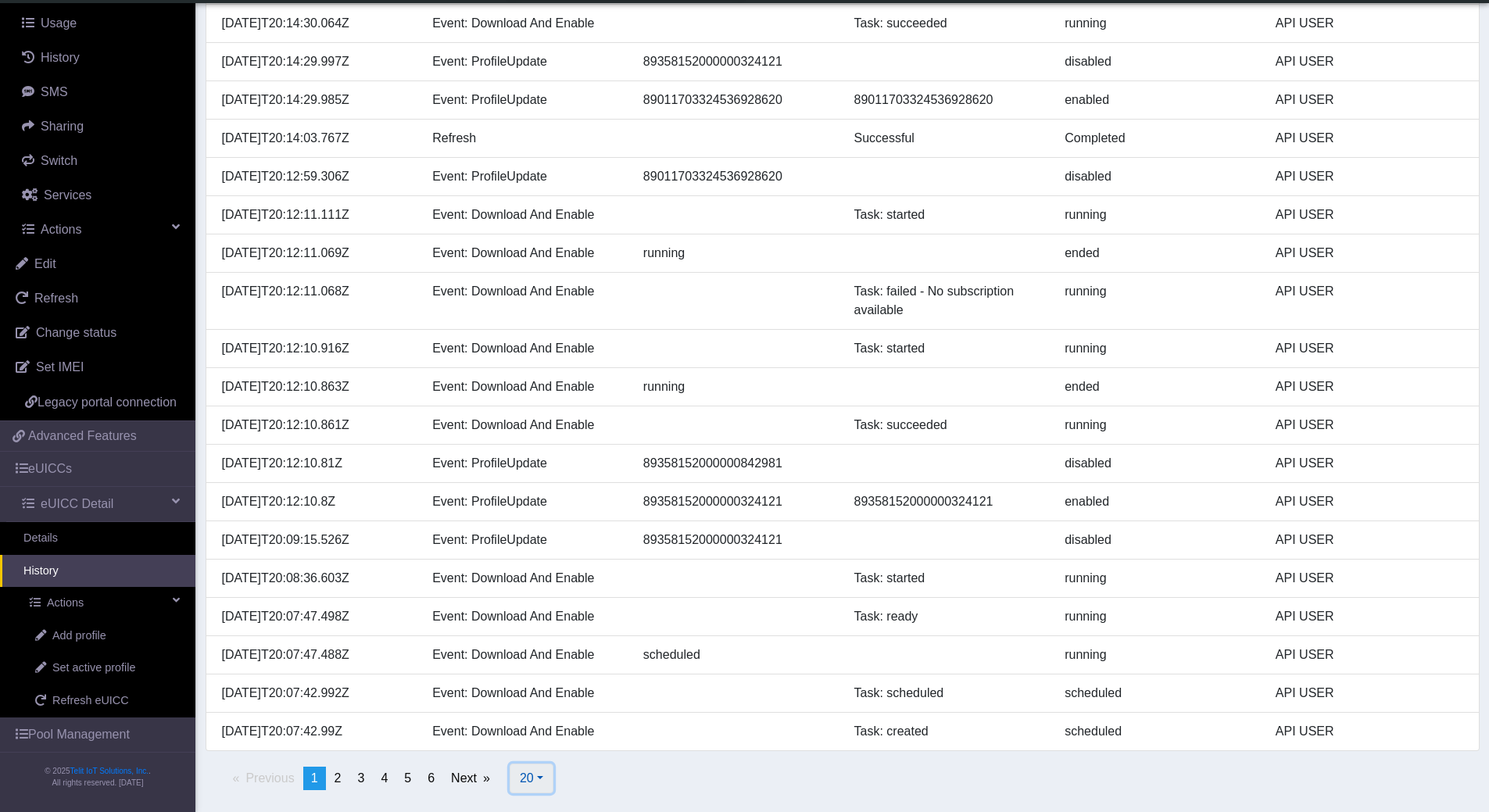
click at [543, 419] on button "20" at bounding box center [531, 779] width 44 height 29
click at [543, 419] on button "500" at bounding box center [572, 743] width 123 height 25
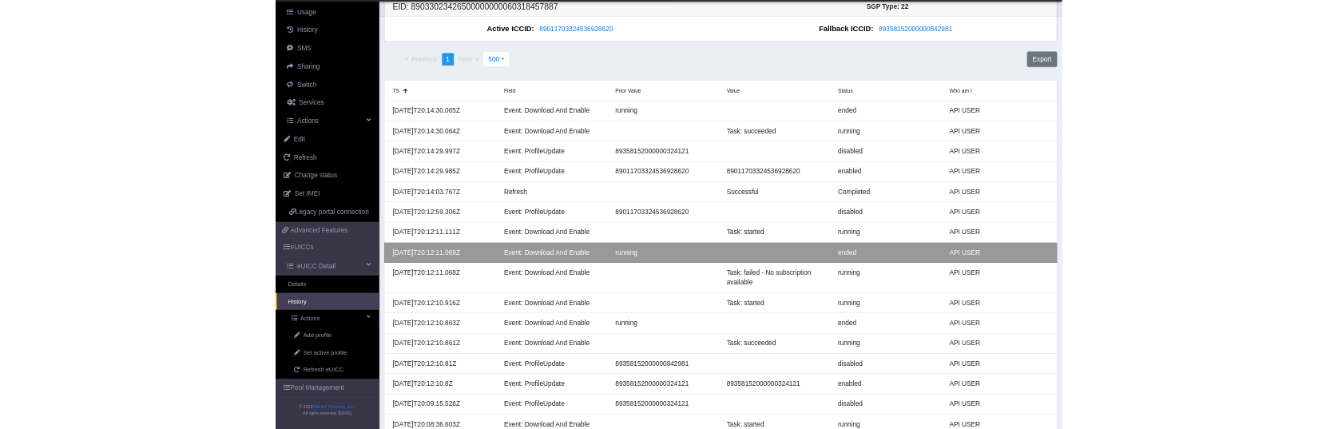
scroll to position [0, 0]
